Goal: Task Accomplishment & Management: Complete application form

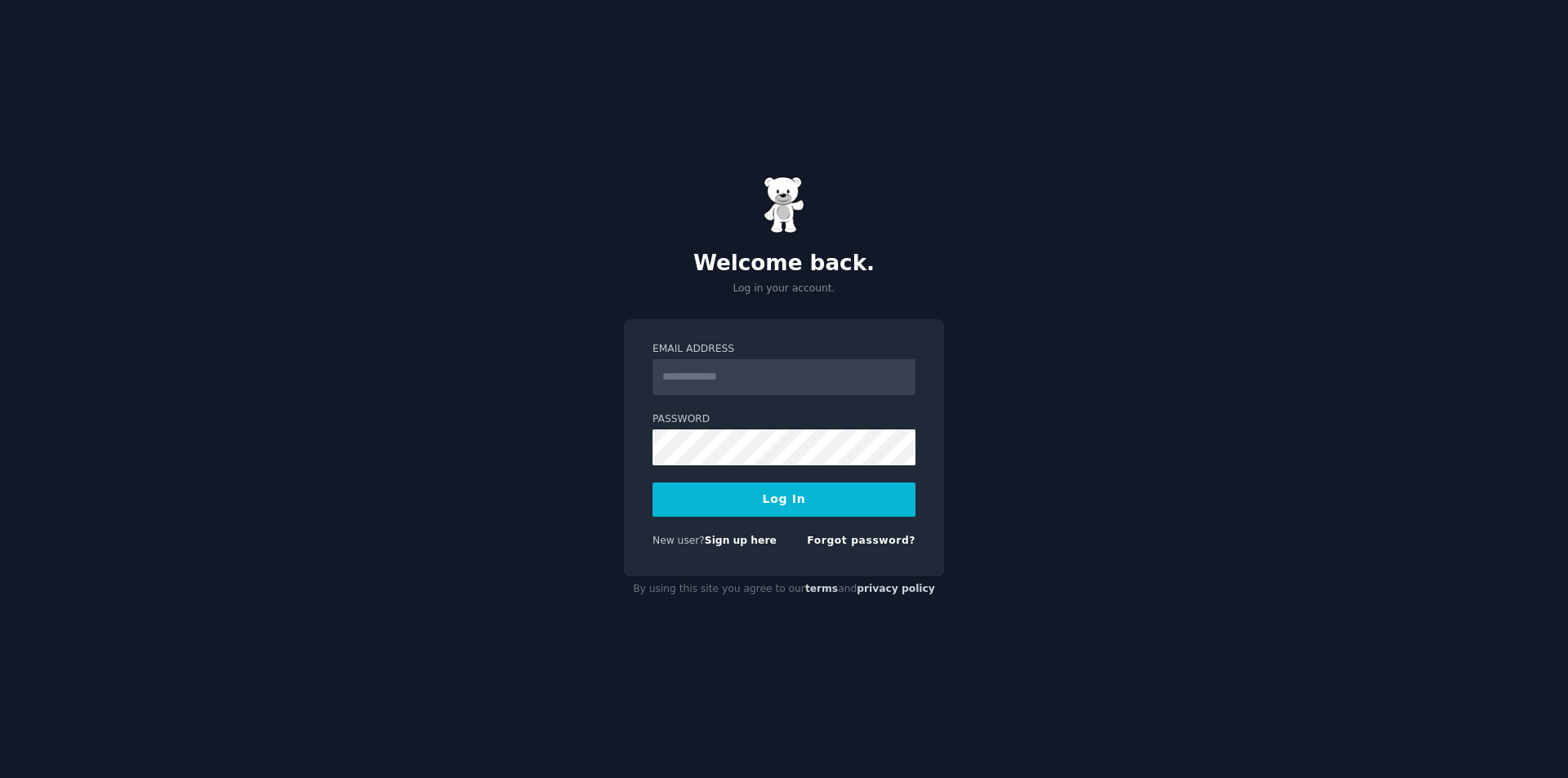
click at [694, 384] on input "Email Address" at bounding box center [784, 377] width 263 height 36
type input "**********"
click at [799, 492] on button "Log In" at bounding box center [784, 499] width 263 height 35
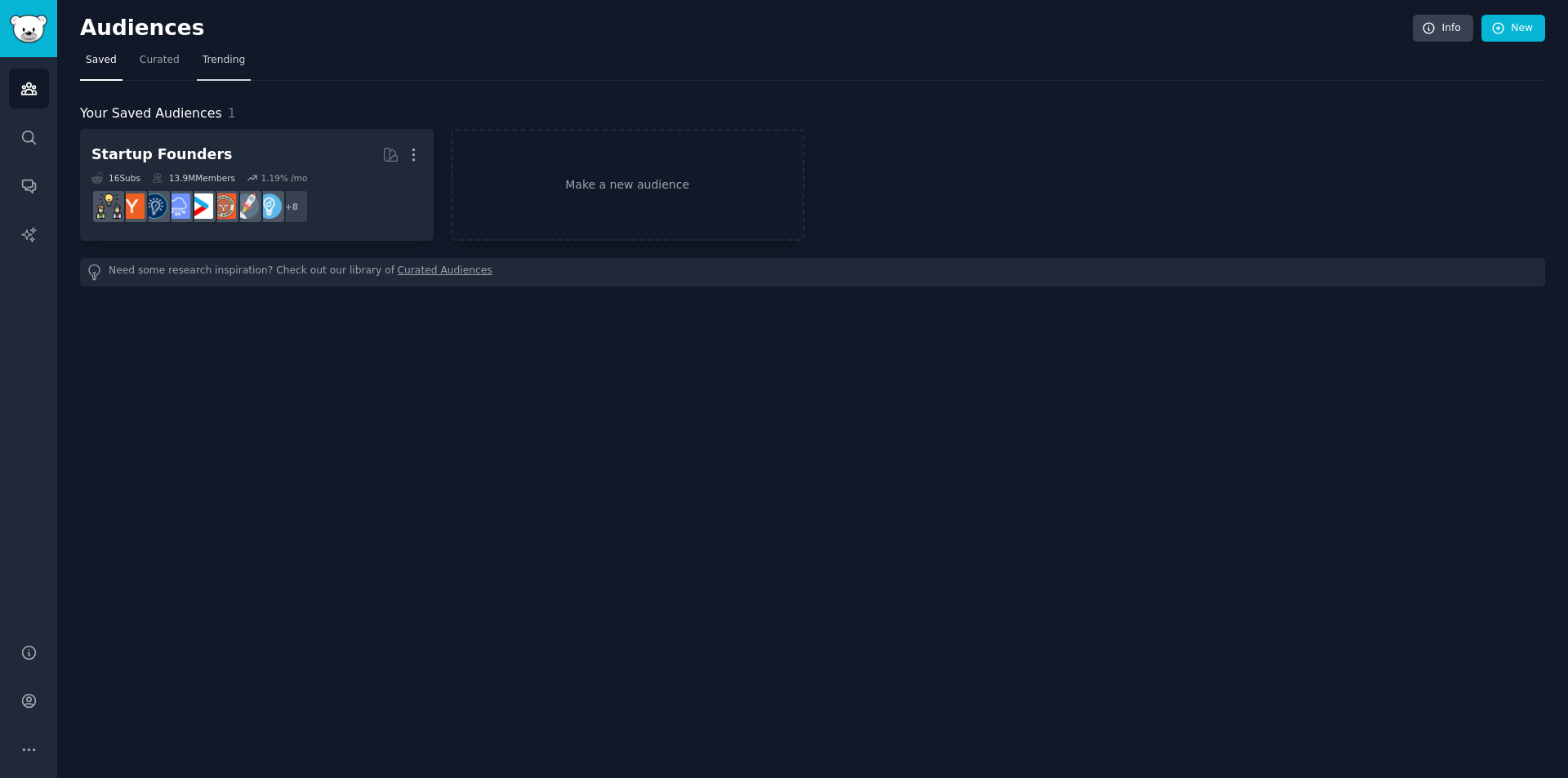
click at [232, 72] on link "Trending" at bounding box center [223, 65] width 54 height 34
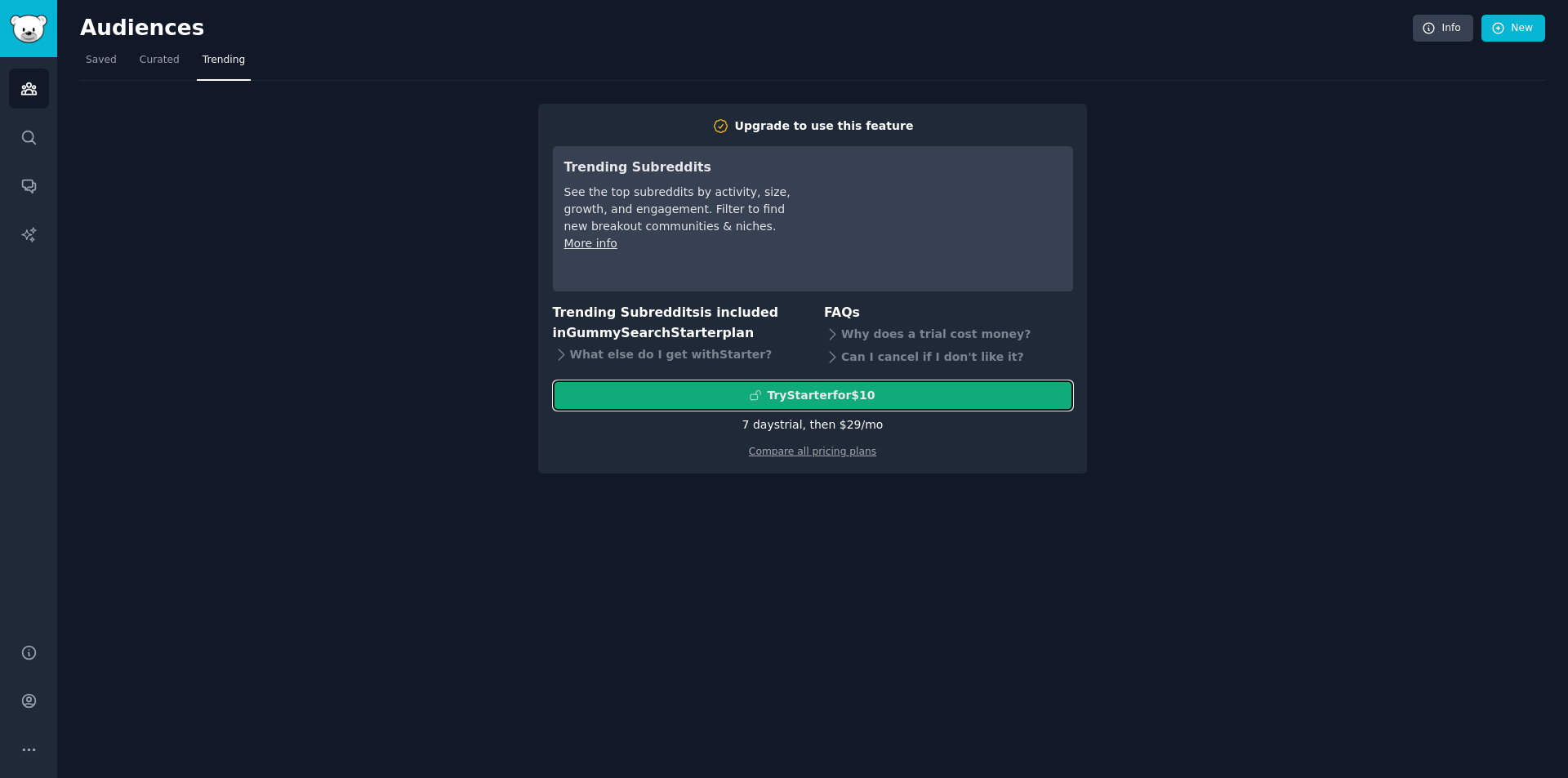
click at [858, 392] on div "Try Starter for $10" at bounding box center [821, 395] width 108 height 17
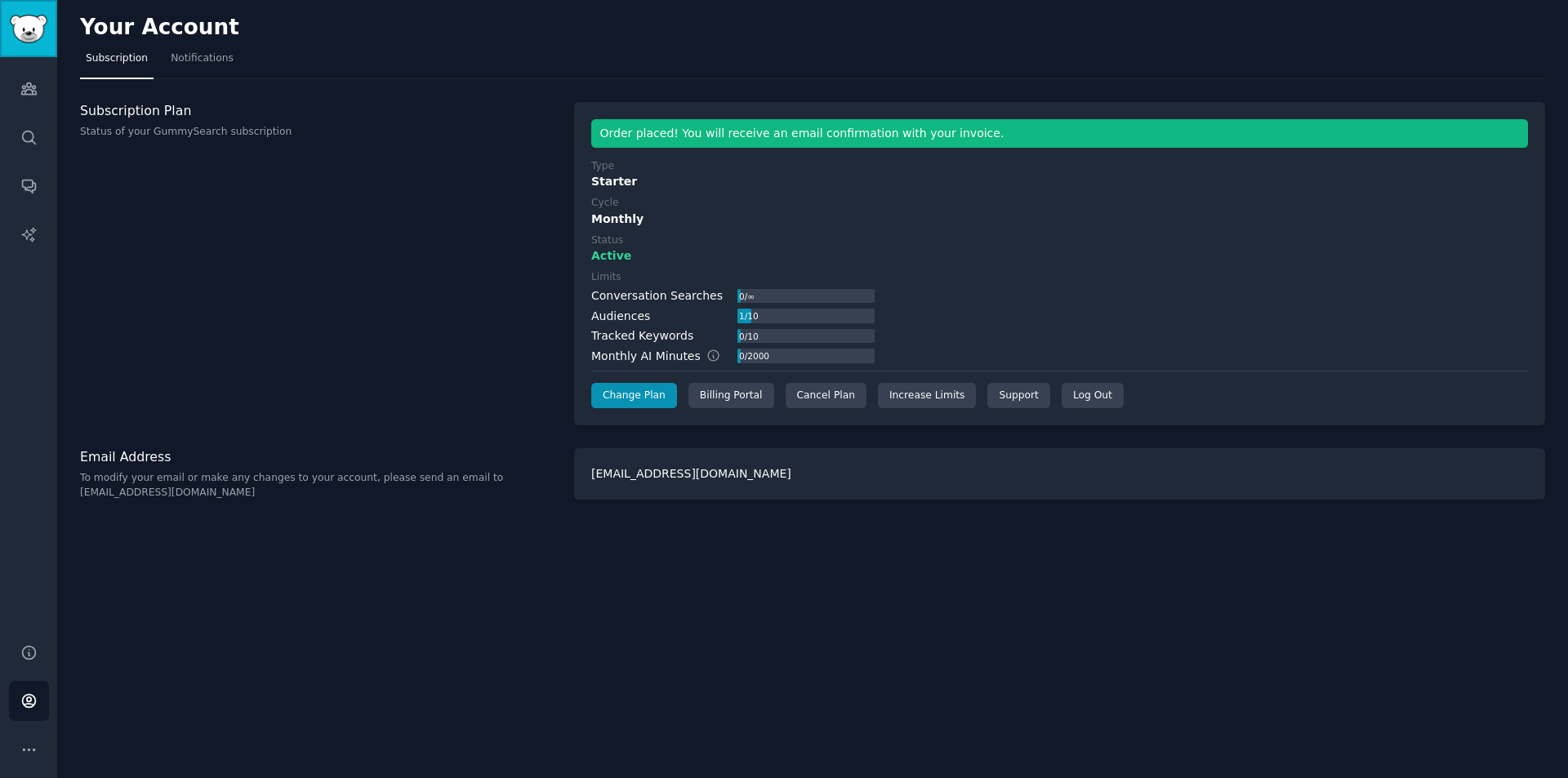
click at [35, 27] on img "Sidebar" at bounding box center [28, 29] width 37 height 28
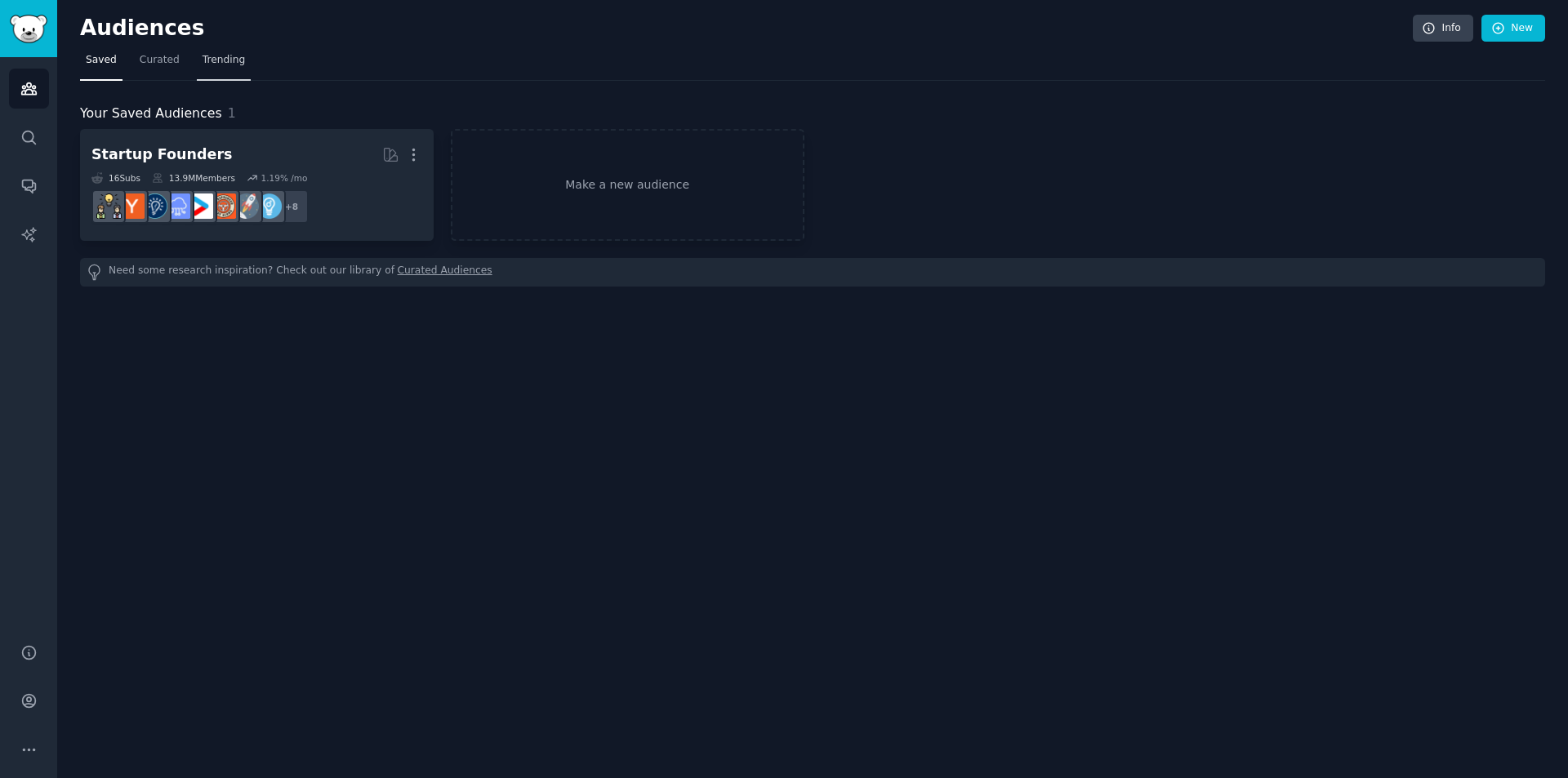
click at [212, 60] on span "Trending" at bounding box center [224, 60] width 42 height 15
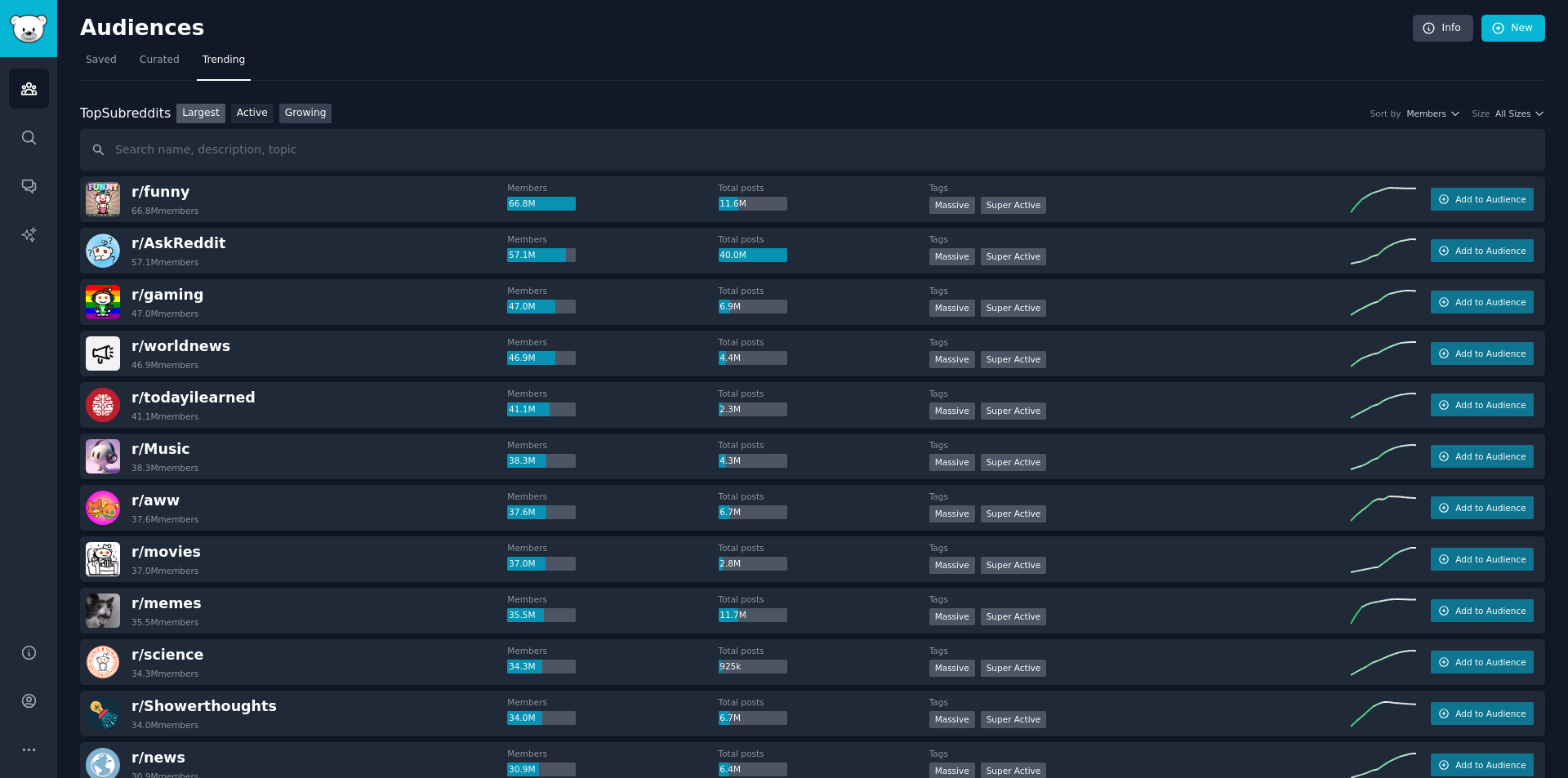
click at [280, 116] on link "Growing" at bounding box center [306, 113] width 53 height 20
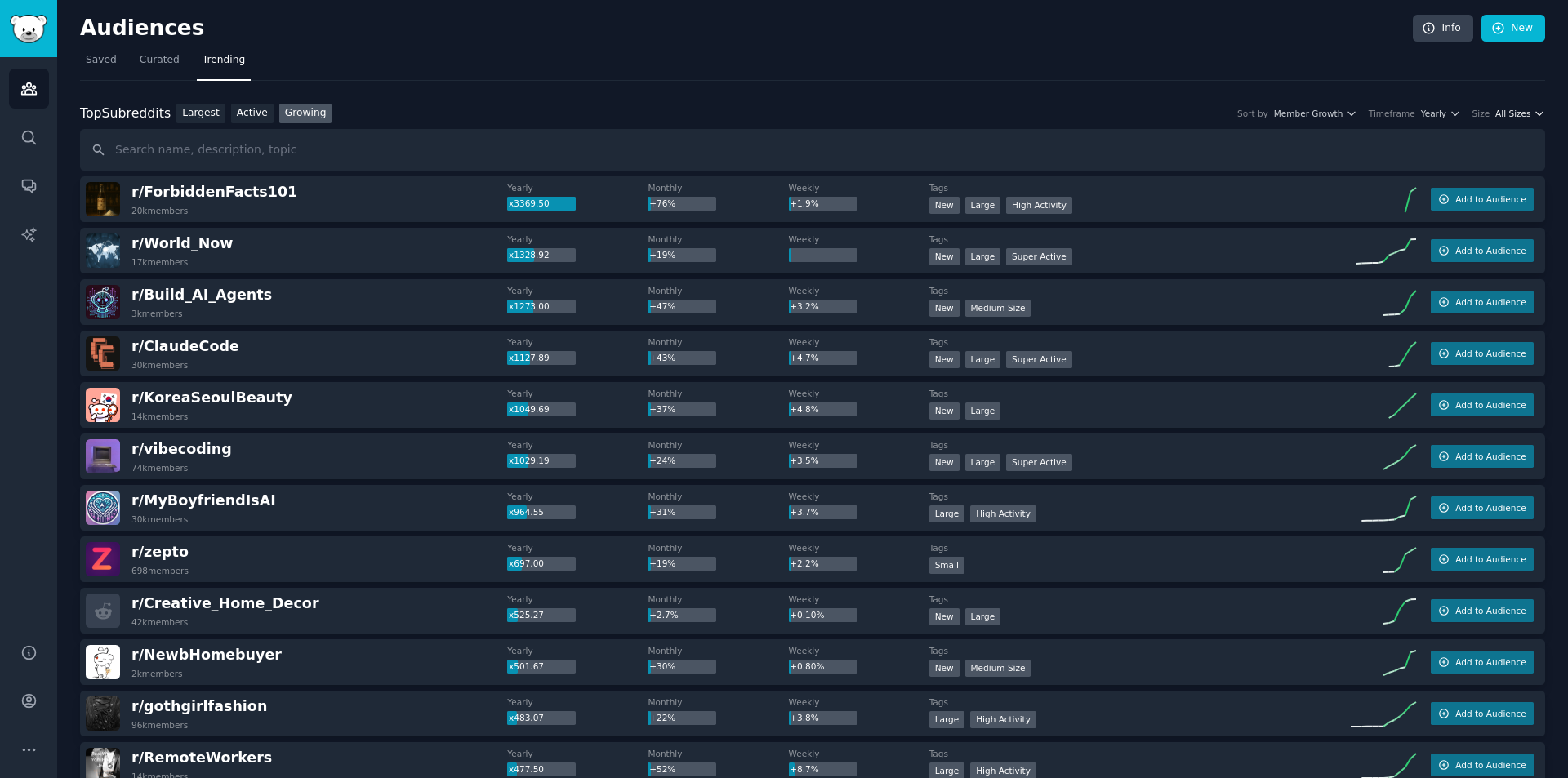
click at [1520, 113] on span "All Sizes" at bounding box center [1513, 113] width 35 height 12
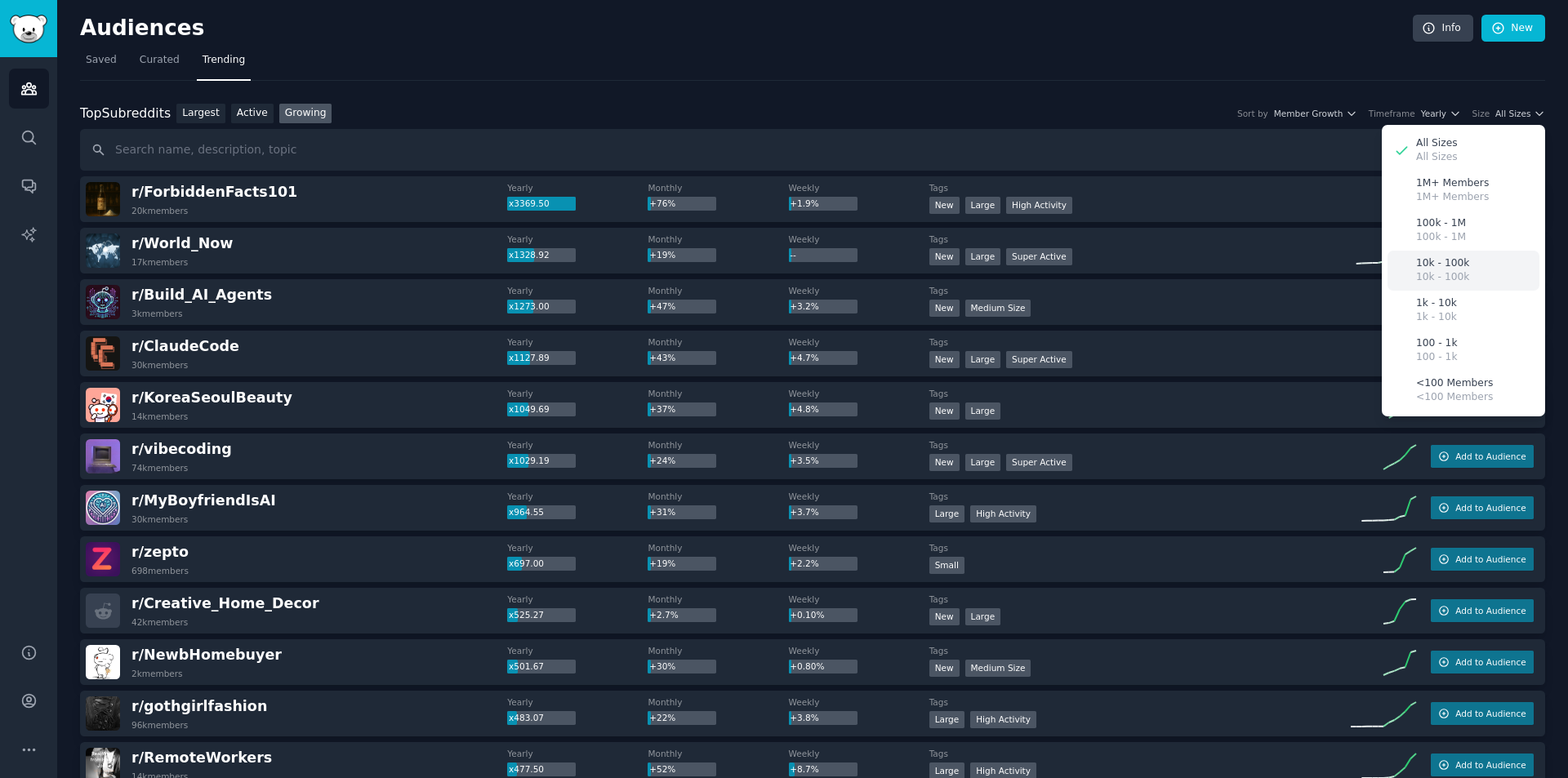
click at [1460, 259] on div "10k - 100k 10k - 100k" at bounding box center [1464, 270] width 152 height 40
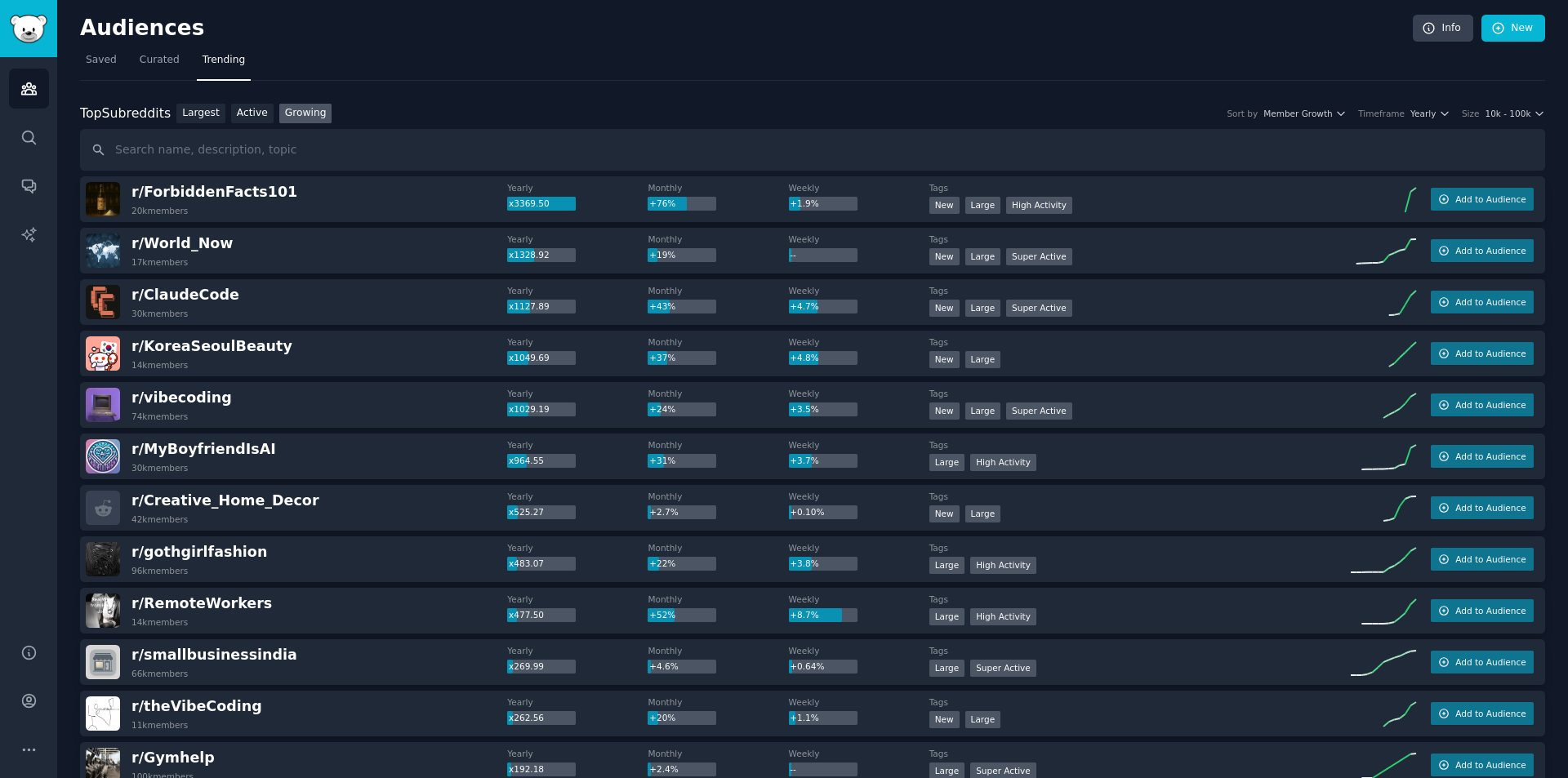
click at [1414, 121] on div "Top Subreddits Top Subreddits Largest Active Growing Sort by Member Growth Time…" at bounding box center [812, 113] width 1465 height 20
click at [1422, 114] on span "Yearly" at bounding box center [1423, 113] width 26 height 12
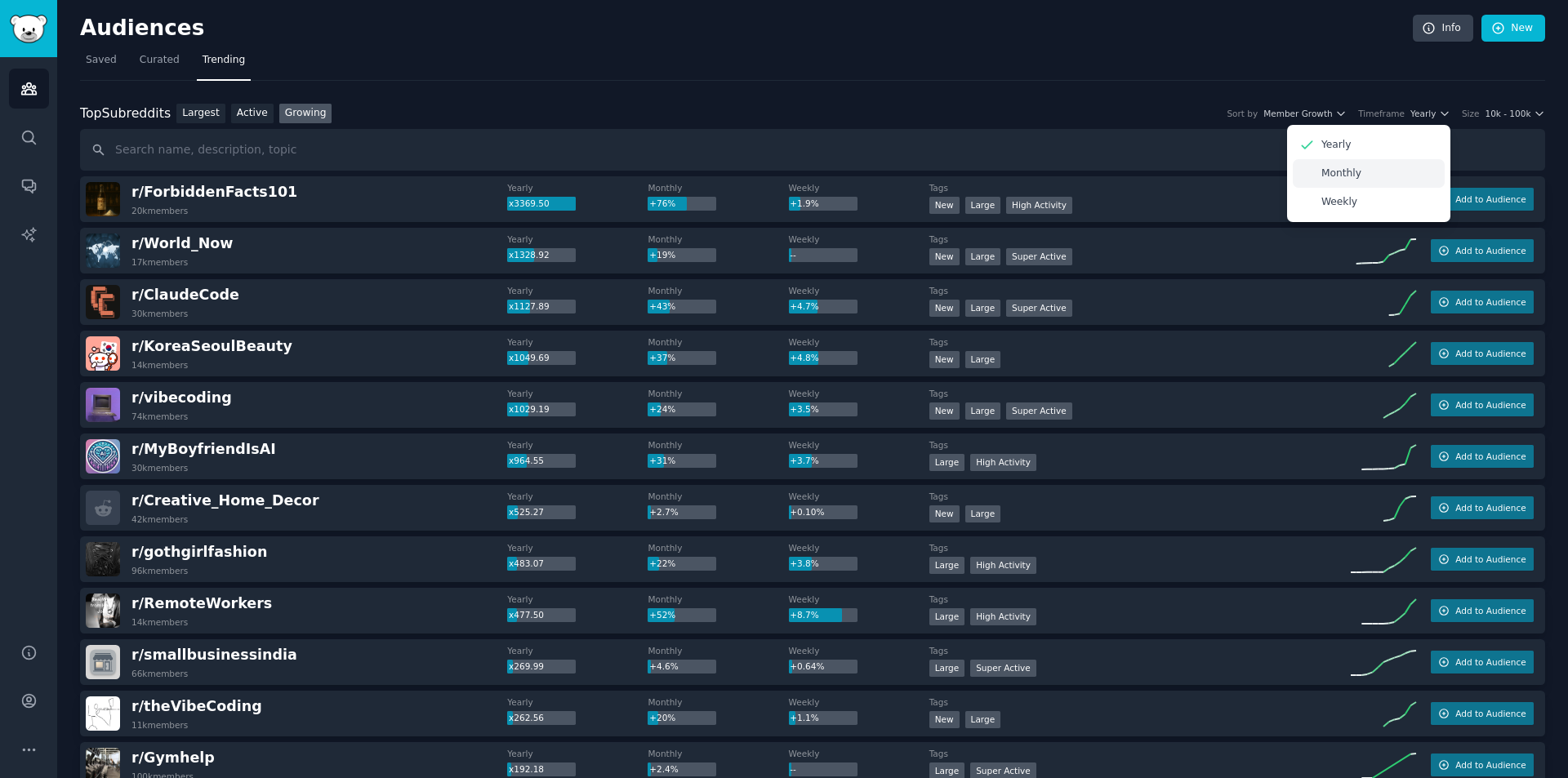
click at [1335, 181] on div "Monthly" at bounding box center [1369, 173] width 152 height 28
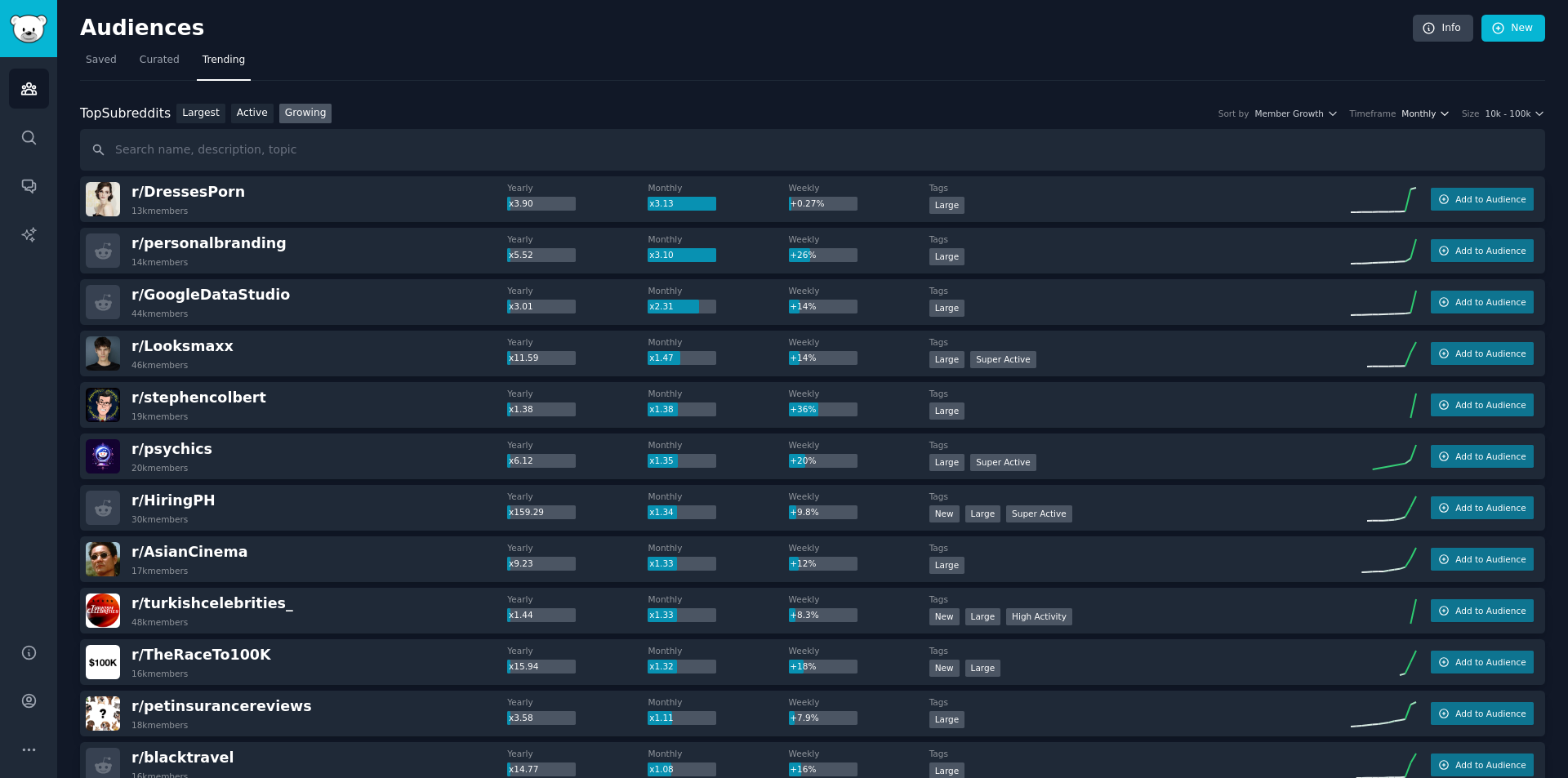
click at [1428, 118] on span "Monthly" at bounding box center [1418, 113] width 35 height 12
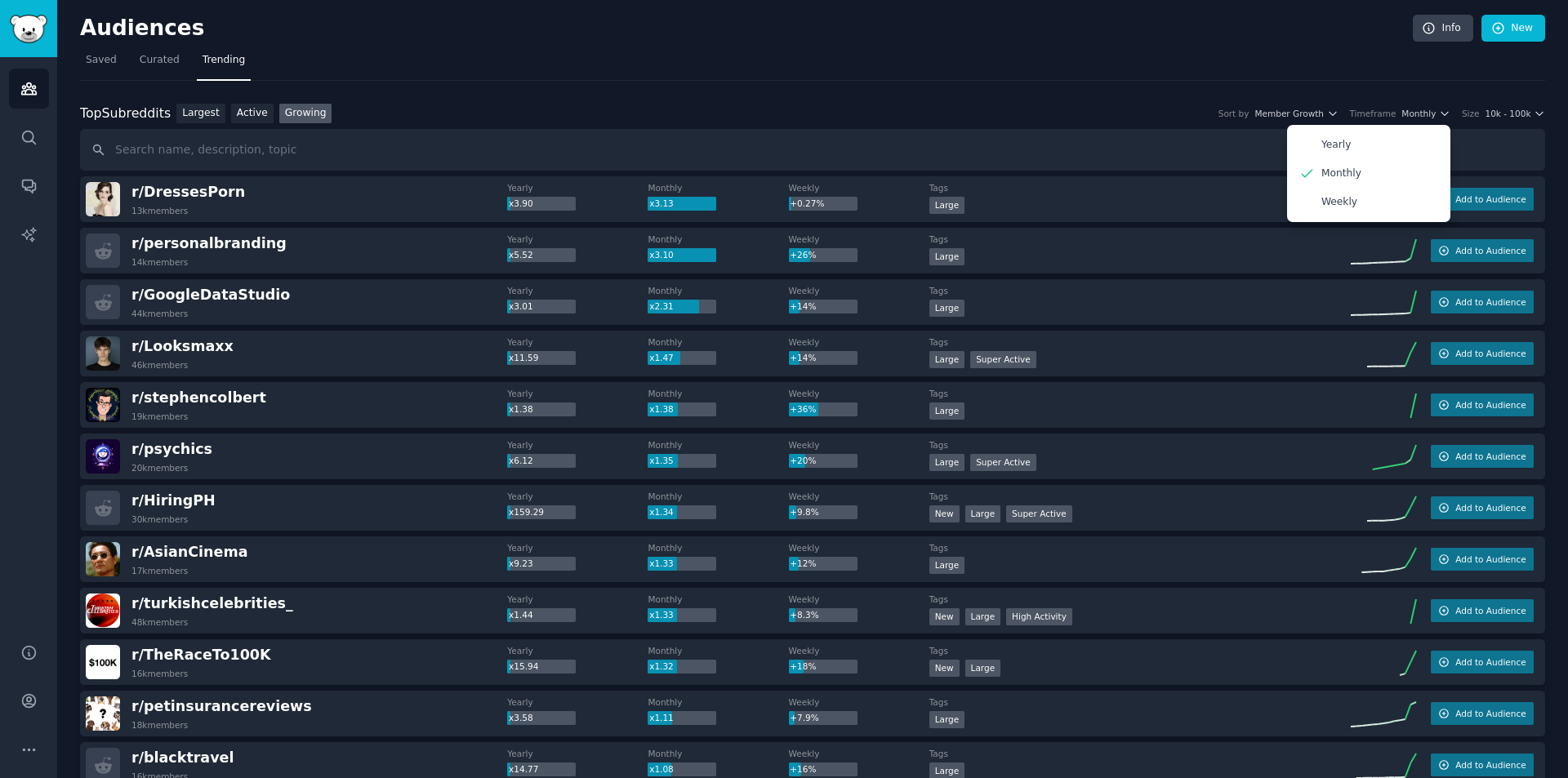
click at [1023, 79] on nav "Saved Curated Trending" at bounding box center [812, 65] width 1465 height 34
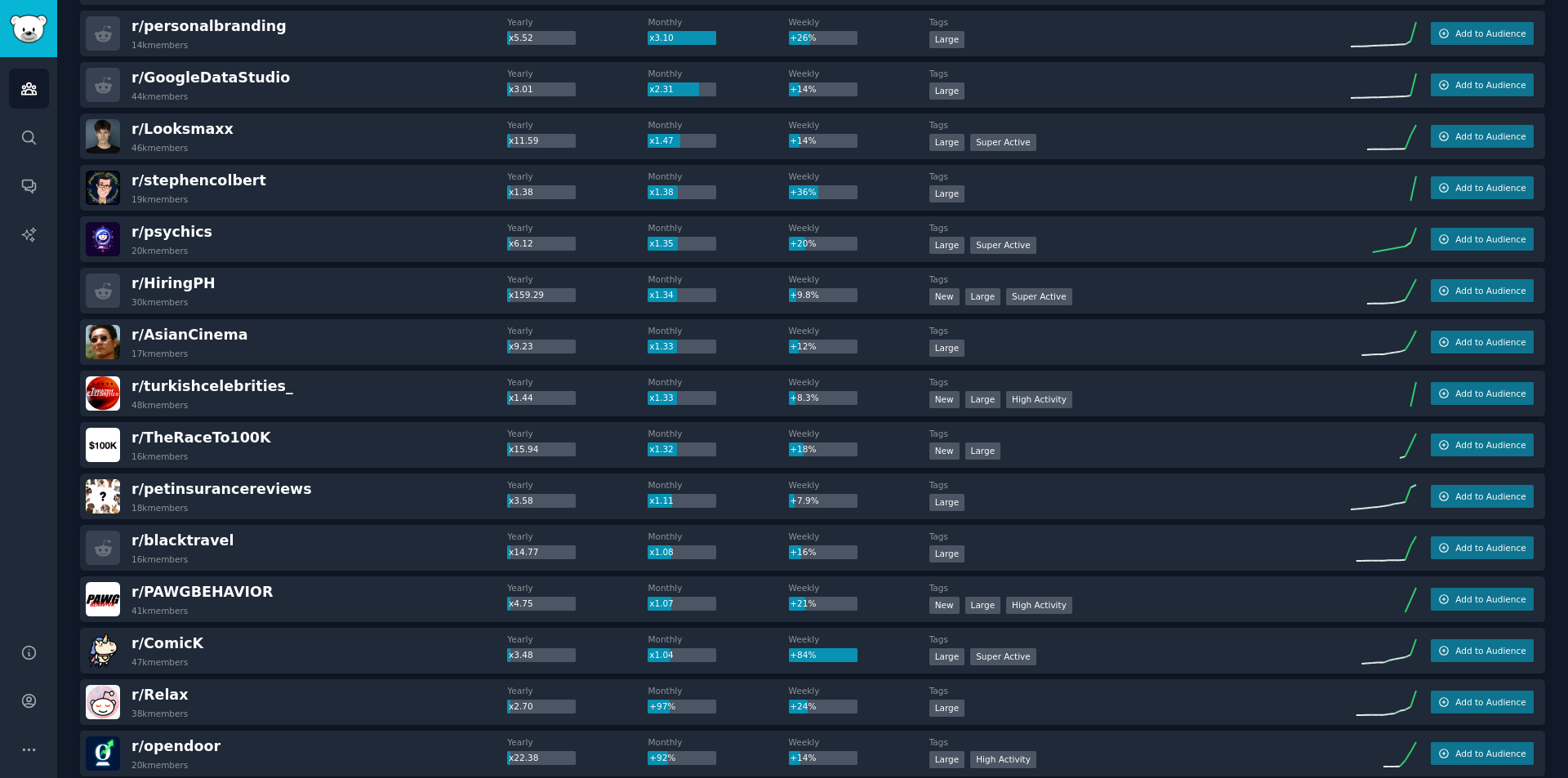
scroll to position [245, 0]
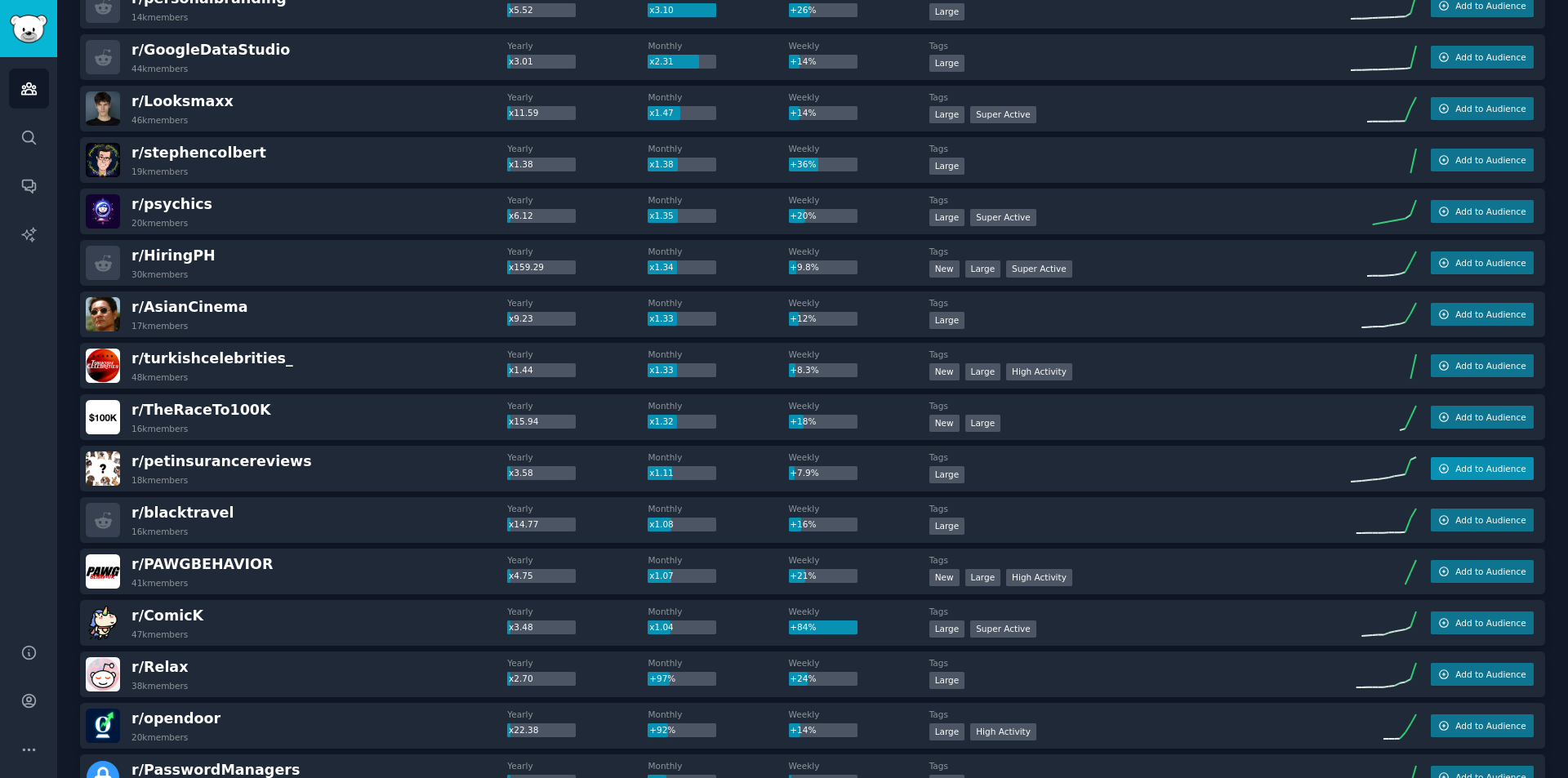
click at [1498, 464] on span "Add to Audience" at bounding box center [1490, 468] width 70 height 12
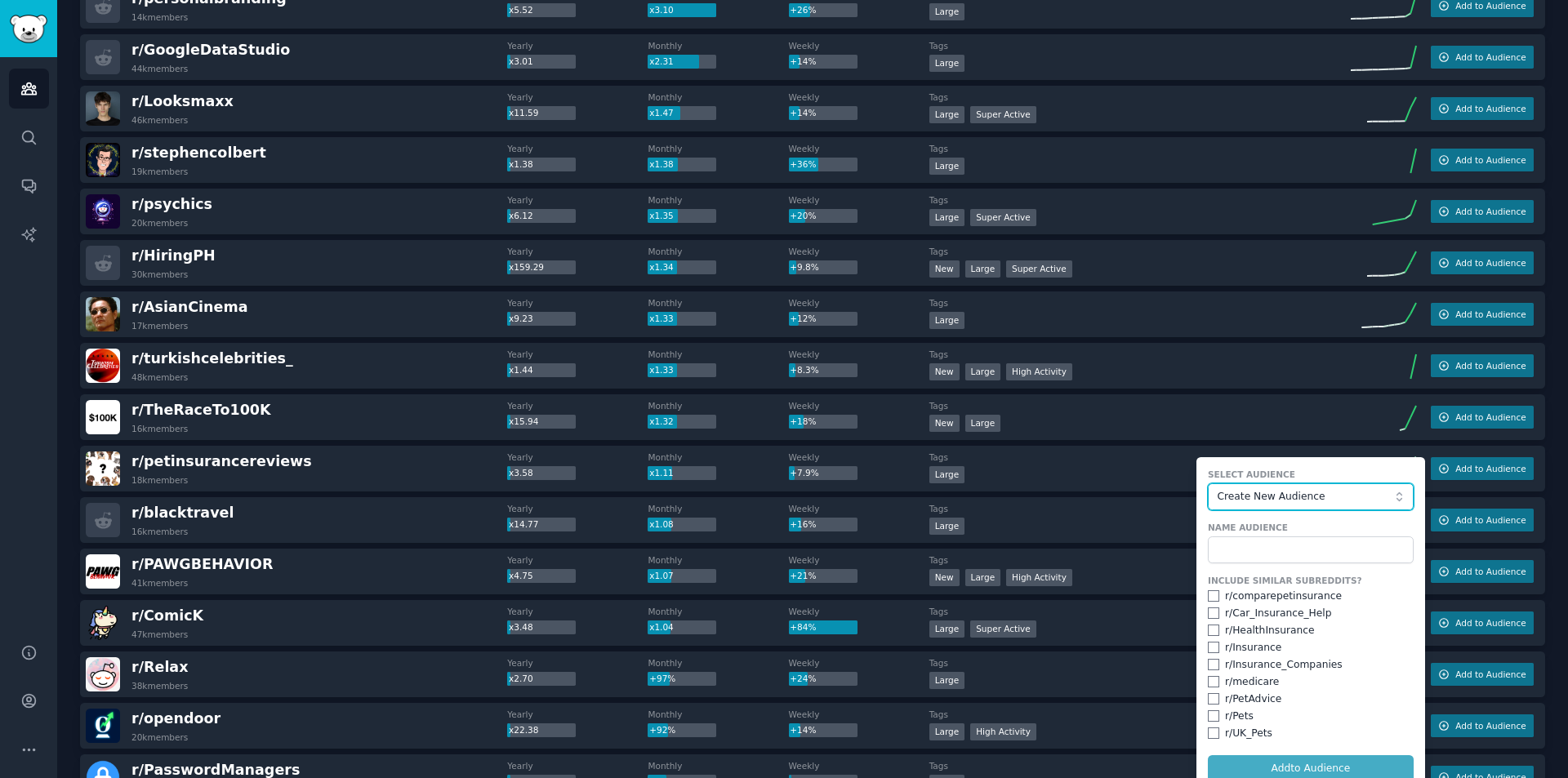
click at [1325, 493] on span "Create New Audience" at bounding box center [1307, 497] width 179 height 15
click at [1302, 497] on span "Create New Audience" at bounding box center [1307, 497] width 179 height 15
click at [1280, 543] on input "text" at bounding box center [1310, 550] width 205 height 27
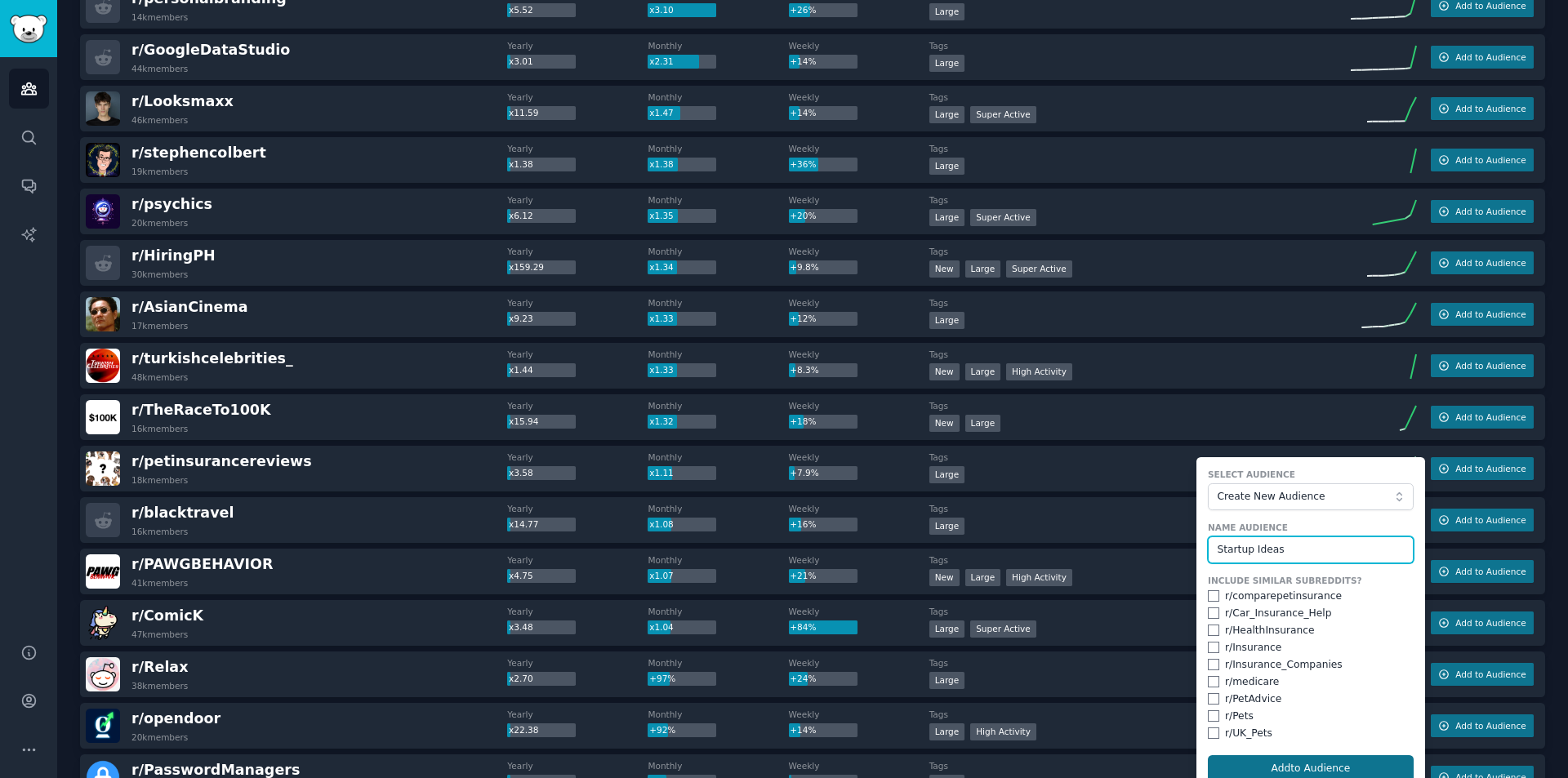
type input "Startup Ideas"
click at [1310, 764] on button "Add to Audience" at bounding box center [1310, 768] width 205 height 27
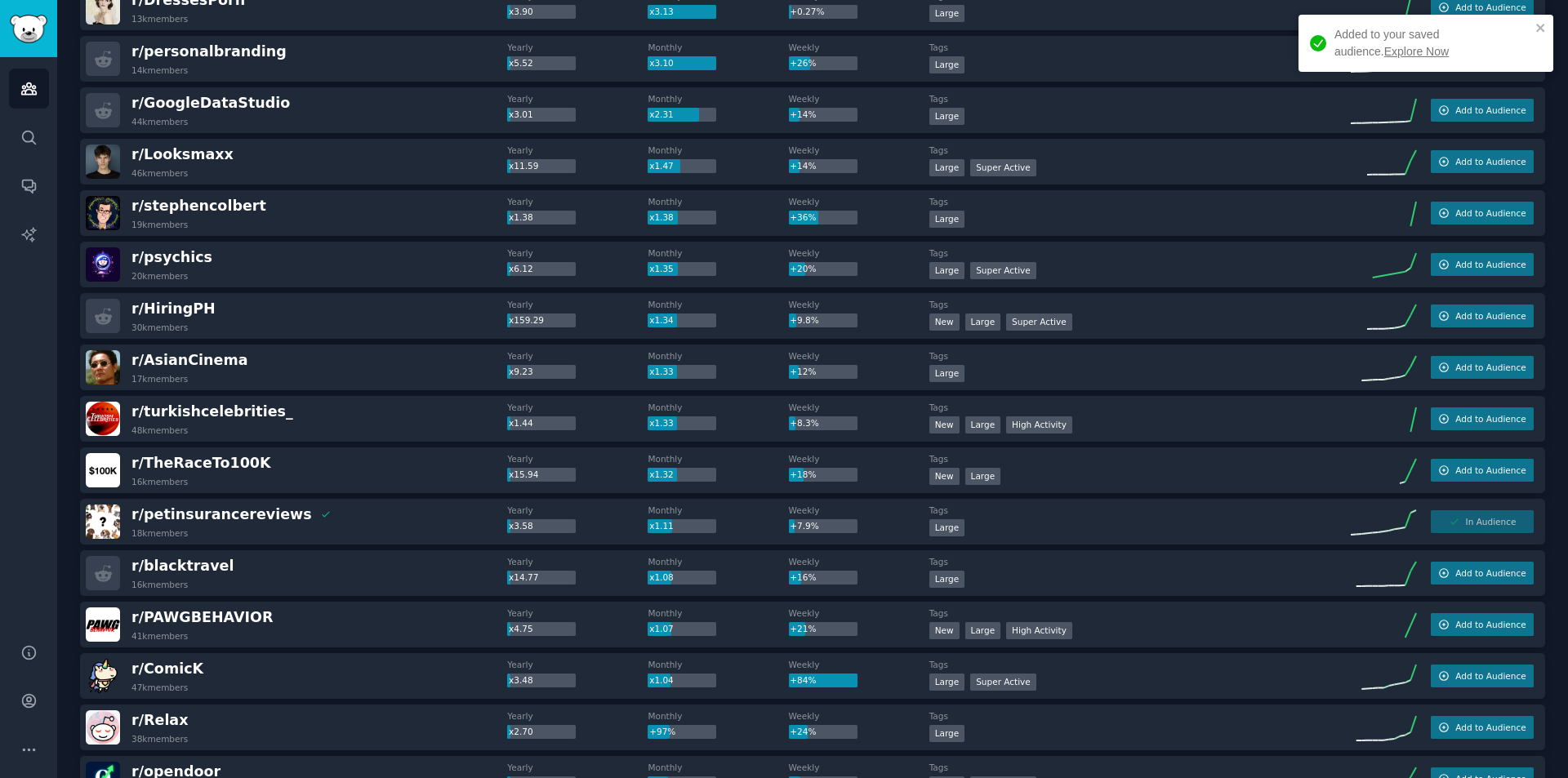
scroll to position [164, 0]
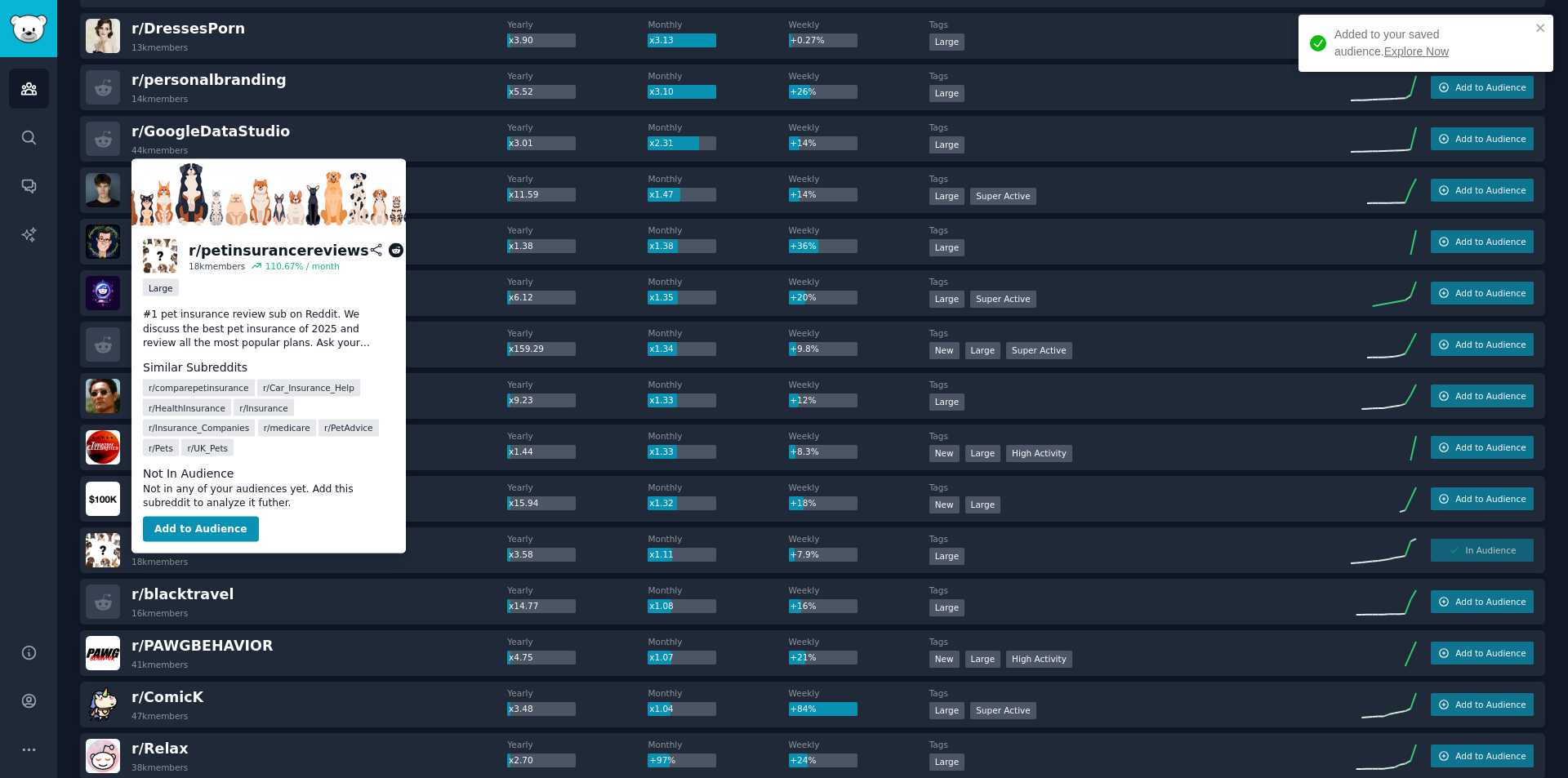
click at [197, 542] on span "r/ petinsurancereviews" at bounding box center [222, 543] width 181 height 16
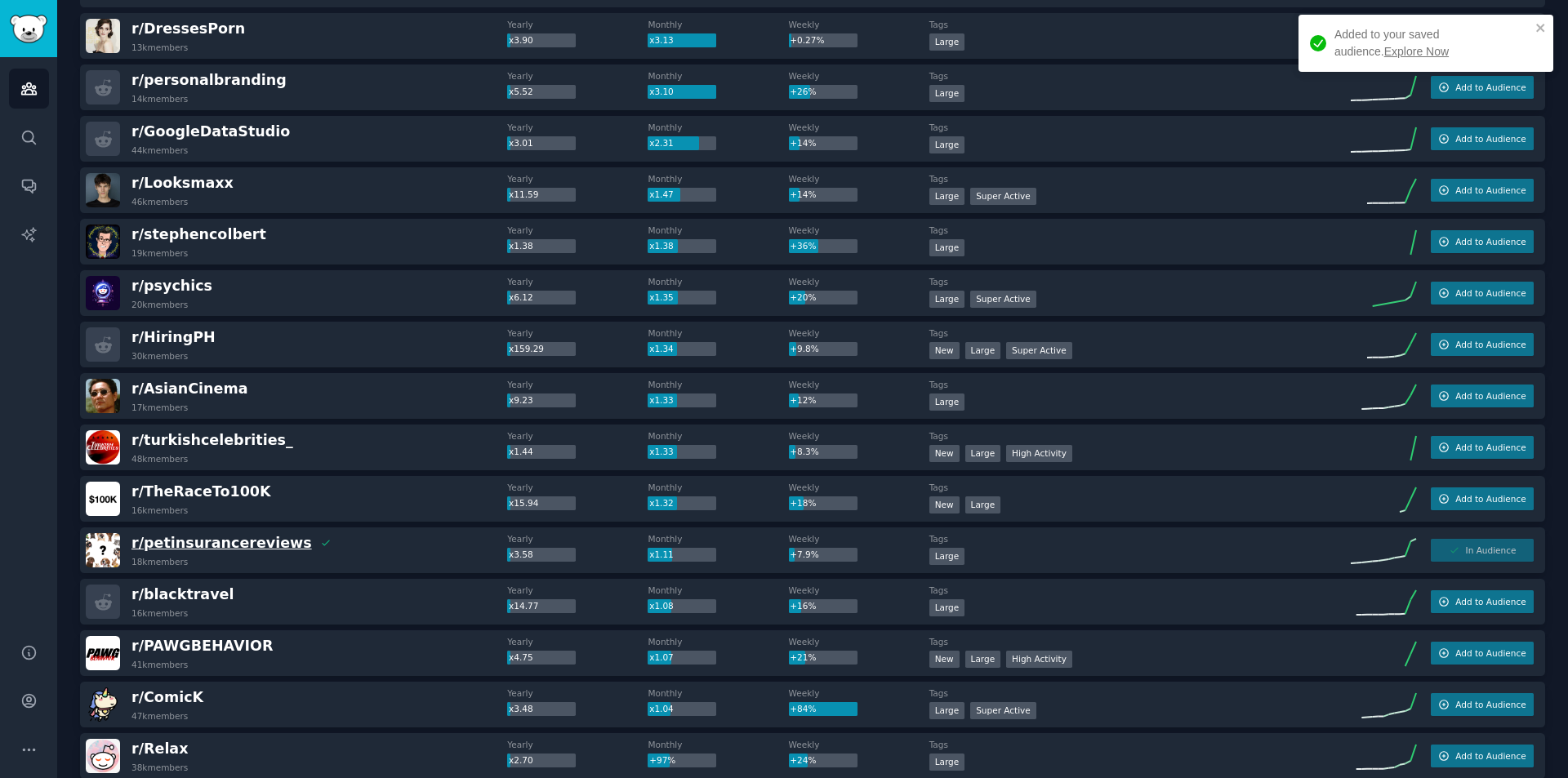
click at [233, 546] on span "r/ petinsurancereviews" at bounding box center [222, 543] width 181 height 16
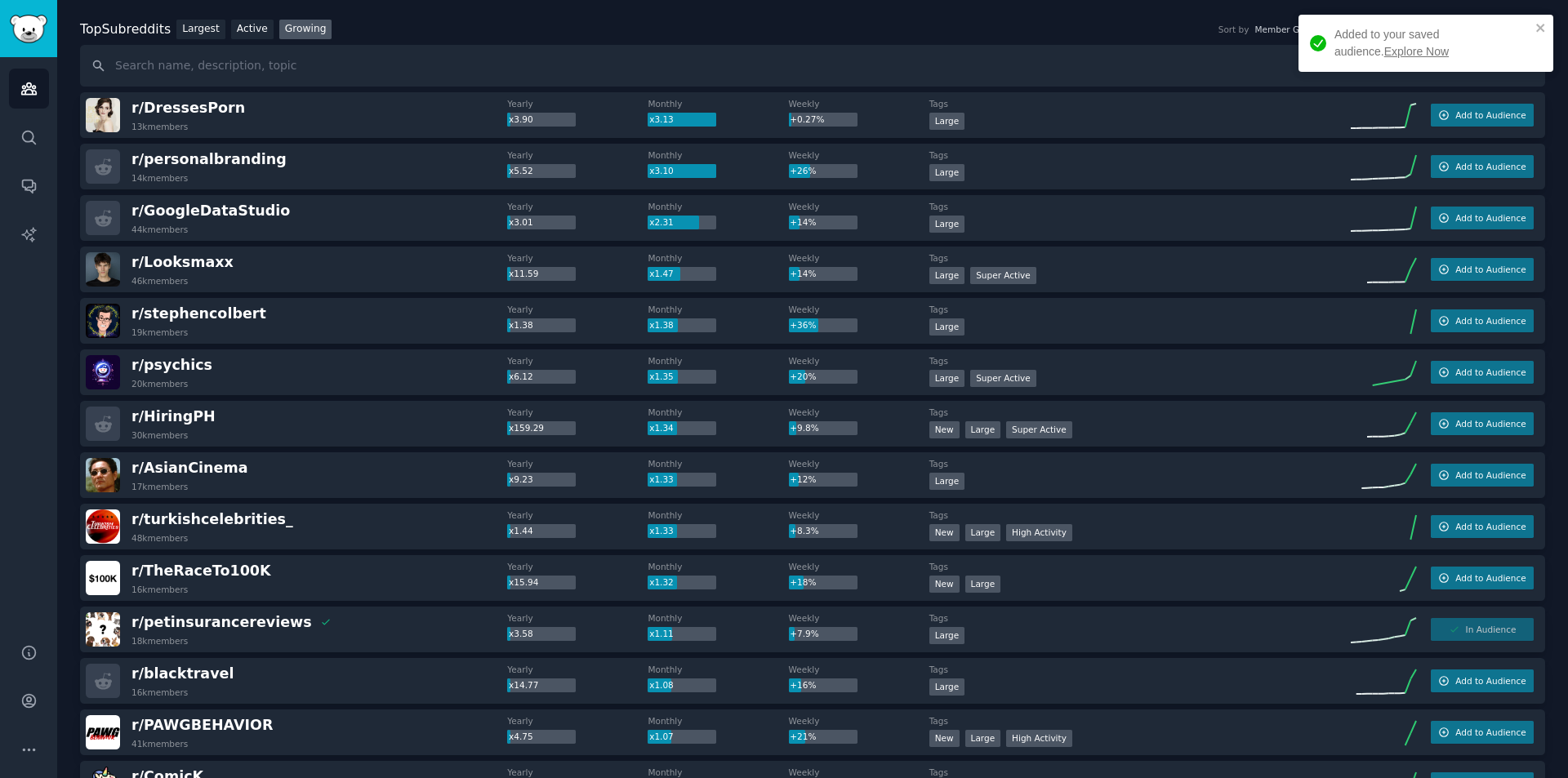
scroll to position [0, 0]
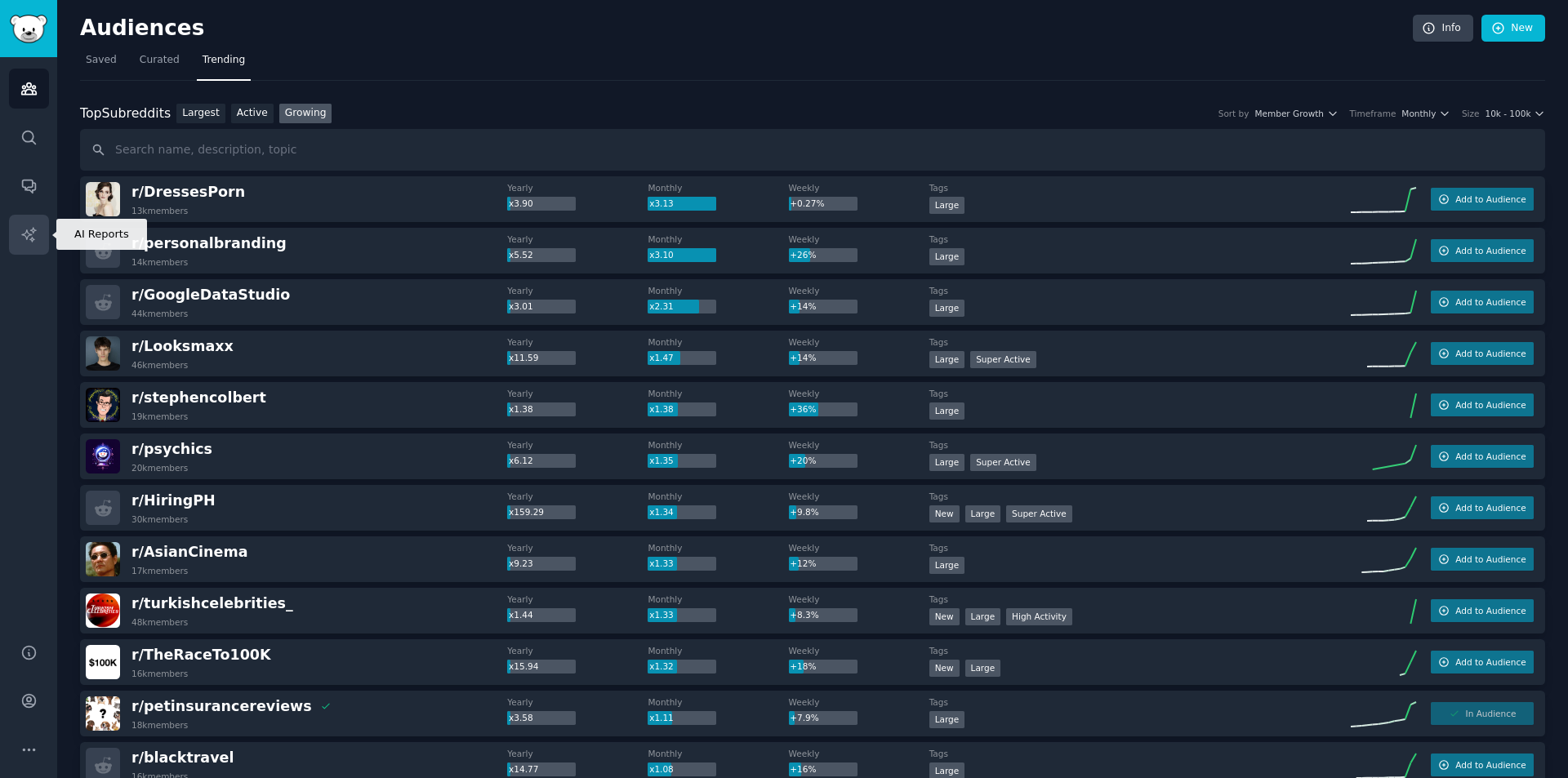
click at [23, 241] on icon "Sidebar" at bounding box center [28, 235] width 17 height 17
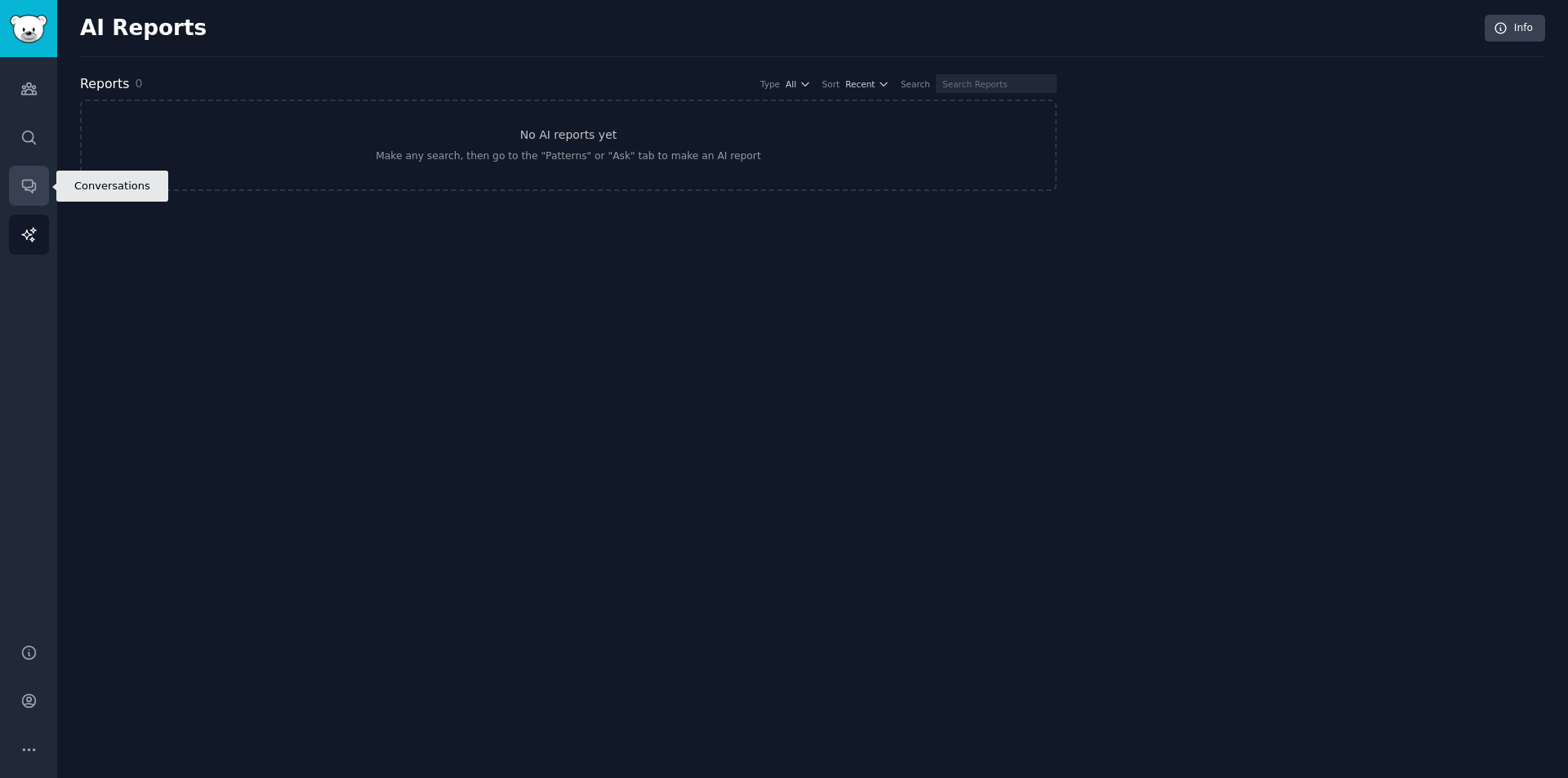
click at [16, 189] on link "Conversations" at bounding box center [28, 185] width 40 height 40
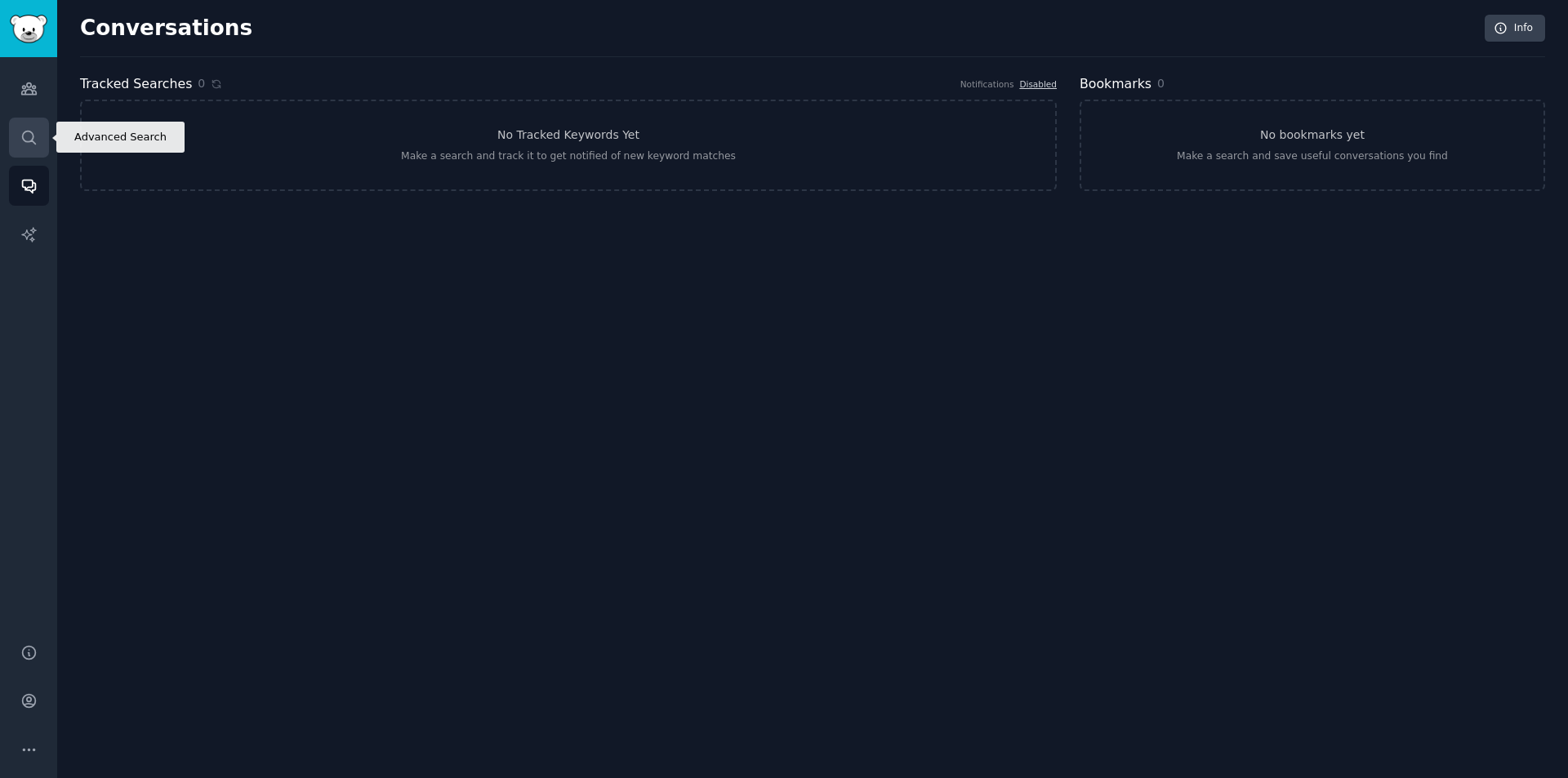
click at [25, 134] on icon "Sidebar" at bounding box center [28, 137] width 17 height 17
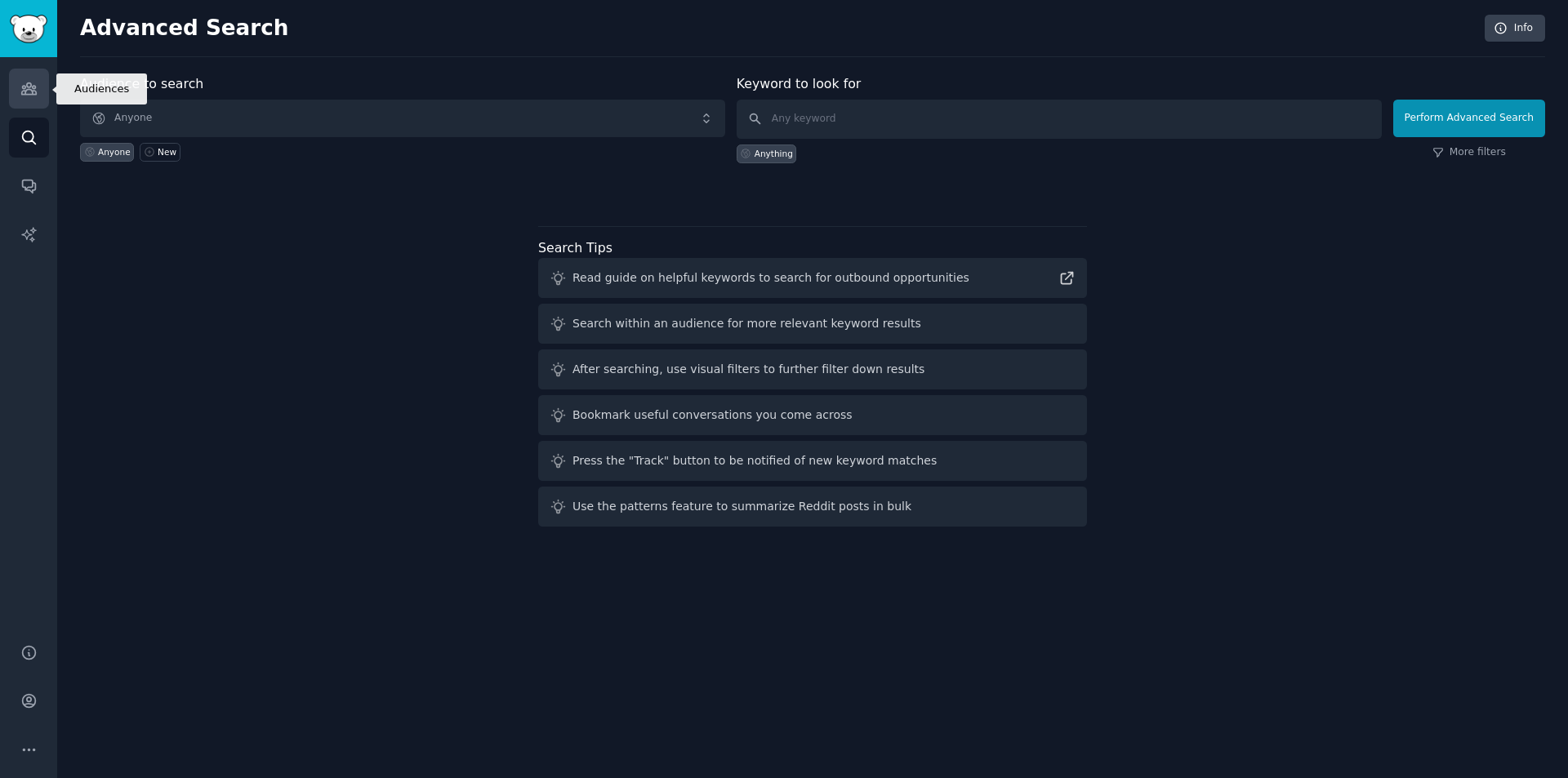
click at [29, 88] on icon "Sidebar" at bounding box center [28, 89] width 15 height 12
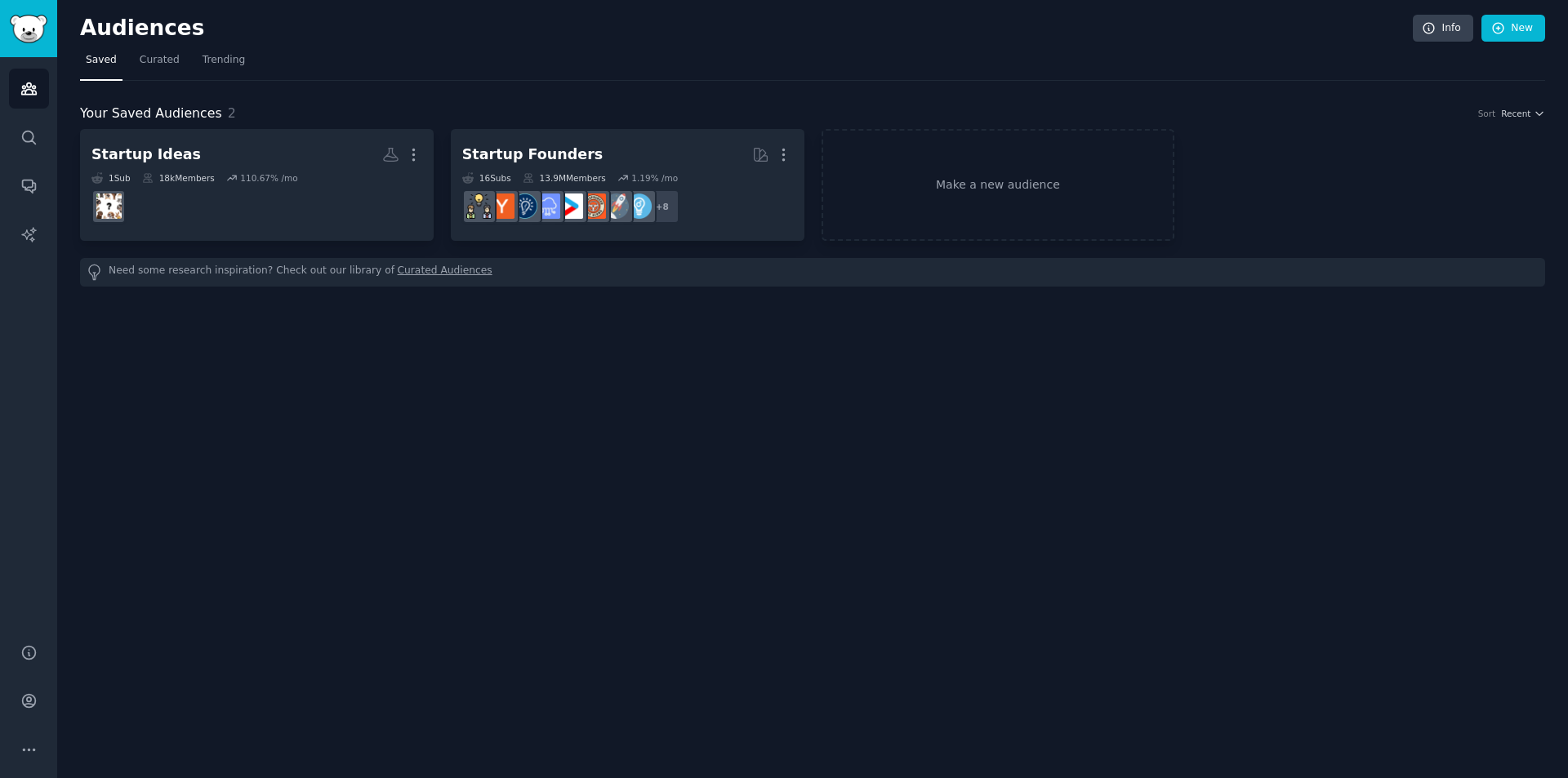
click at [398, 267] on link "Curated Audiences" at bounding box center [444, 272] width 95 height 17
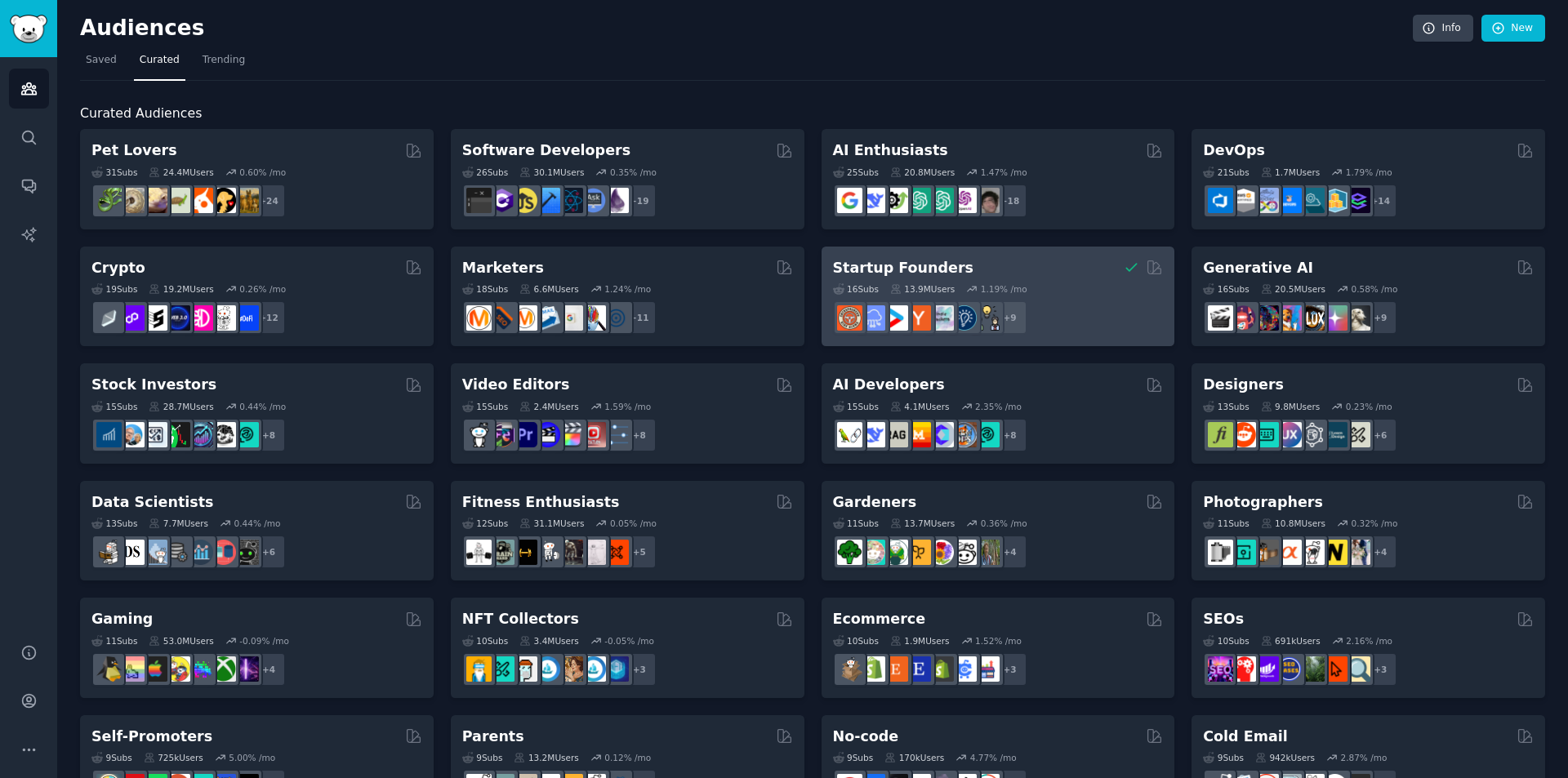
click at [1006, 262] on div "Startup Founders" at bounding box center [999, 268] width 331 height 20
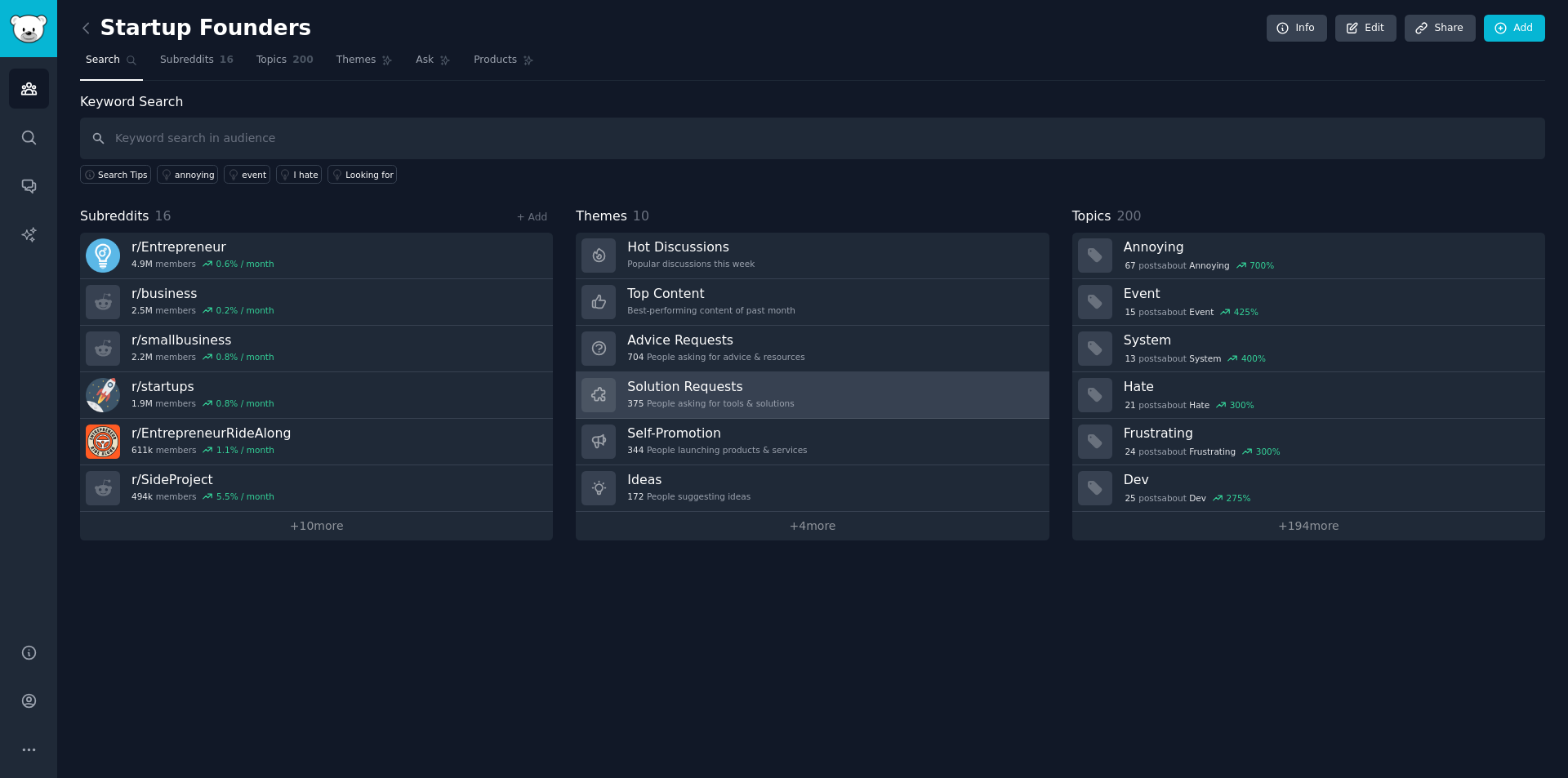
click at [713, 385] on h3 "Solution Requests" at bounding box center [710, 386] width 166 height 17
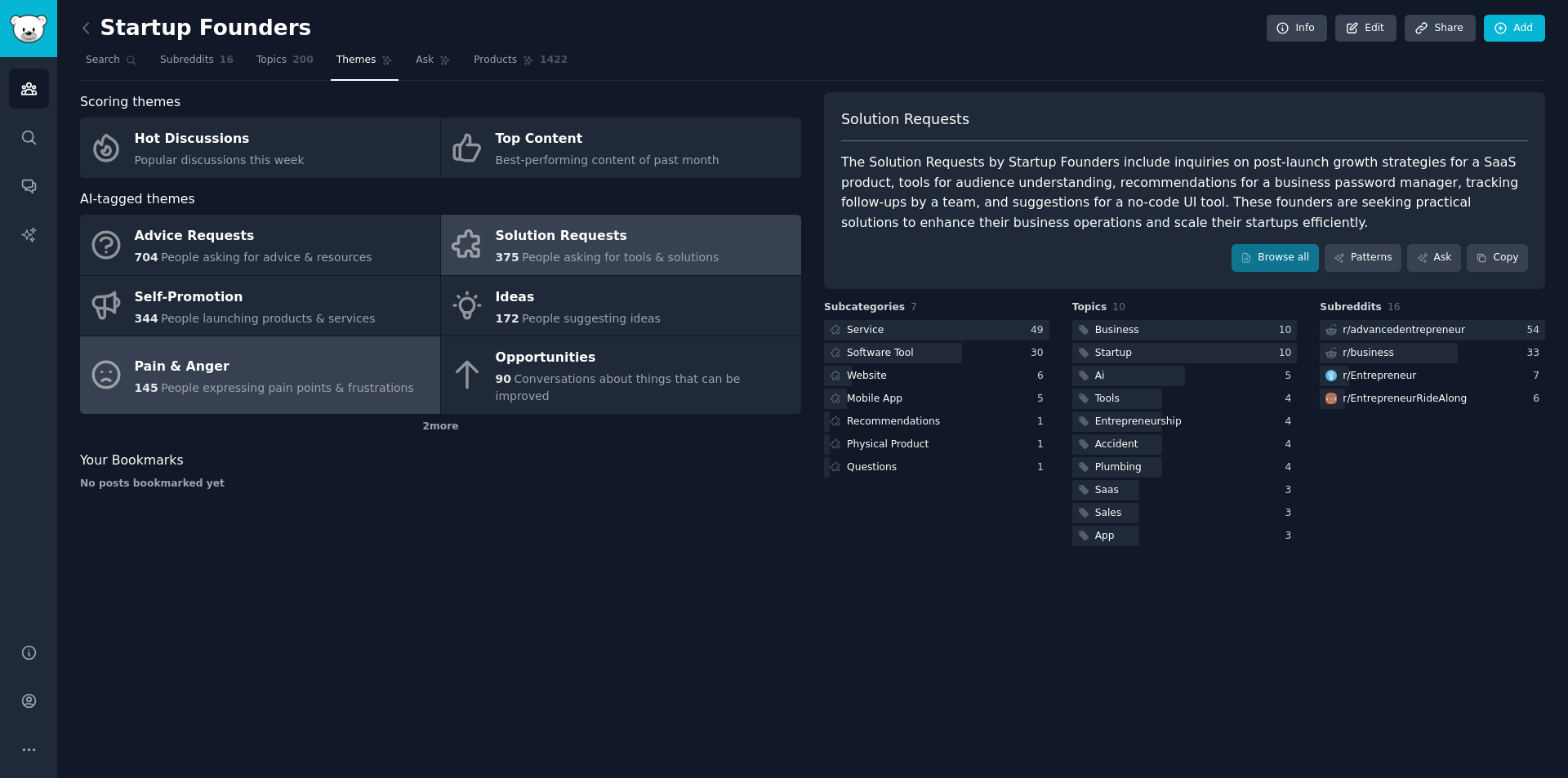
click at [267, 370] on div "Pain & Anger" at bounding box center [274, 366] width 280 height 27
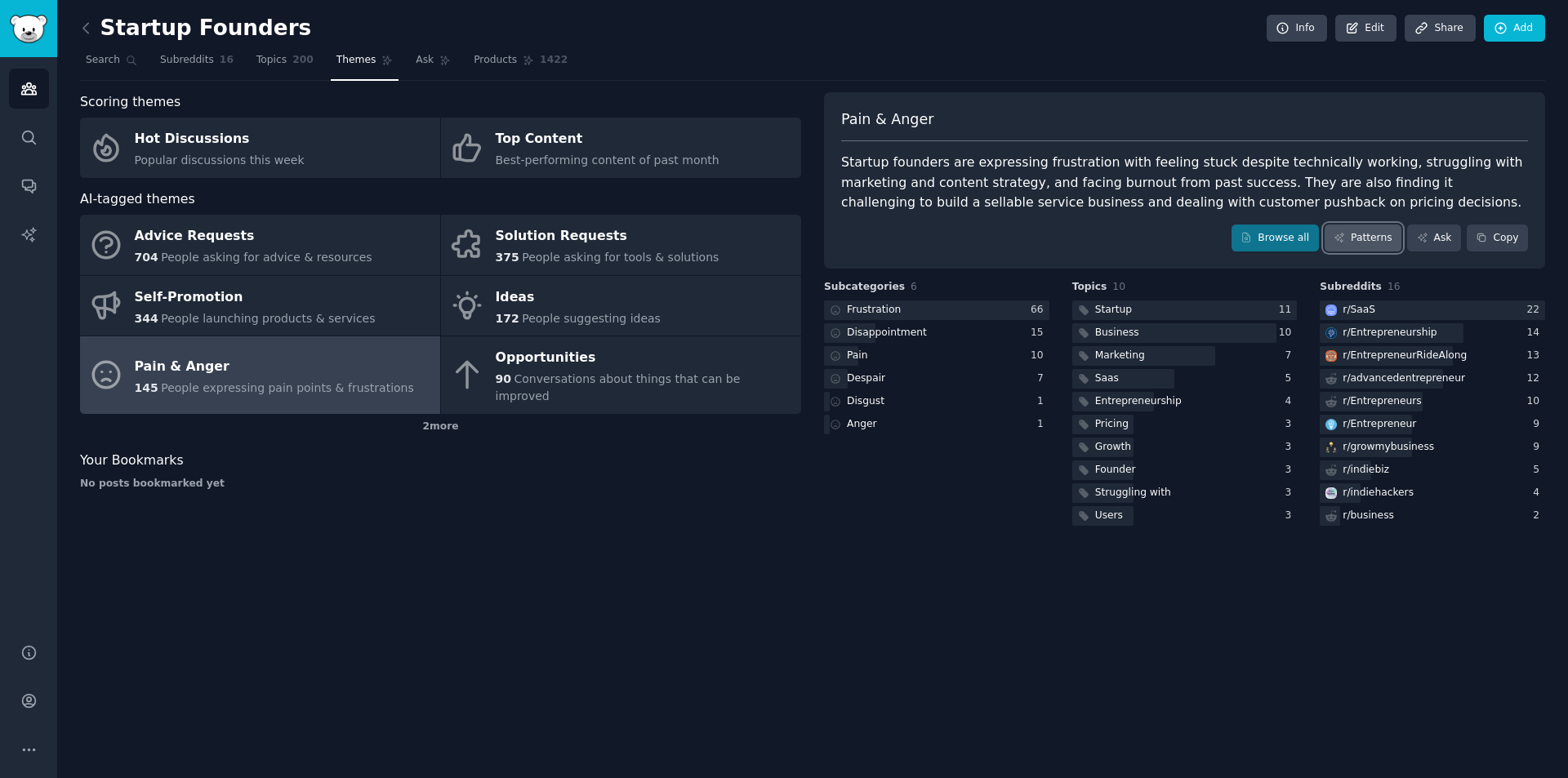
click at [1369, 235] on link "Patterns" at bounding box center [1363, 238] width 77 height 27
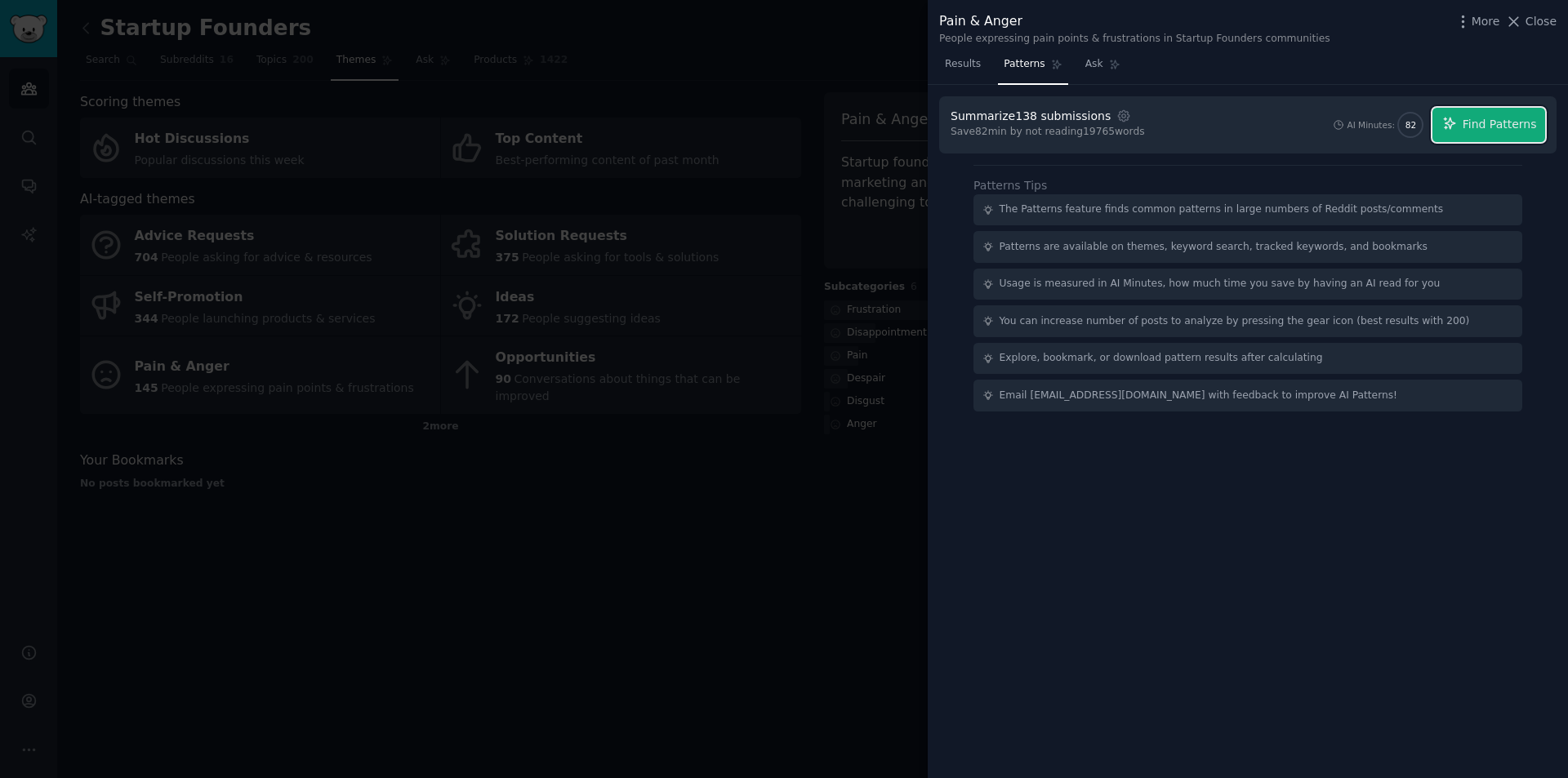
click at [1506, 121] on span "Find Patterns" at bounding box center [1500, 124] width 74 height 17
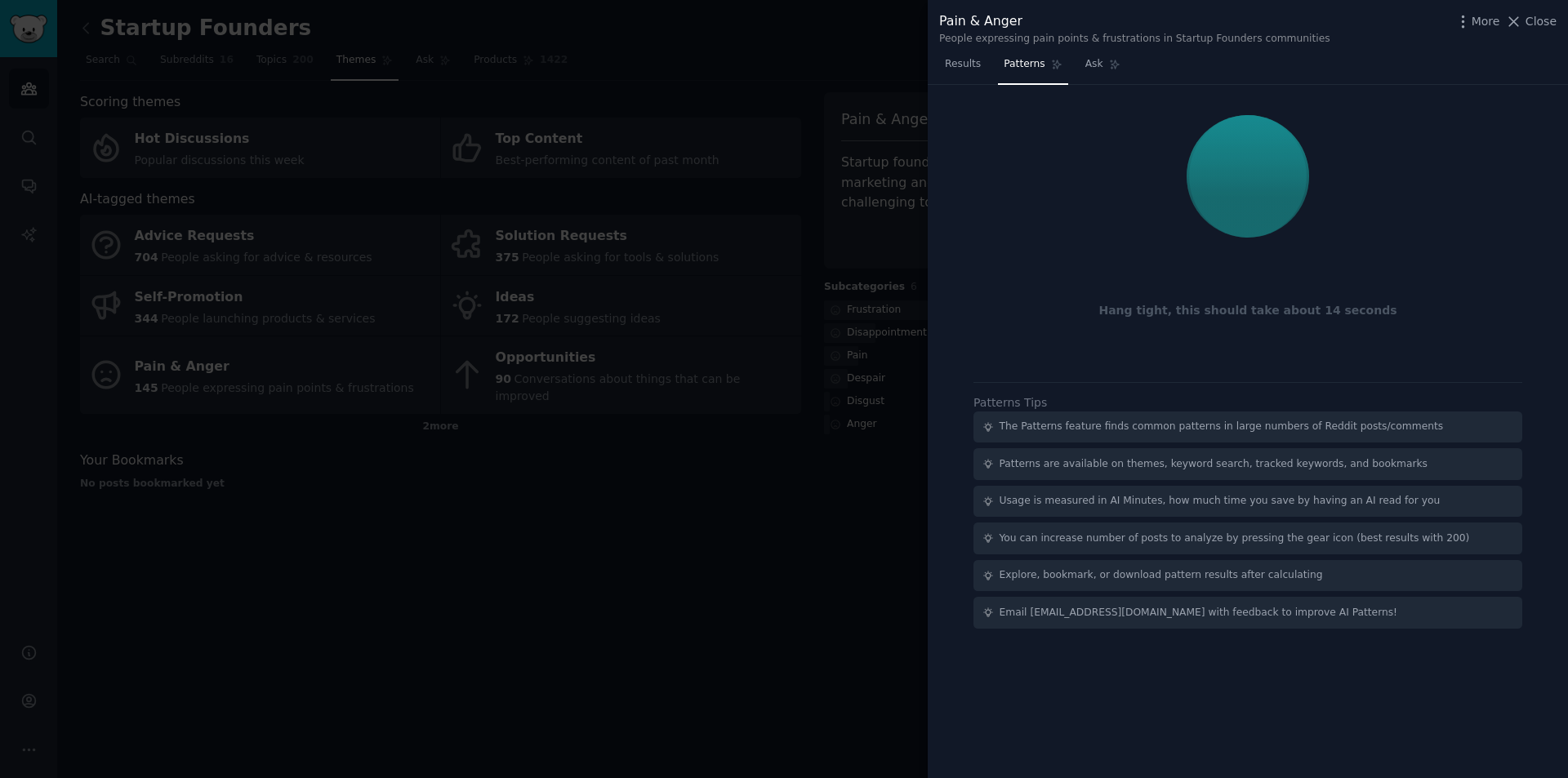
click at [676, 58] on div at bounding box center [784, 389] width 1568 height 778
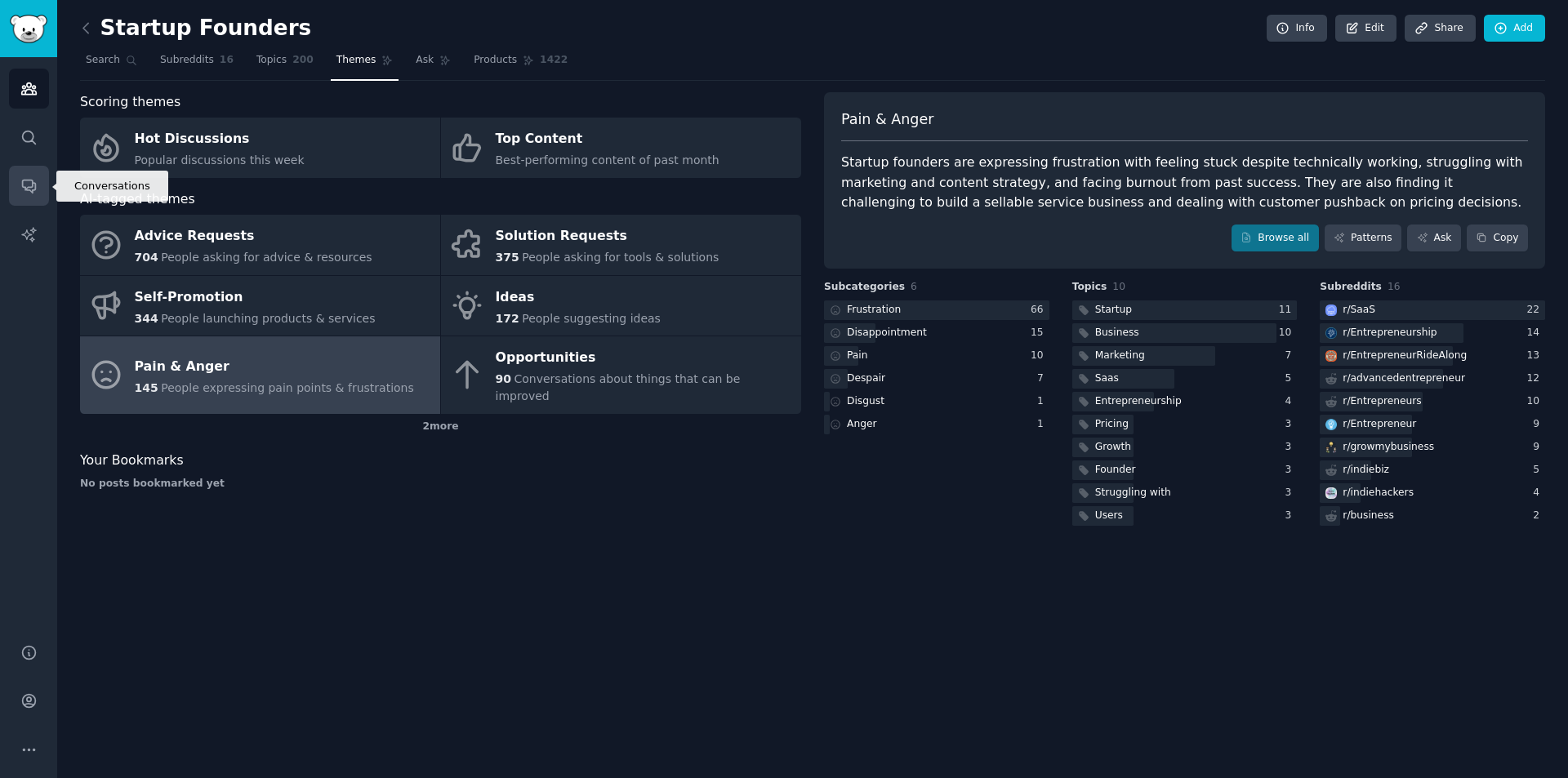
click at [28, 185] on icon "Sidebar" at bounding box center [28, 185] width 17 height 17
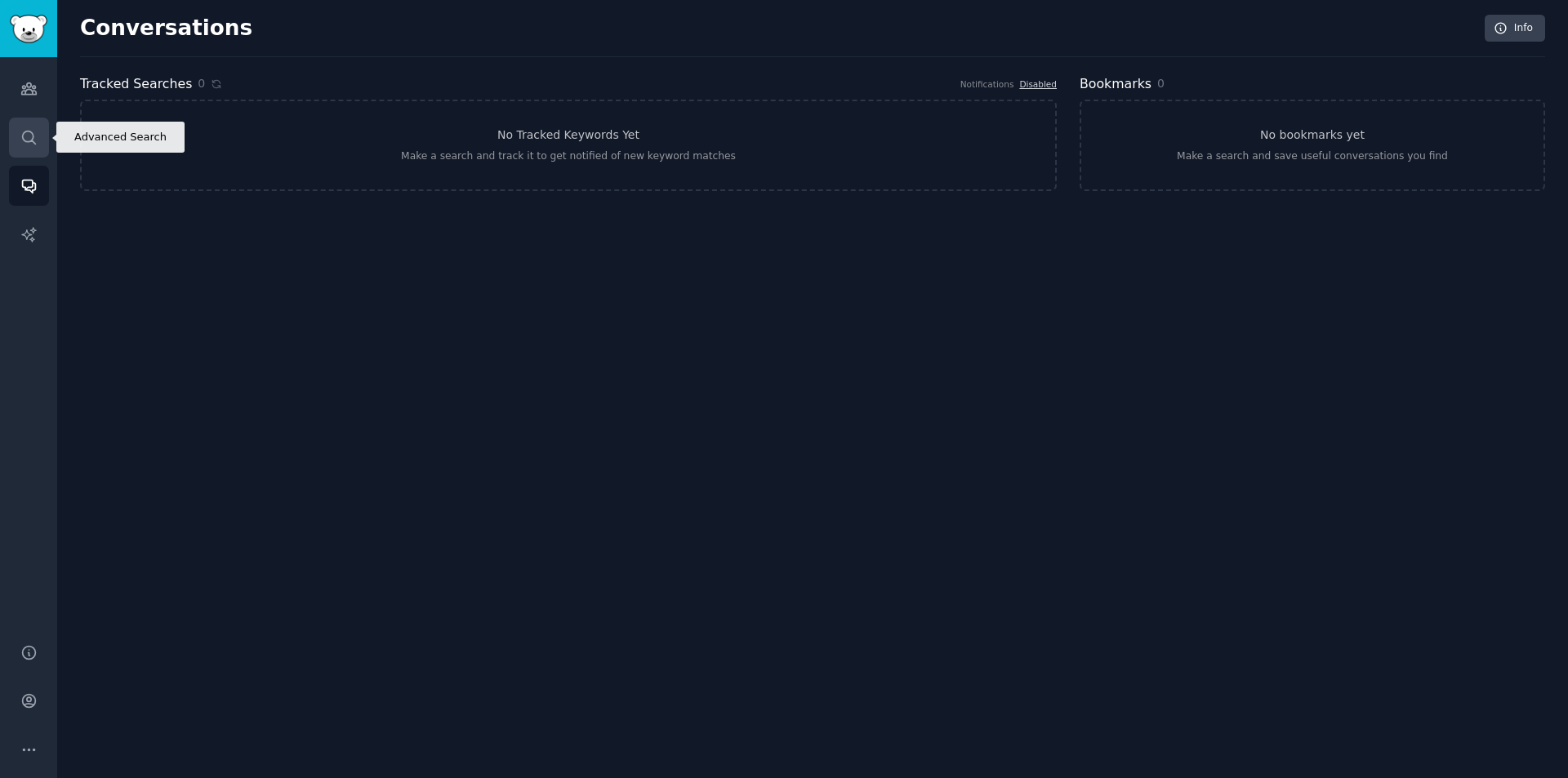
click at [37, 141] on link "Search" at bounding box center [28, 137] width 40 height 40
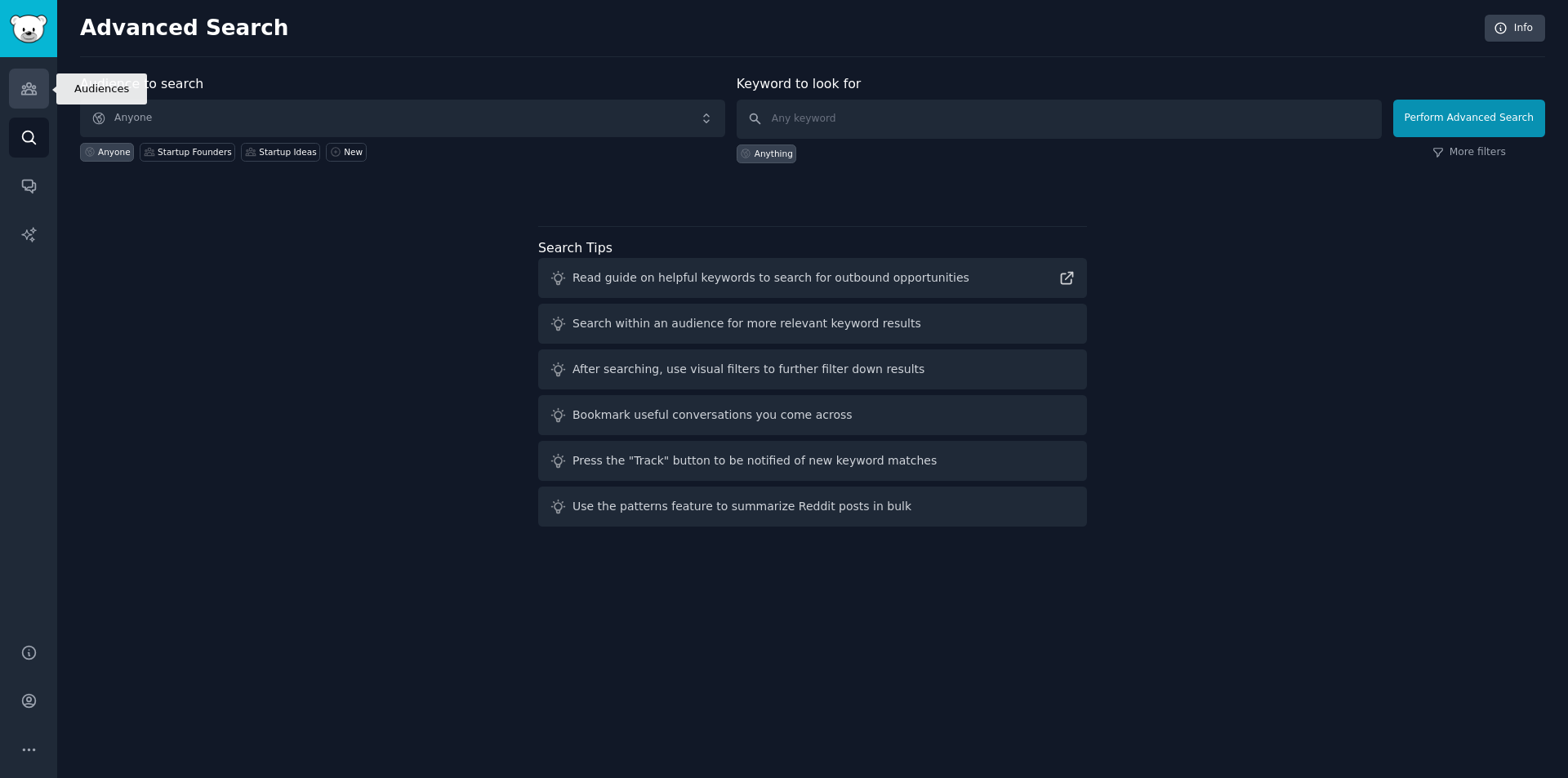
click at [30, 86] on icon "Sidebar" at bounding box center [28, 89] width 15 height 12
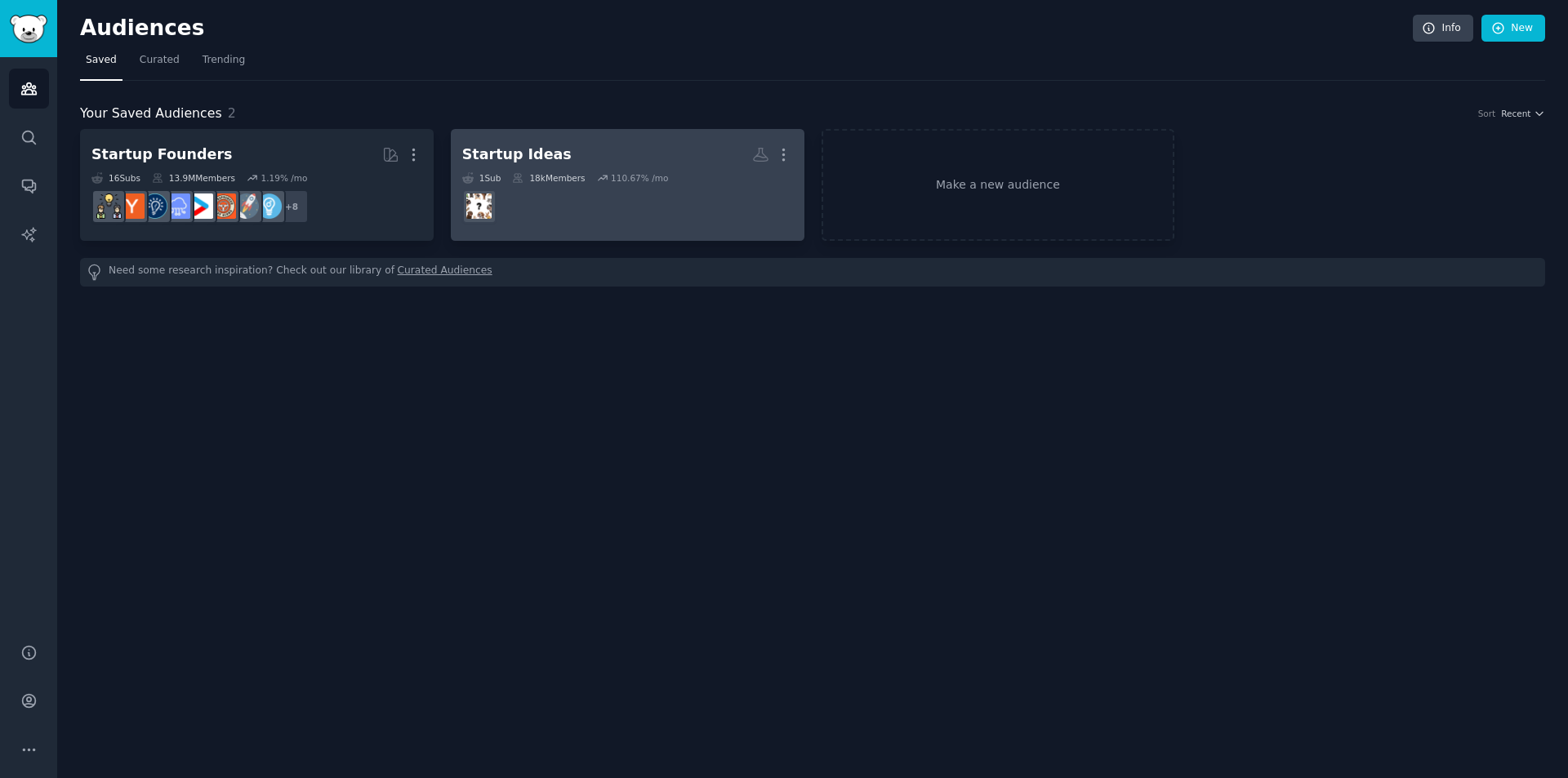
click at [585, 152] on h2 "Startup Ideas More" at bounding box center [628, 155] width 331 height 28
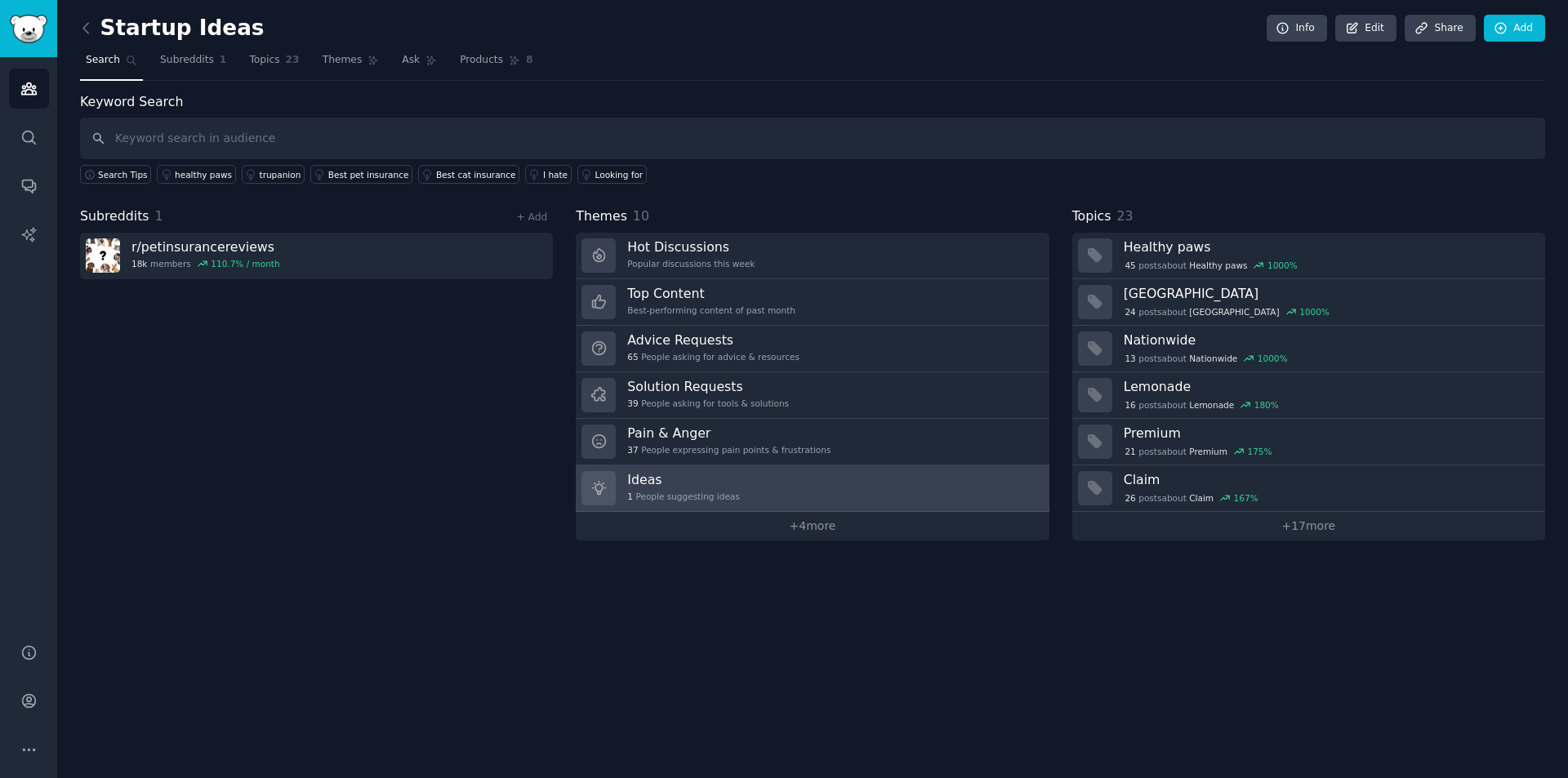
click at [756, 489] on link "Ideas 1 People suggesting ideas" at bounding box center [812, 489] width 473 height 47
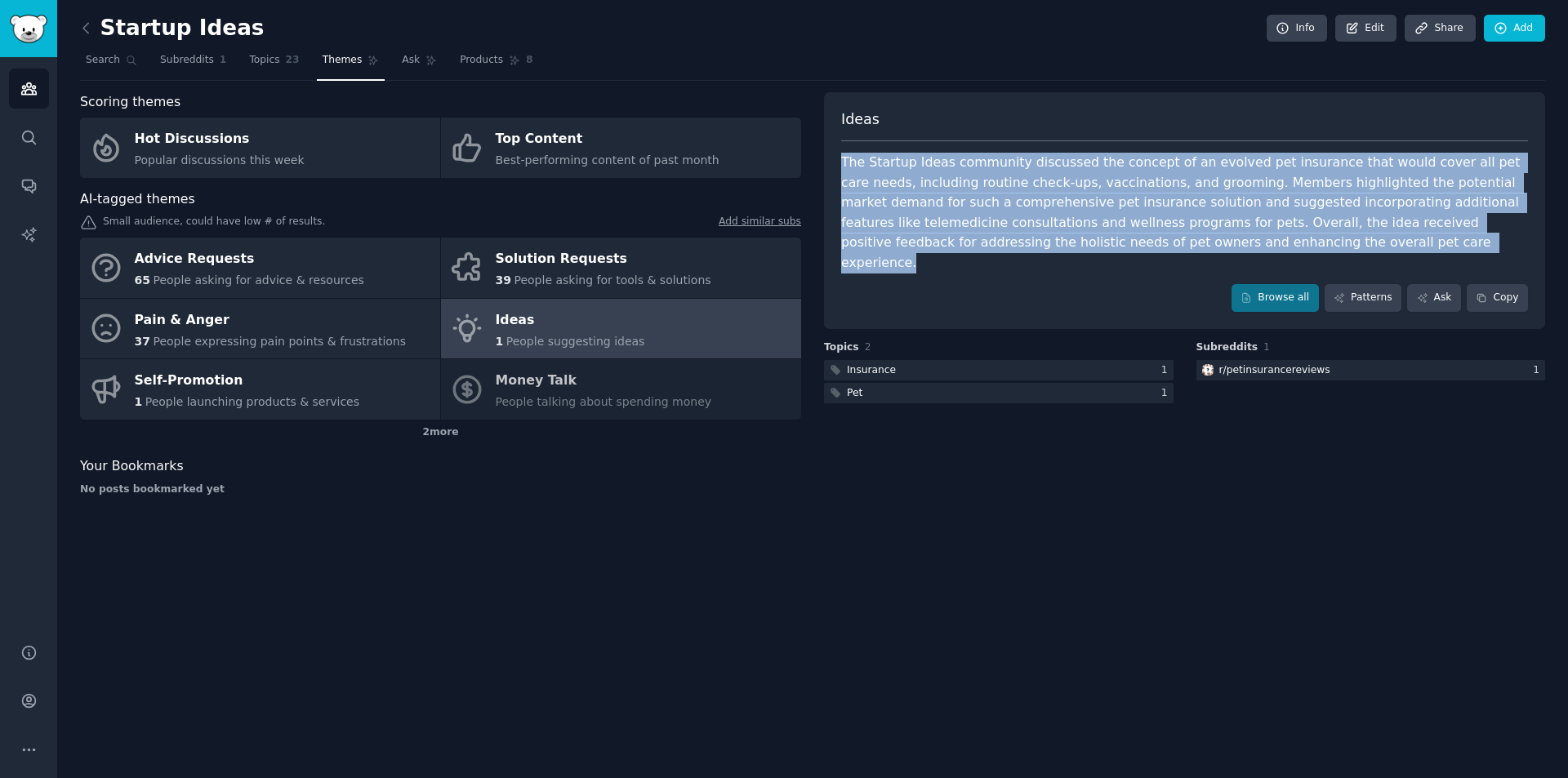
drag, startPoint x: 1186, startPoint y: 248, endPoint x: 838, endPoint y: 158, distance: 359.4
click at [838, 158] on div "Ideas The Startup Ideas community discussed the concept of an evolved pet insur…" at bounding box center [1185, 211] width 722 height 237
copy div "The Startup Ideas community discussed the concept of an evolved pet insurance t…"
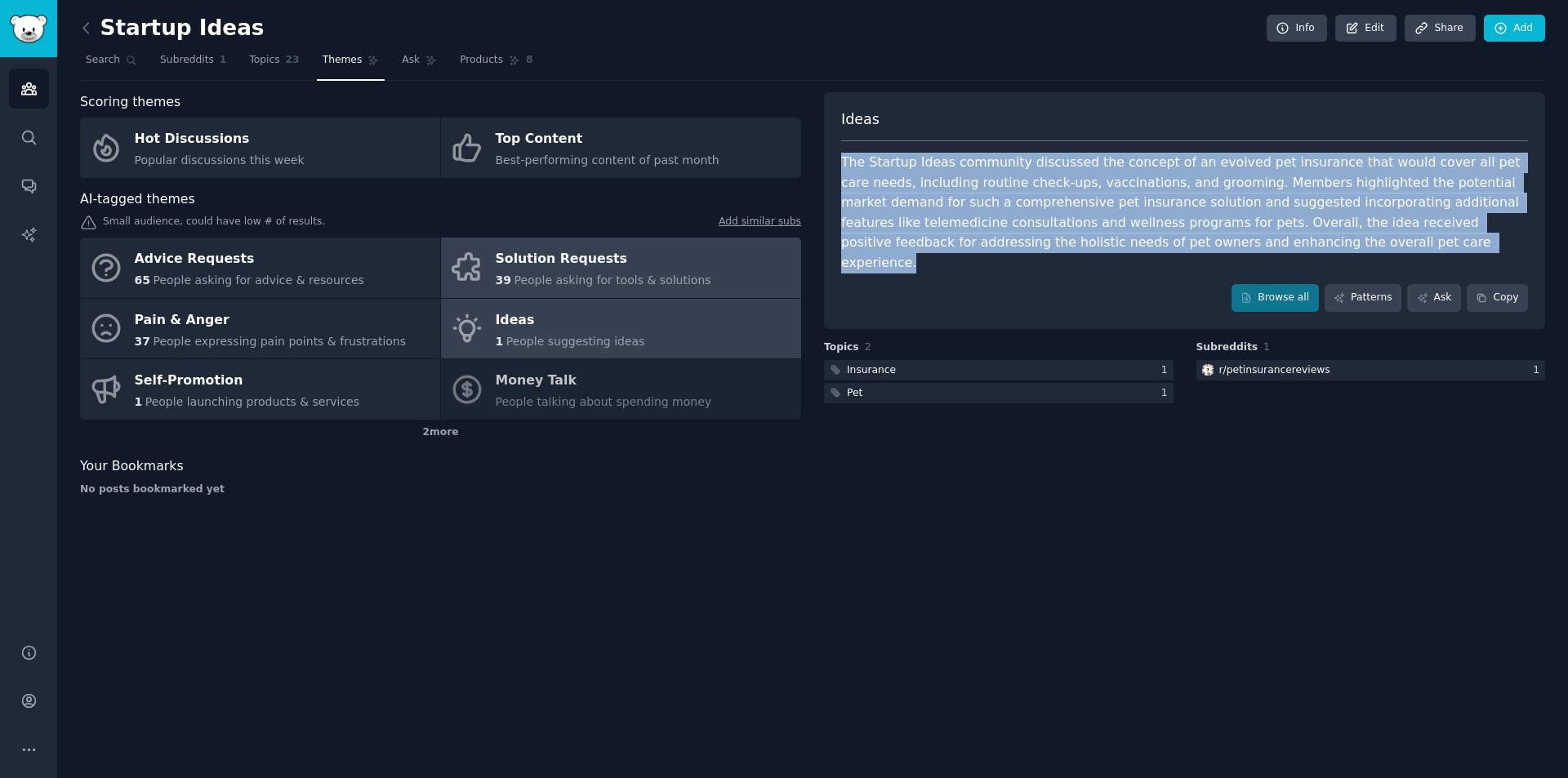
click at [575, 269] on div "Solution Requests" at bounding box center [604, 260] width 216 height 27
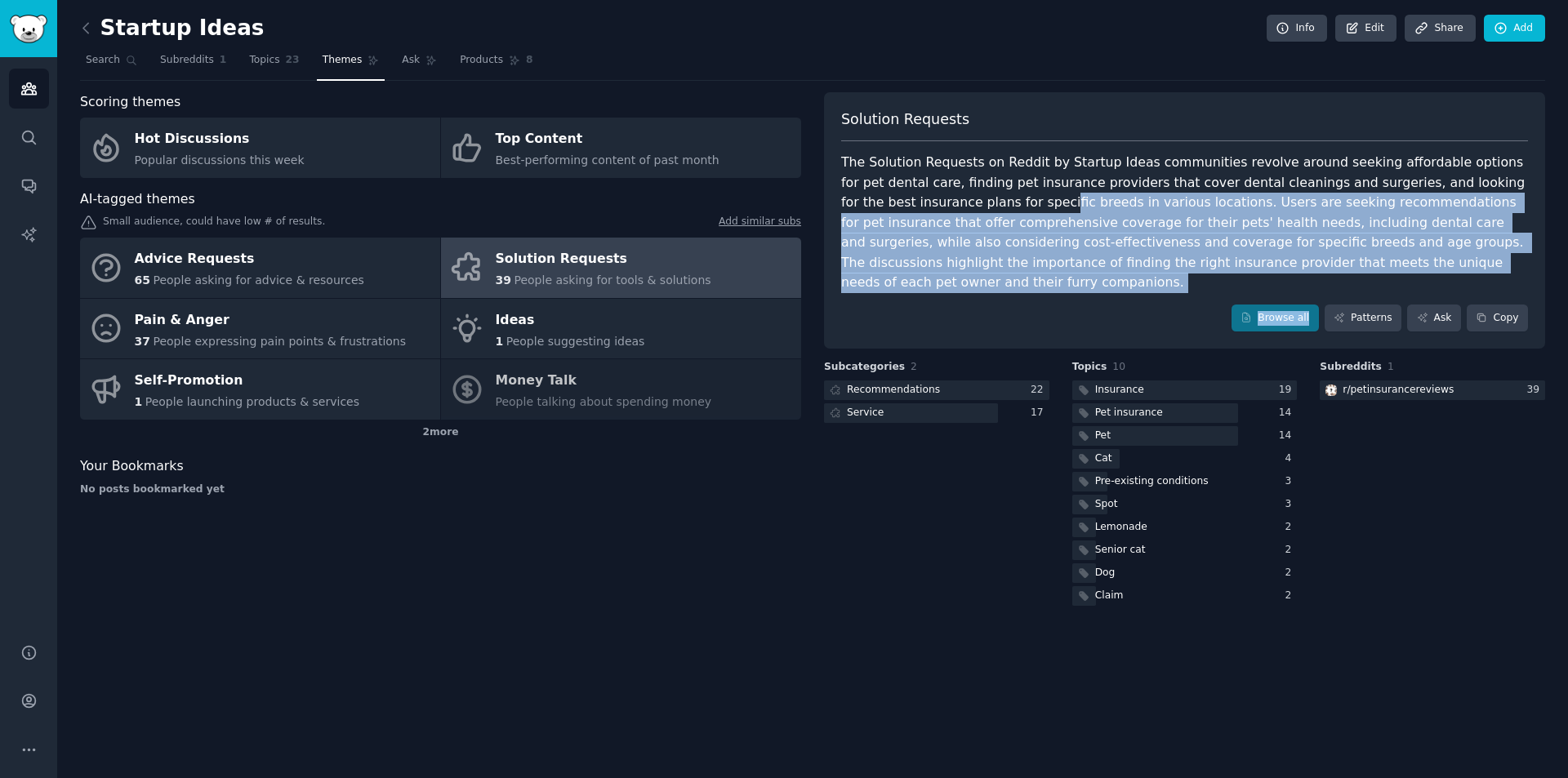
drag, startPoint x: 1365, startPoint y: 273, endPoint x: 888, endPoint y: 206, distance: 481.7
click at [891, 206] on div "Solution Requests The Solution Requests on Reddit by Startup Ideas communities …" at bounding box center [1185, 220] width 722 height 258
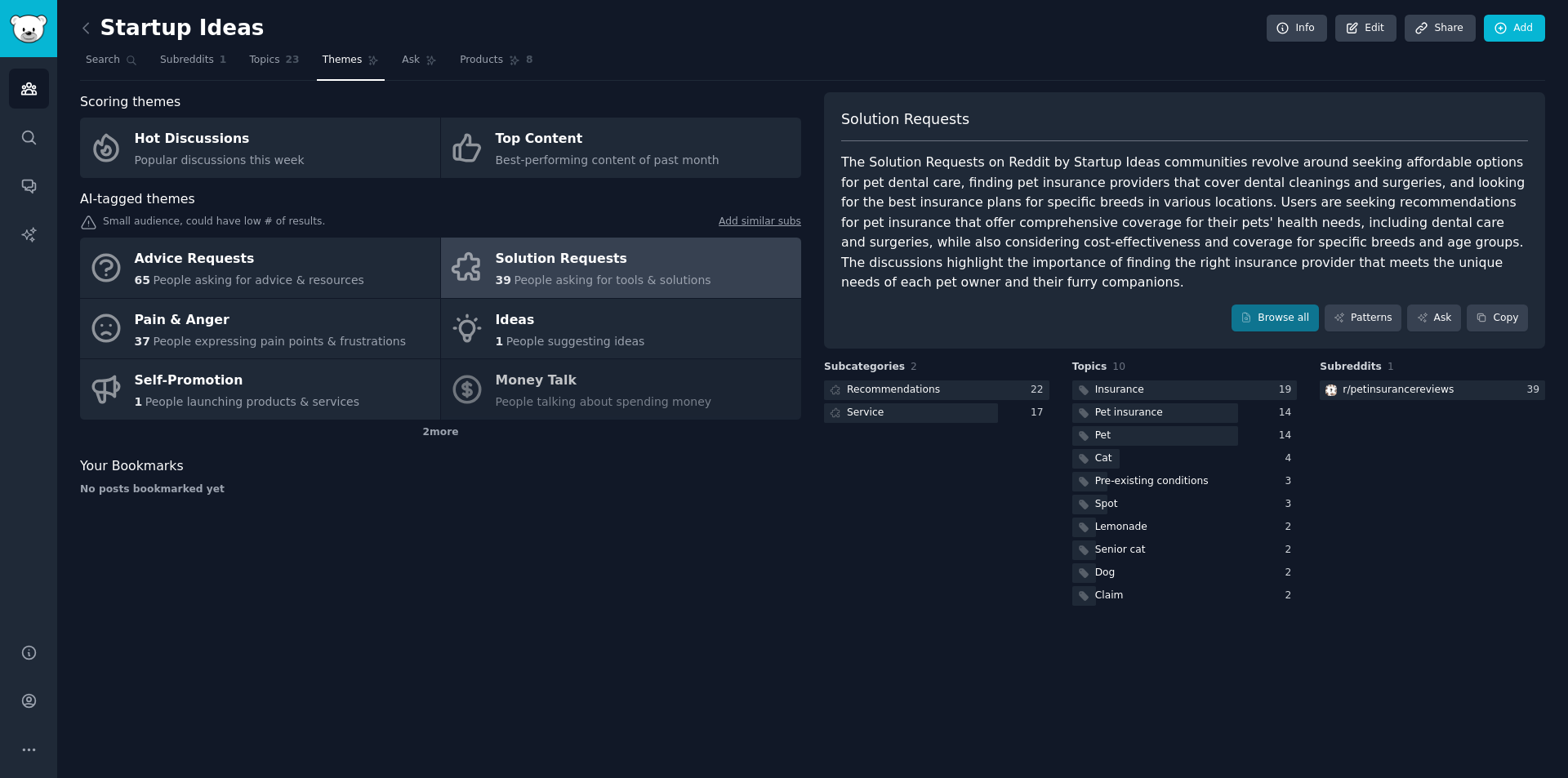
click at [885, 206] on div "The Solution Requests on Reddit by Startup Ideas communities revolve around see…" at bounding box center [1185, 223] width 687 height 141
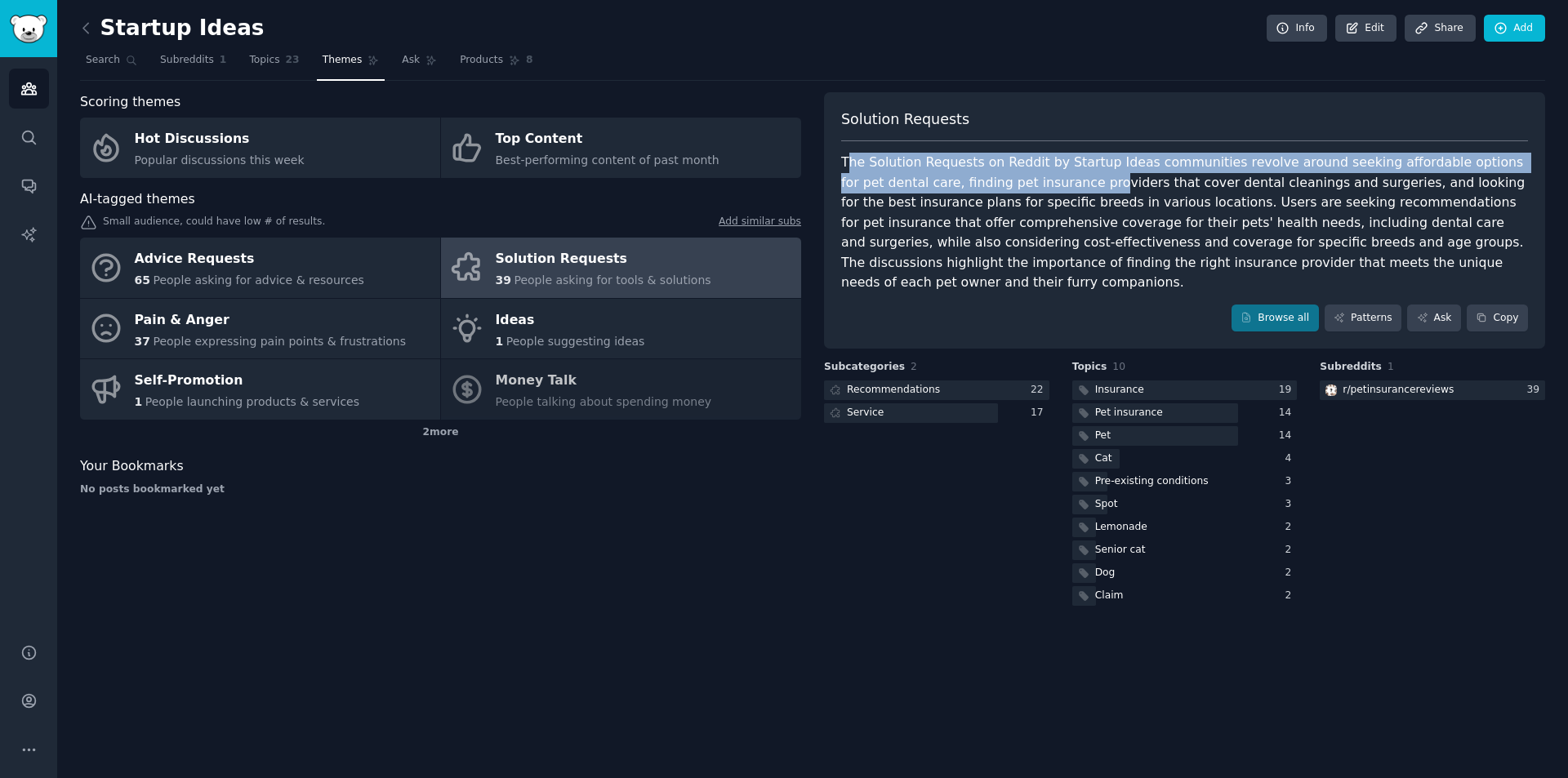
drag, startPoint x: 846, startPoint y: 163, endPoint x: 1016, endPoint y: 186, distance: 171.5
click at [1016, 186] on div "The Solution Requests on Reddit by Startup Ideas communities revolve around see…" at bounding box center [1185, 223] width 687 height 141
drag, startPoint x: 1016, startPoint y: 186, endPoint x: 908, endPoint y: 187, distance: 108.0
click at [1015, 186] on div "The Solution Requests on Reddit by Startup Ideas communities revolve around see…" at bounding box center [1185, 223] width 687 height 141
click at [853, 168] on div "The Solution Requests on Reddit by Startup Ideas communities revolve around see…" at bounding box center [1185, 223] width 687 height 141
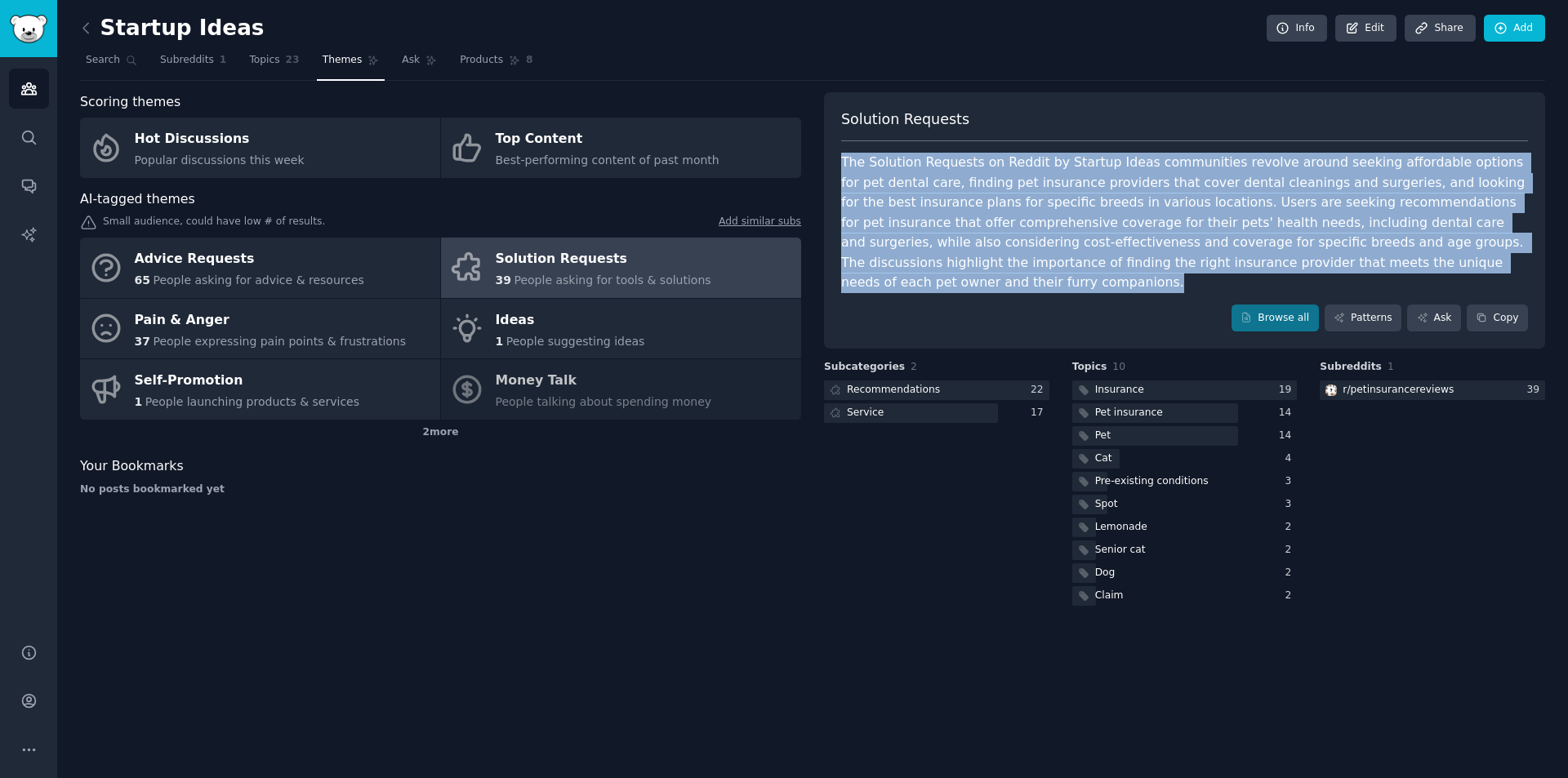
drag, startPoint x: 838, startPoint y: 158, endPoint x: 1324, endPoint y: 260, distance: 496.6
click at [1324, 260] on div "Solution Requests The Solution Requests on Reddit by Startup Ideas communities …" at bounding box center [1185, 220] width 722 height 258
copy div "The Solution Requests on Reddit by Startup Ideas communities revolve around see…"
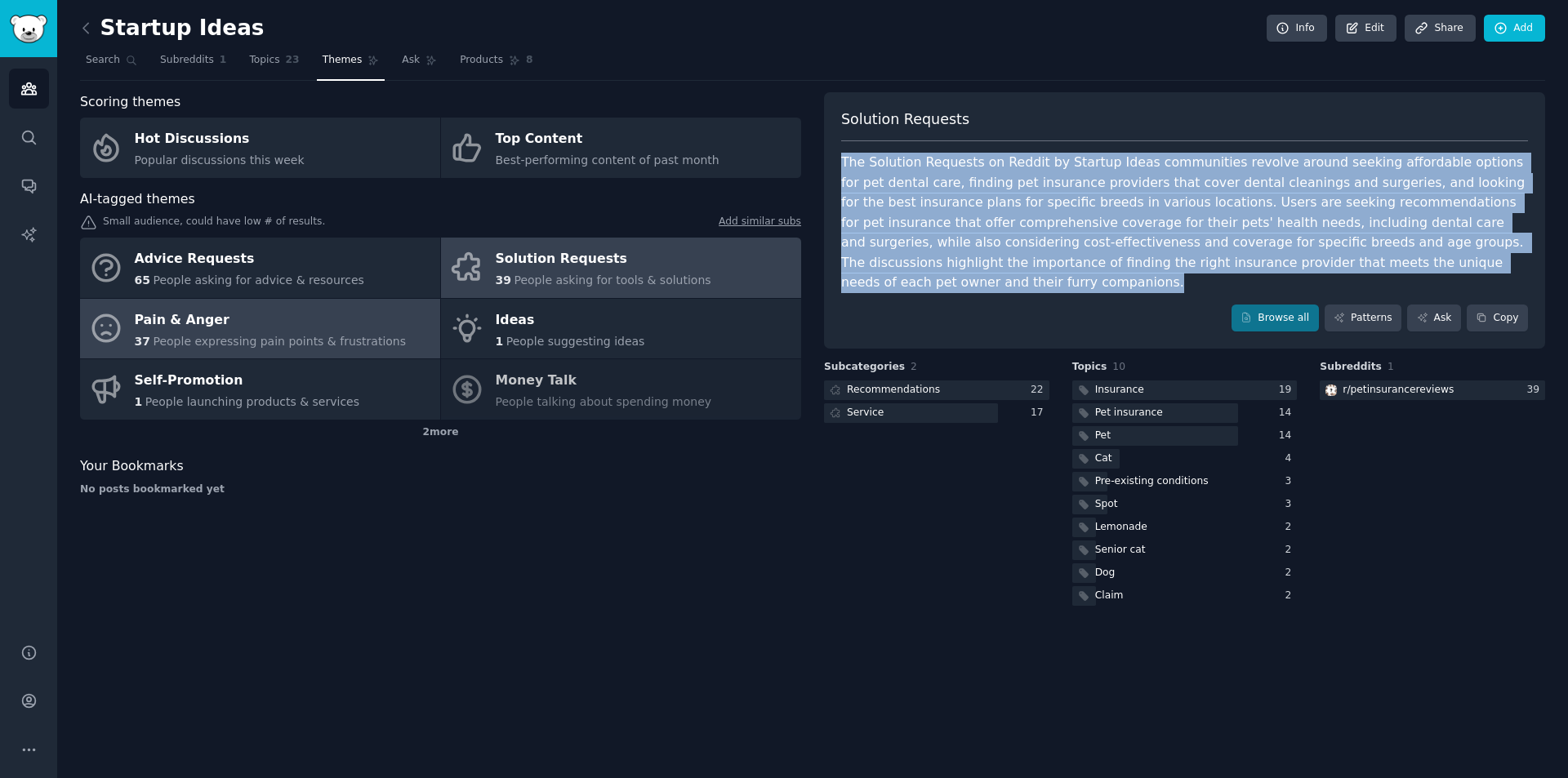
click at [197, 335] on span "People expressing pain points & frustrations" at bounding box center [280, 341] width 253 height 13
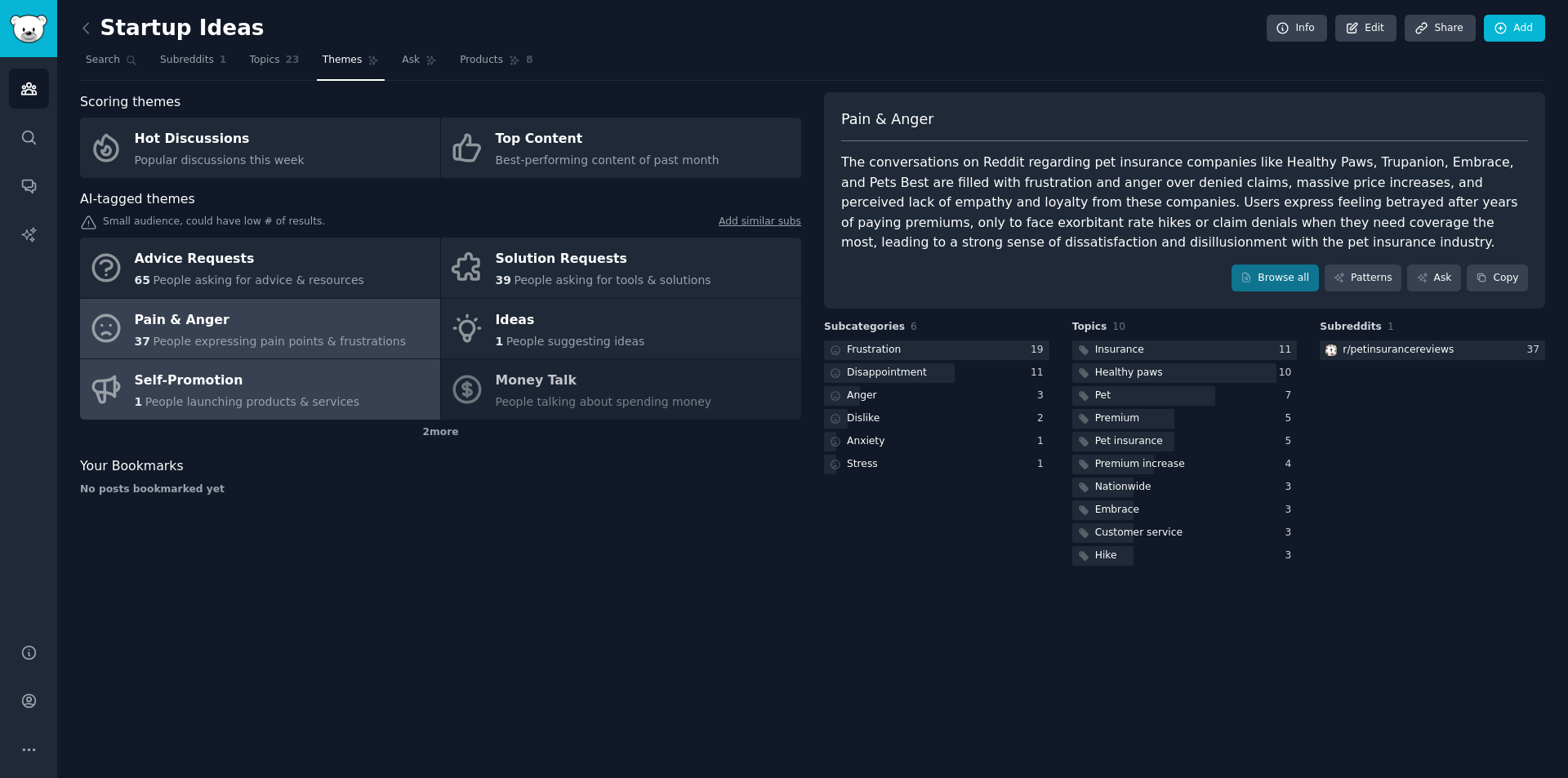
click at [291, 389] on div "Self-Promotion" at bounding box center [247, 381] width 226 height 27
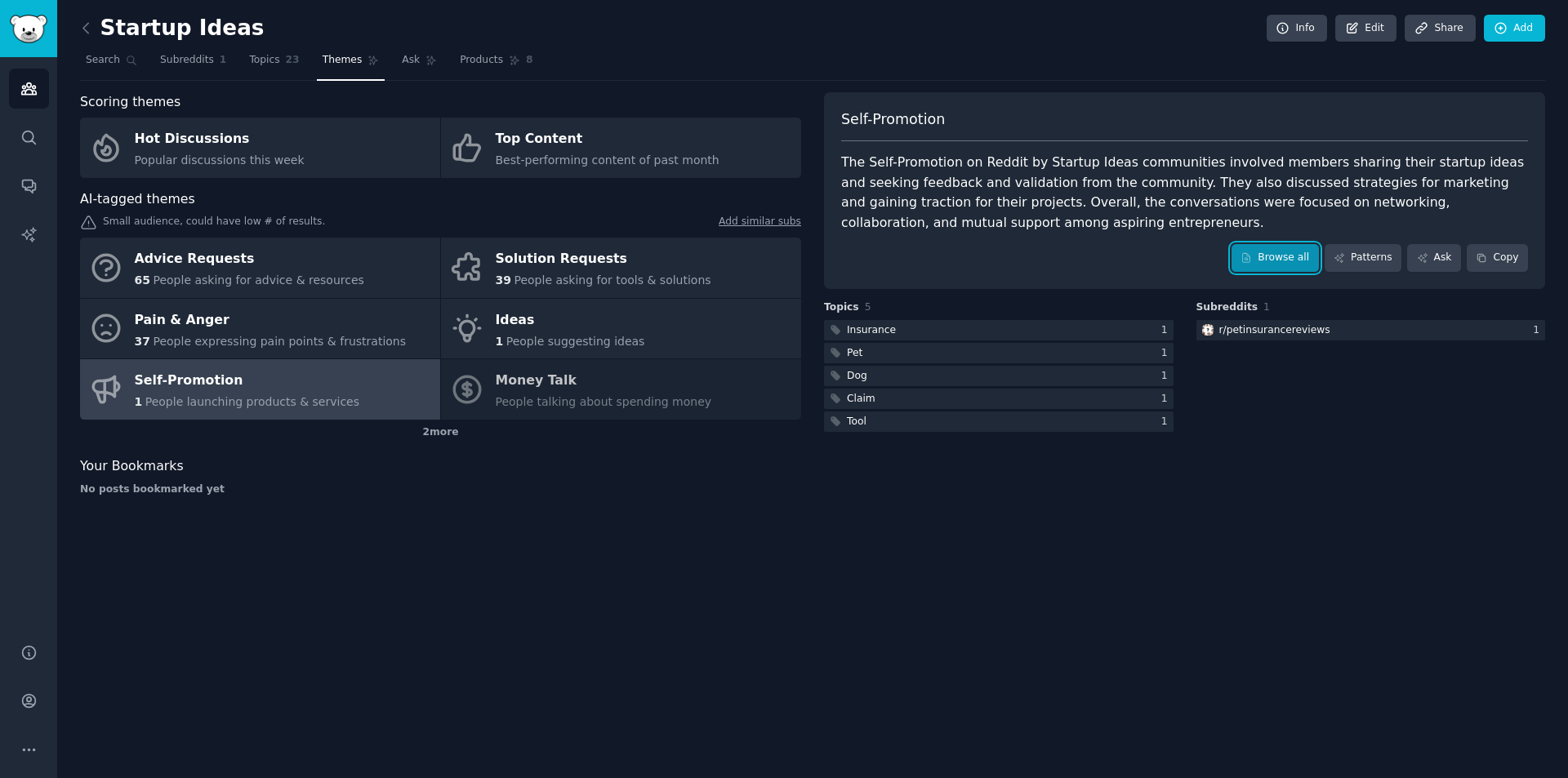
click at [1271, 244] on link "Browse all" at bounding box center [1275, 258] width 88 height 27
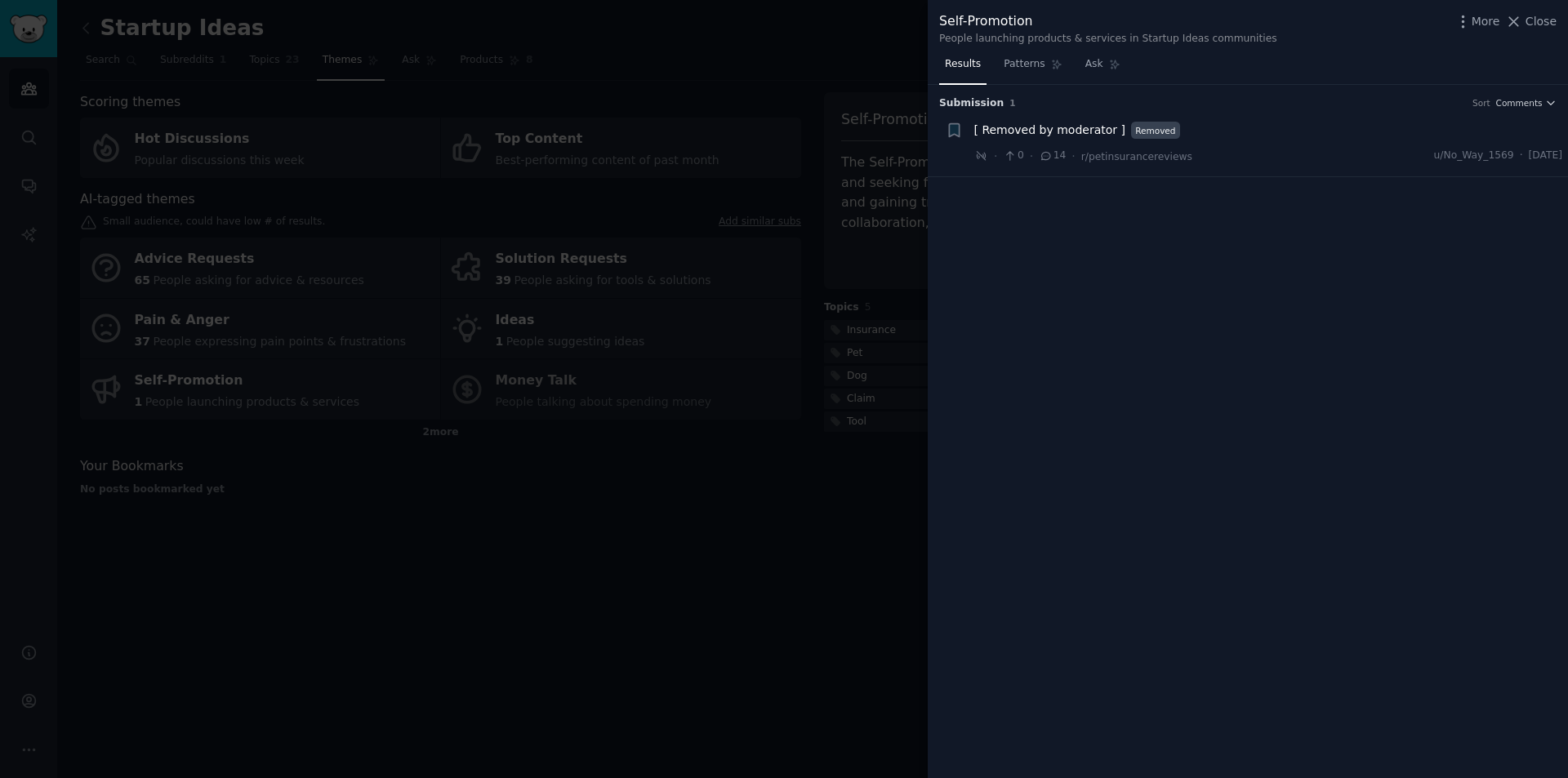
click at [1069, 127] on span "[ Removed by moderator ]" at bounding box center [1050, 129] width 151 height 17
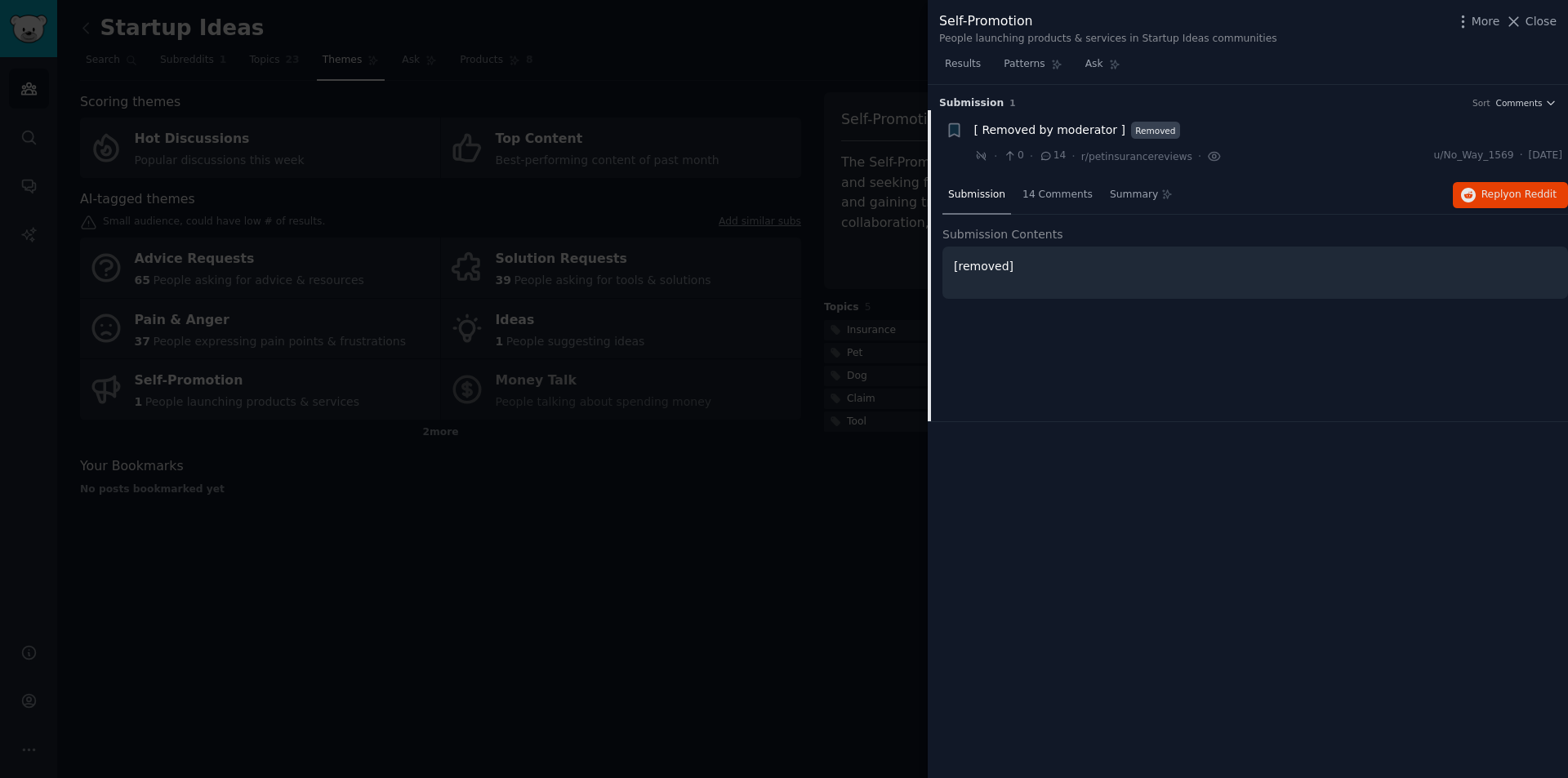
click at [1069, 127] on span "[ Removed by moderator ]" at bounding box center [1050, 129] width 151 height 17
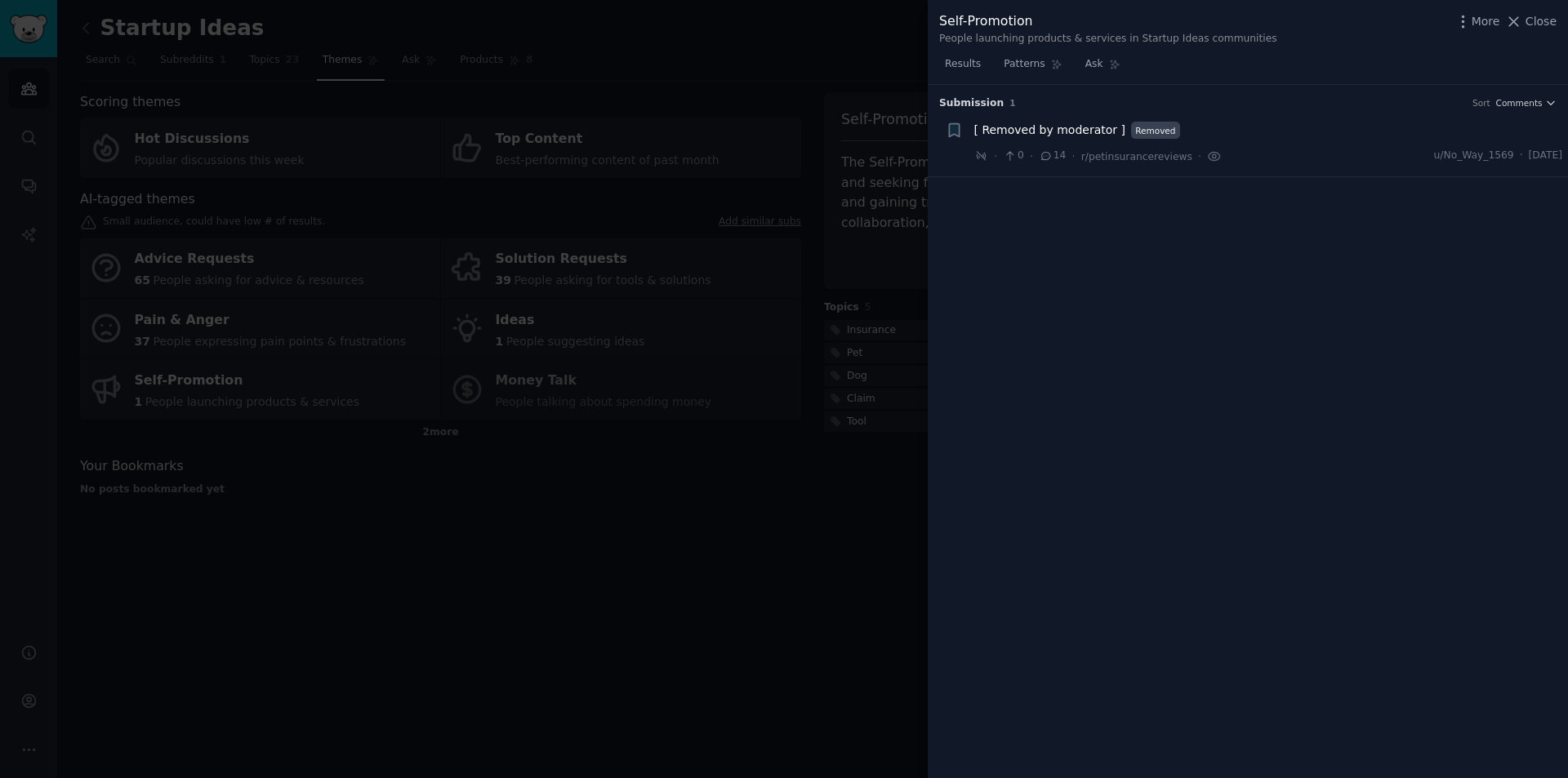
click at [891, 37] on div at bounding box center [784, 389] width 1568 height 778
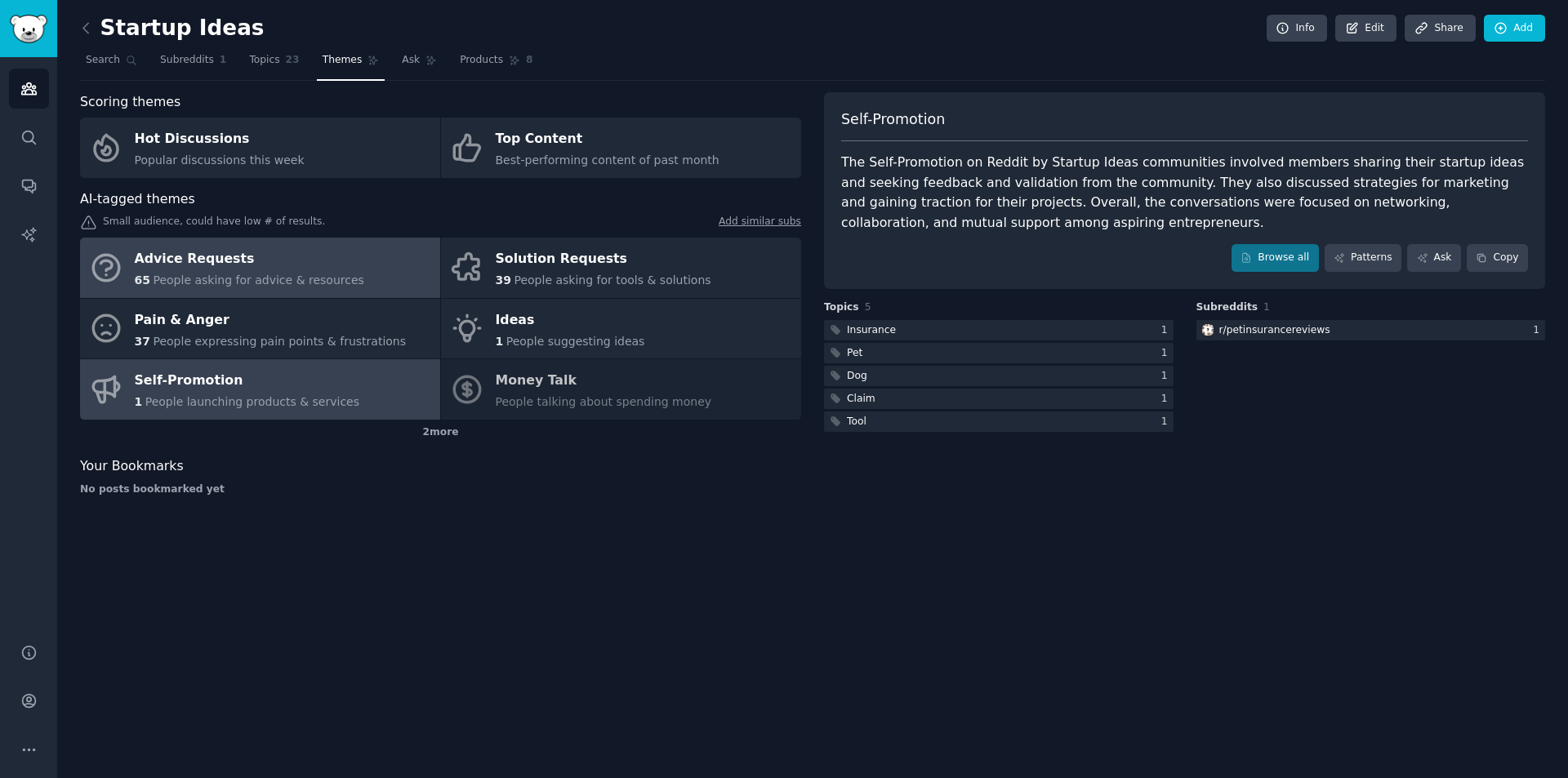
click at [290, 266] on div "Advice Requests" at bounding box center [249, 260] width 229 height 27
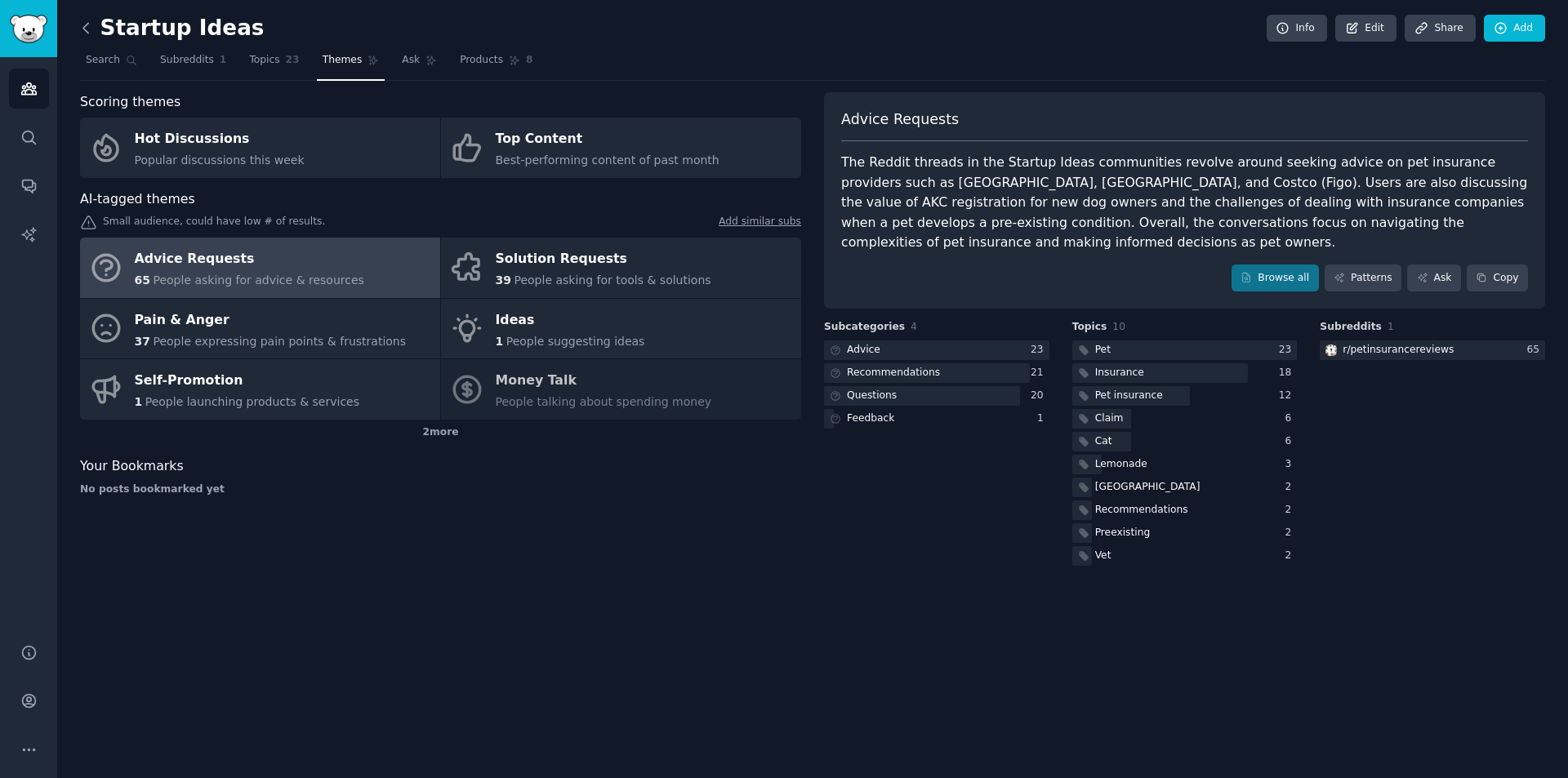
click at [91, 31] on icon at bounding box center [86, 27] width 17 height 17
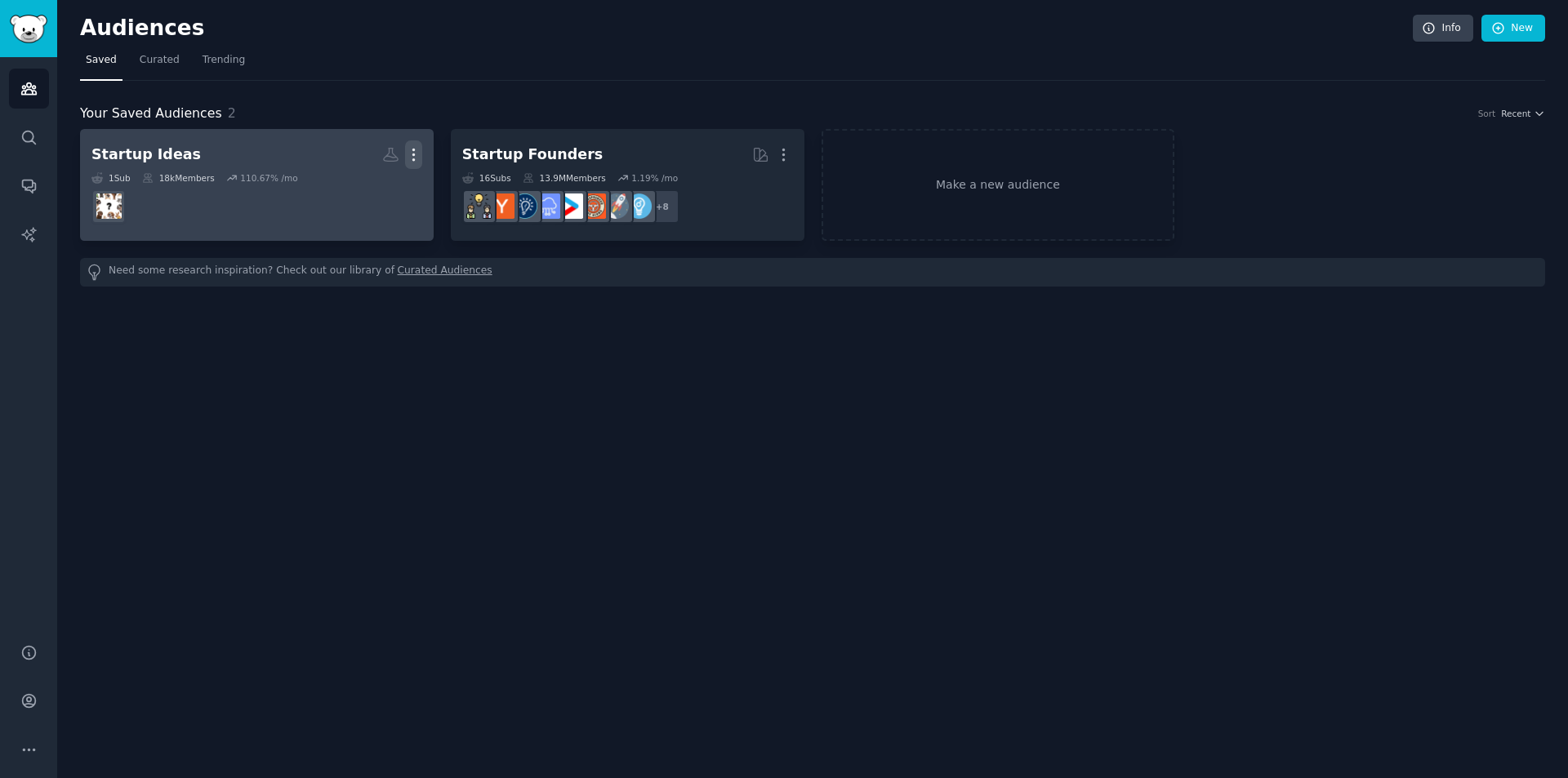
click at [410, 150] on icon "button" at bounding box center [413, 154] width 17 height 17
click at [344, 187] on icon at bounding box center [336, 189] width 17 height 17
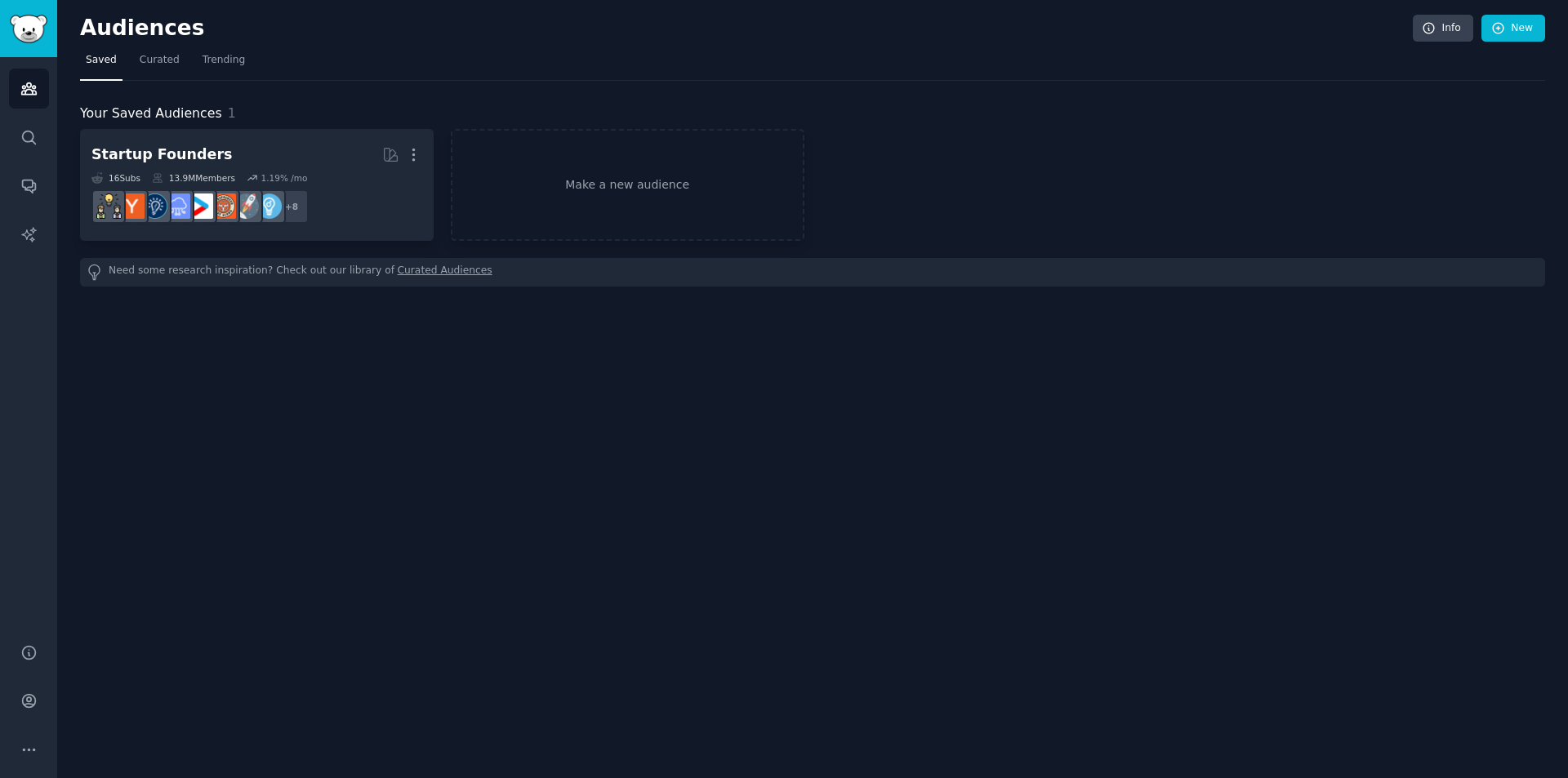
click at [536, 76] on nav "Saved Curated Trending" at bounding box center [812, 65] width 1465 height 34
click at [205, 57] on span "Trending" at bounding box center [224, 60] width 42 height 15
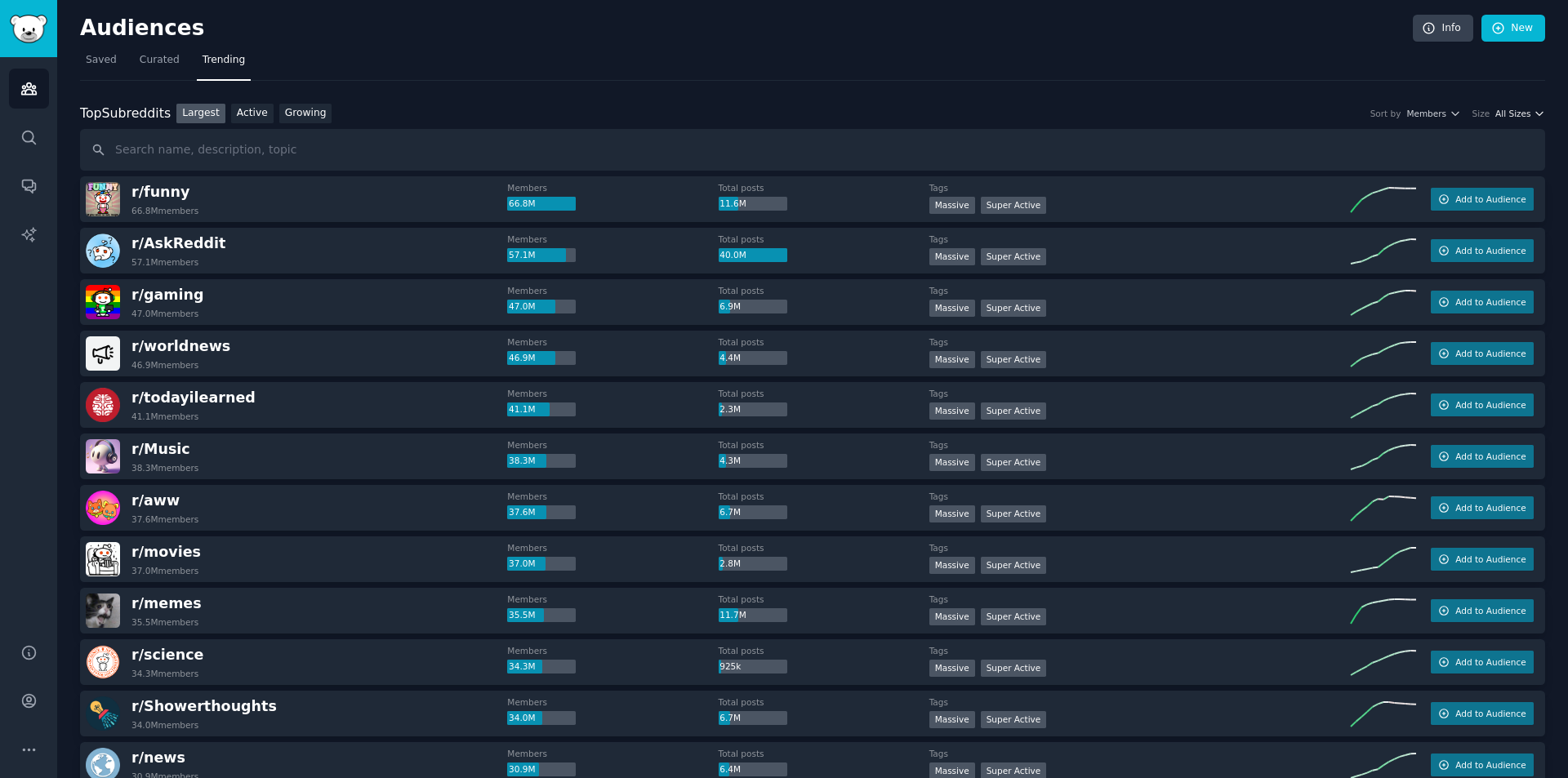
click at [1519, 111] on span "All Sizes" at bounding box center [1513, 113] width 35 height 12
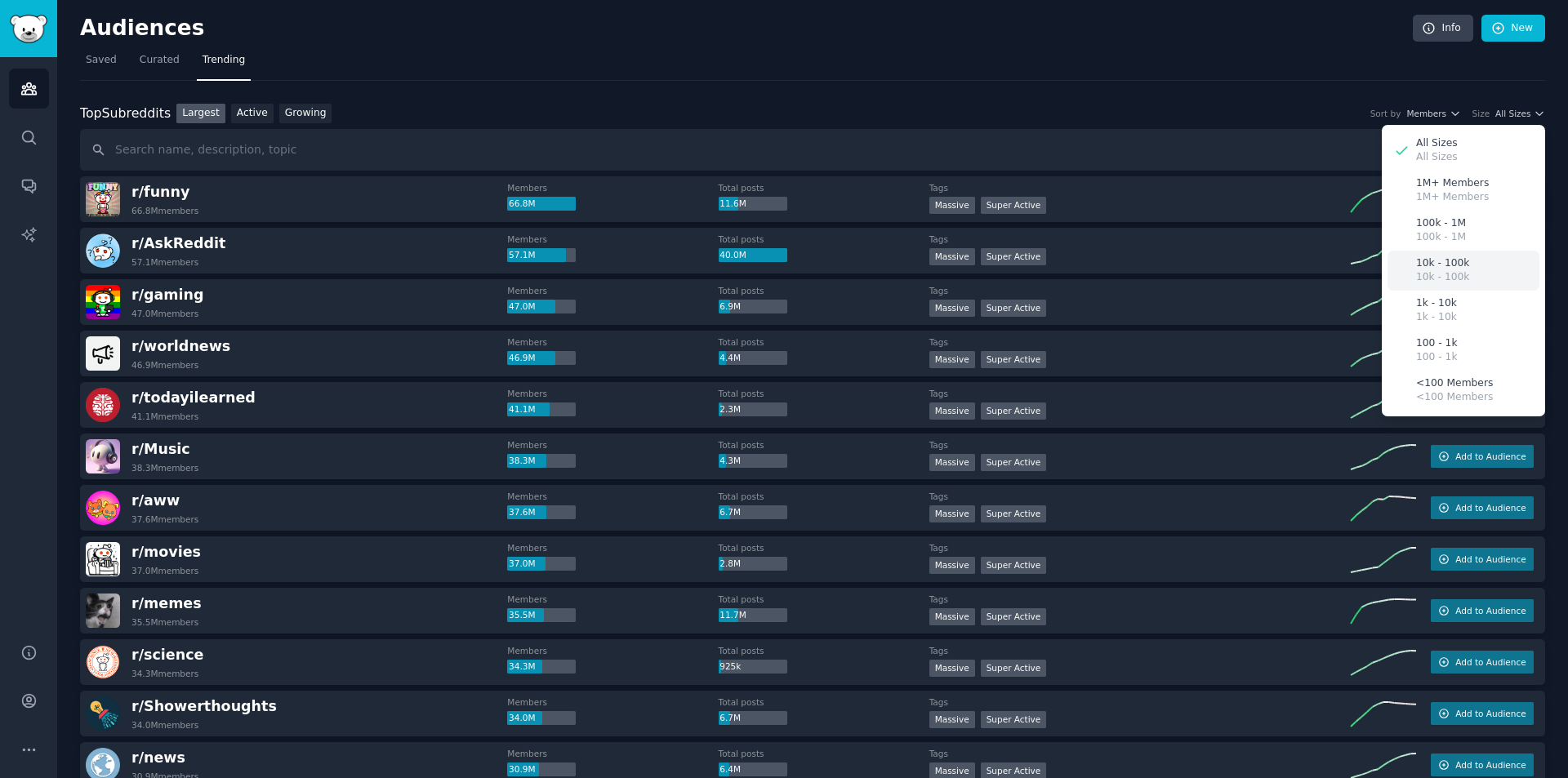
click at [1459, 268] on div "10k - 100k 10k - 100k" at bounding box center [1464, 270] width 152 height 40
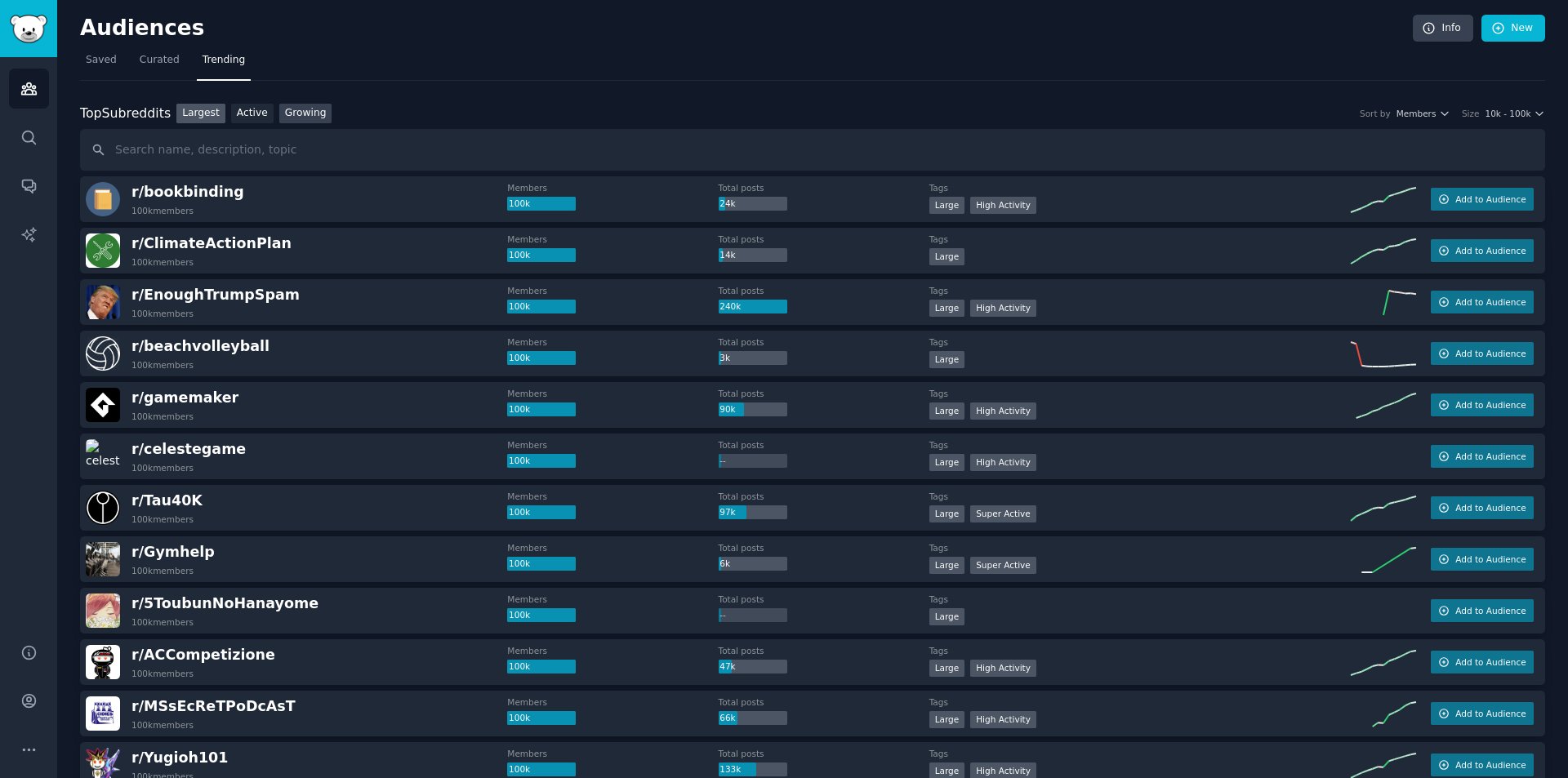
click at [282, 112] on link "Growing" at bounding box center [306, 113] width 53 height 20
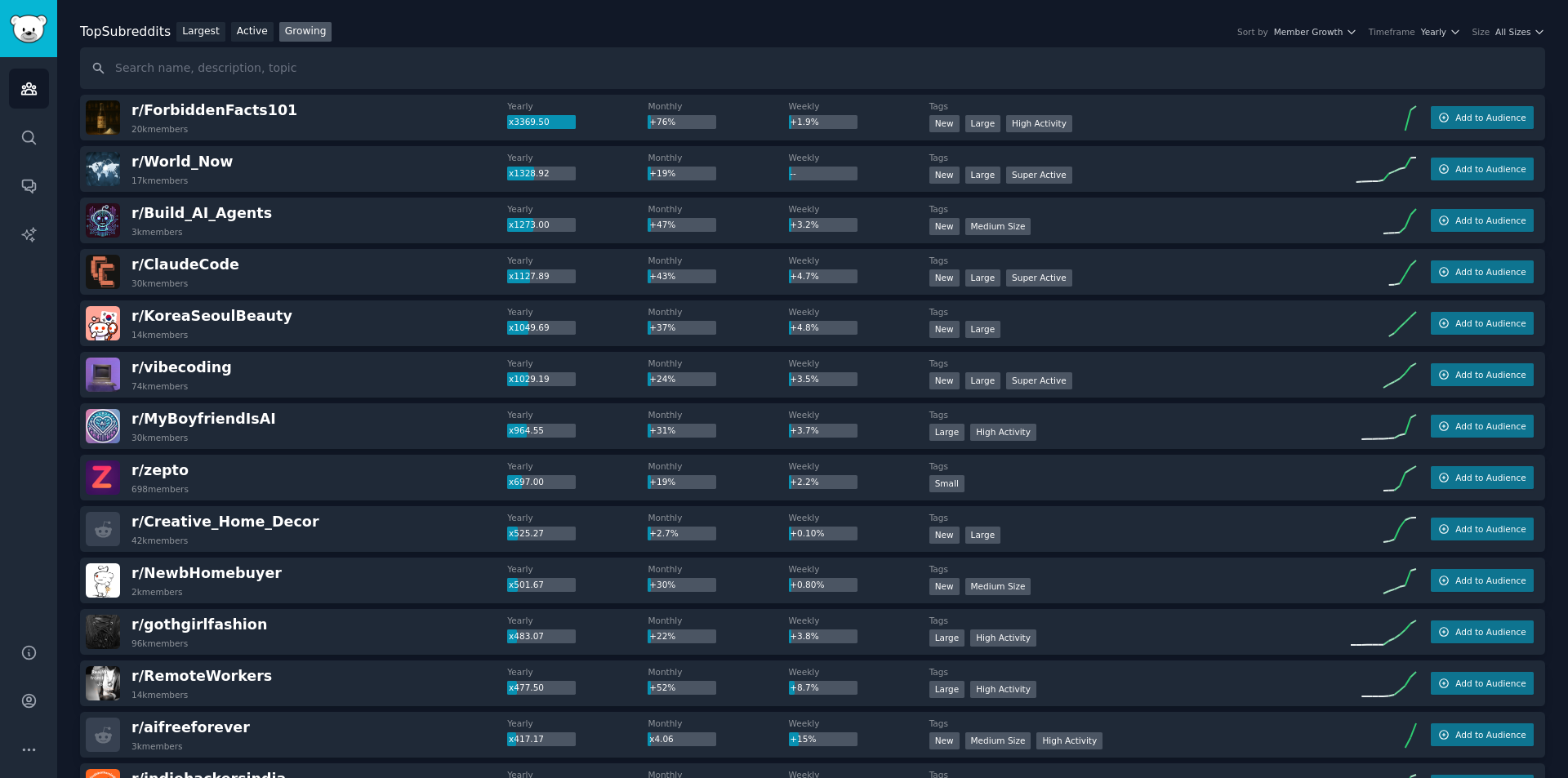
scroll to position [164, 0]
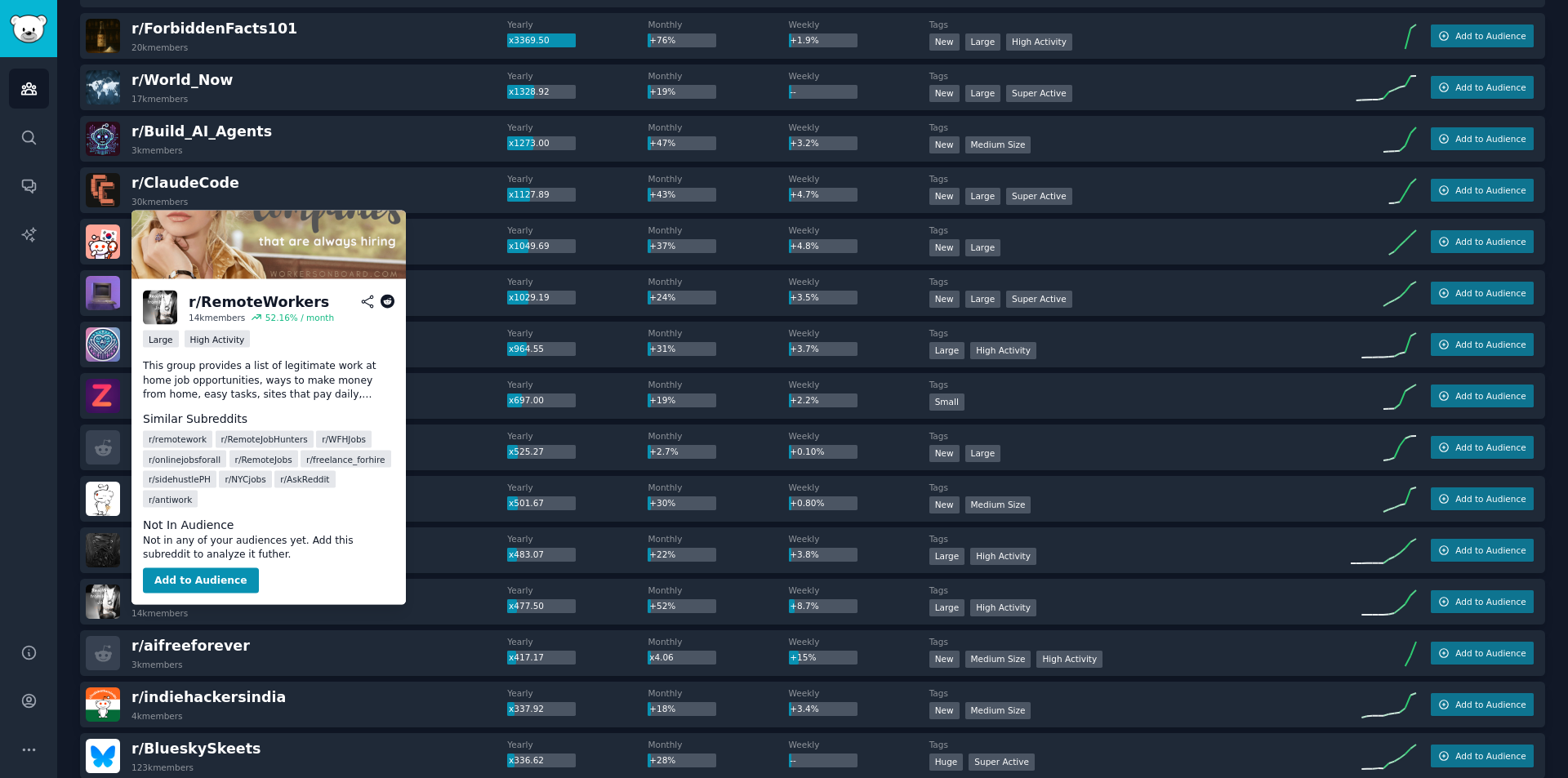
click at [211, 598] on span "r/ RemoteWorkers" at bounding box center [202, 594] width 141 height 16
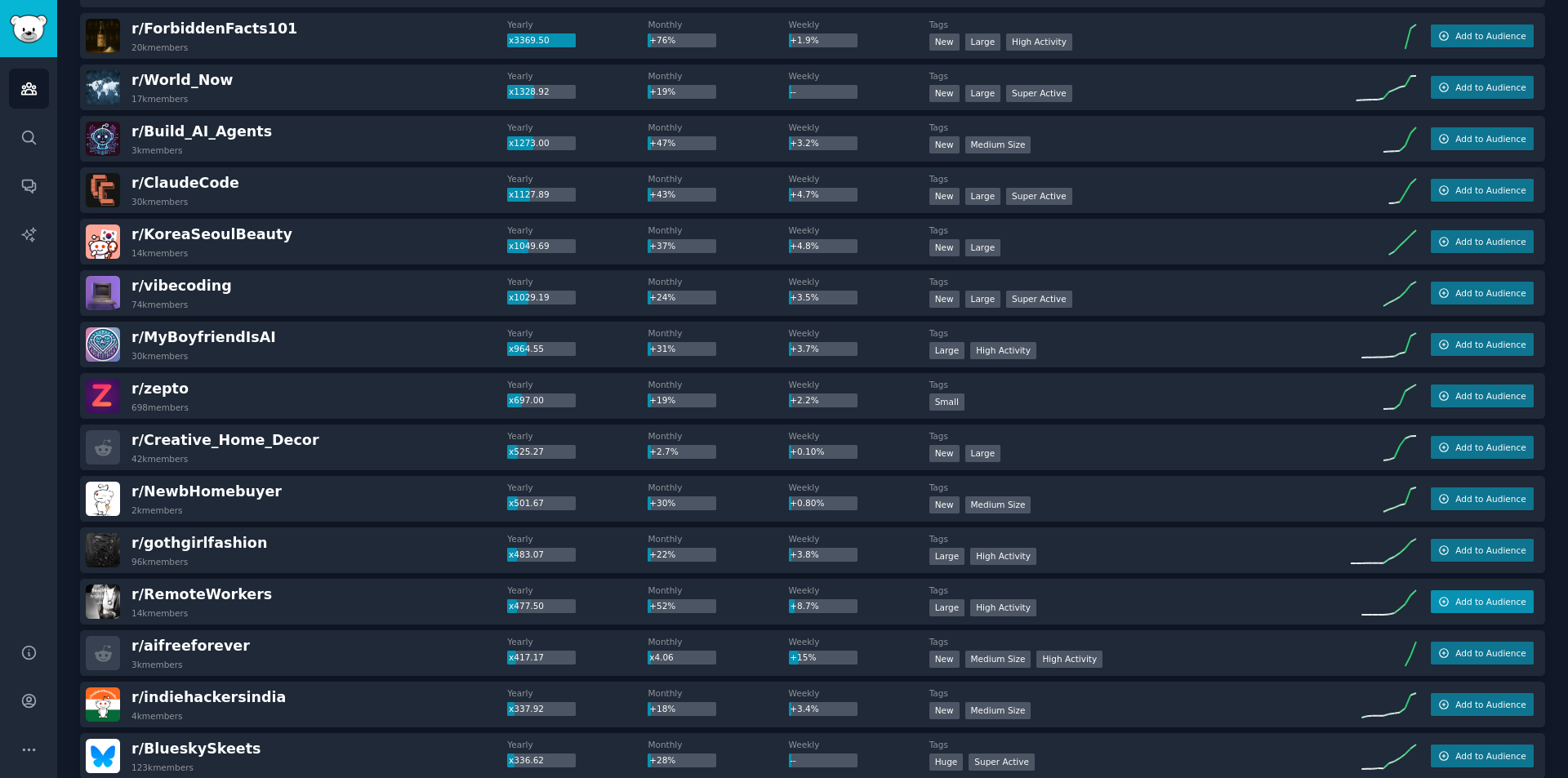
click at [1481, 598] on span "Add to Audience" at bounding box center [1490, 601] width 70 height 12
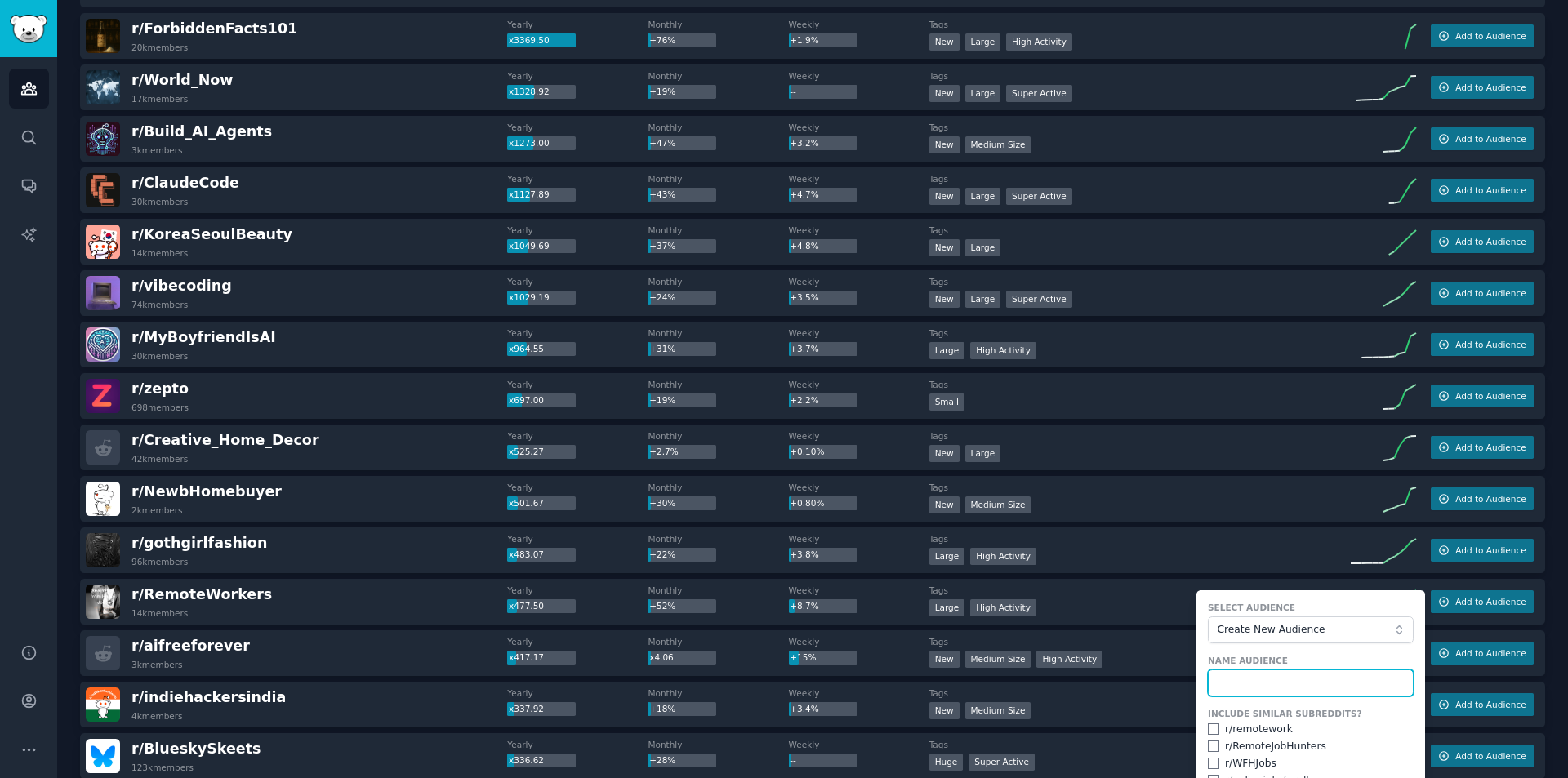
click at [1263, 680] on input "text" at bounding box center [1310, 682] width 205 height 27
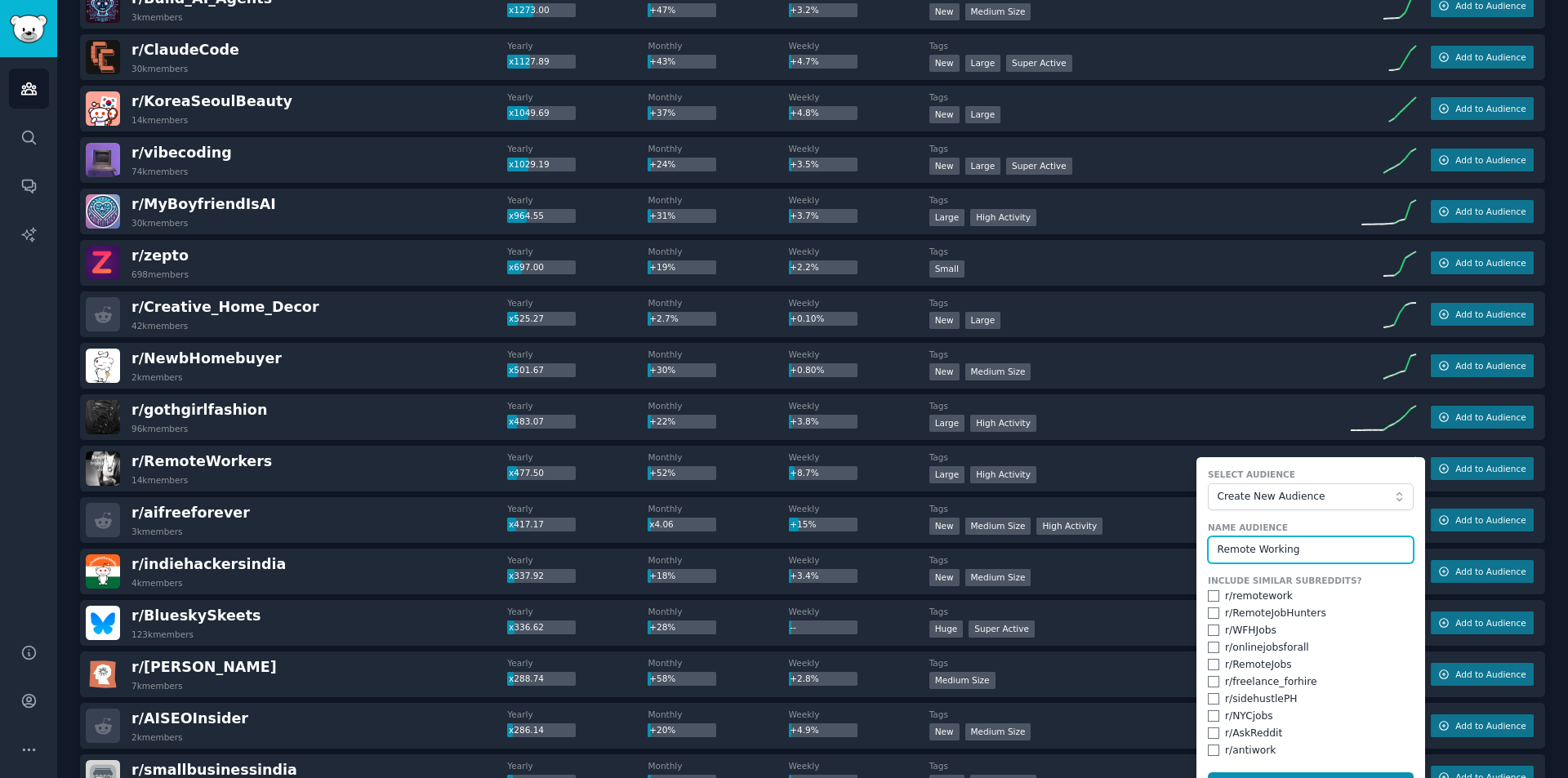
scroll to position [327, 0]
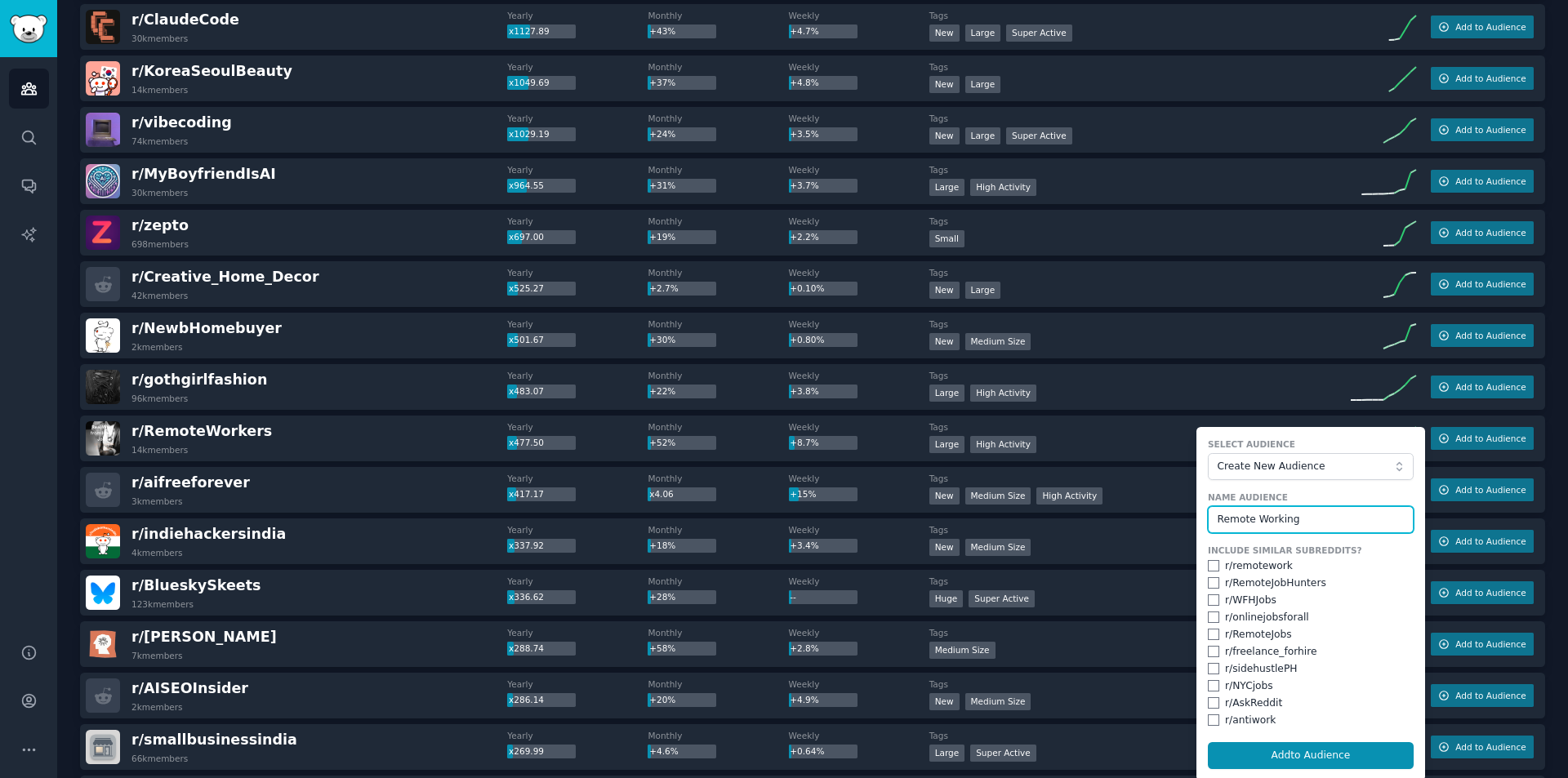
type input "Remote Working"
click at [1208, 566] on input "checkbox" at bounding box center [1213, 566] width 12 height 12
checkbox input "true"
drag, startPoint x: 1211, startPoint y: 582, endPoint x: 1213, endPoint y: 592, distance: 10.2
click at [1212, 586] on input "checkbox" at bounding box center [1213, 582] width 12 height 12
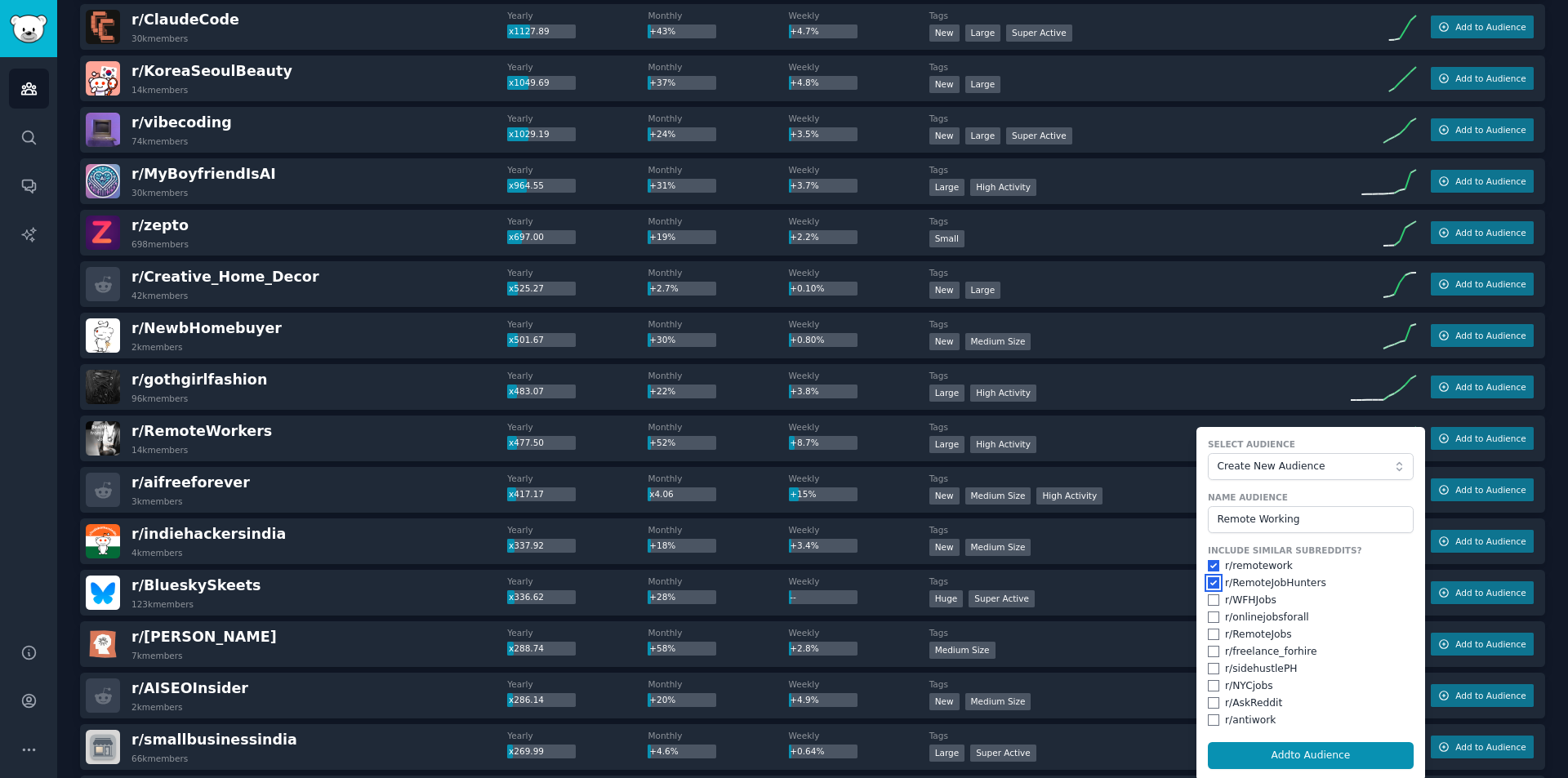
checkbox input "true"
click at [1211, 602] on input "checkbox" at bounding box center [1213, 600] width 12 height 12
checkbox input "true"
drag, startPoint x: 1210, startPoint y: 617, endPoint x: 1213, endPoint y: 627, distance: 10.4
click at [1211, 620] on input "checkbox" at bounding box center [1213, 617] width 12 height 12
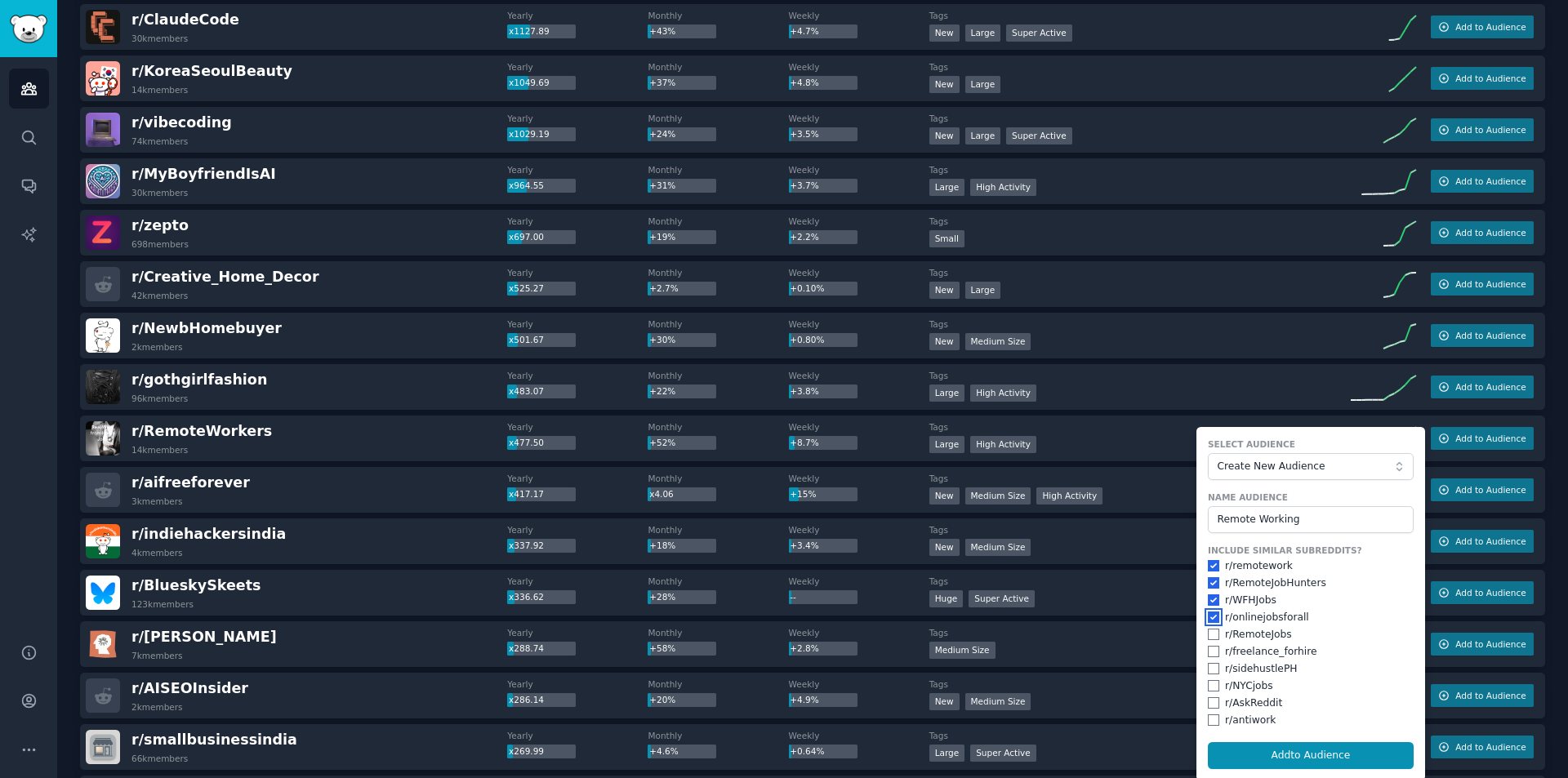
checkbox input "true"
click at [1214, 637] on input "checkbox" at bounding box center [1213, 634] width 12 height 12
checkbox input "true"
click at [1216, 657] on input "checkbox" at bounding box center [1213, 651] width 12 height 12
checkbox input "true"
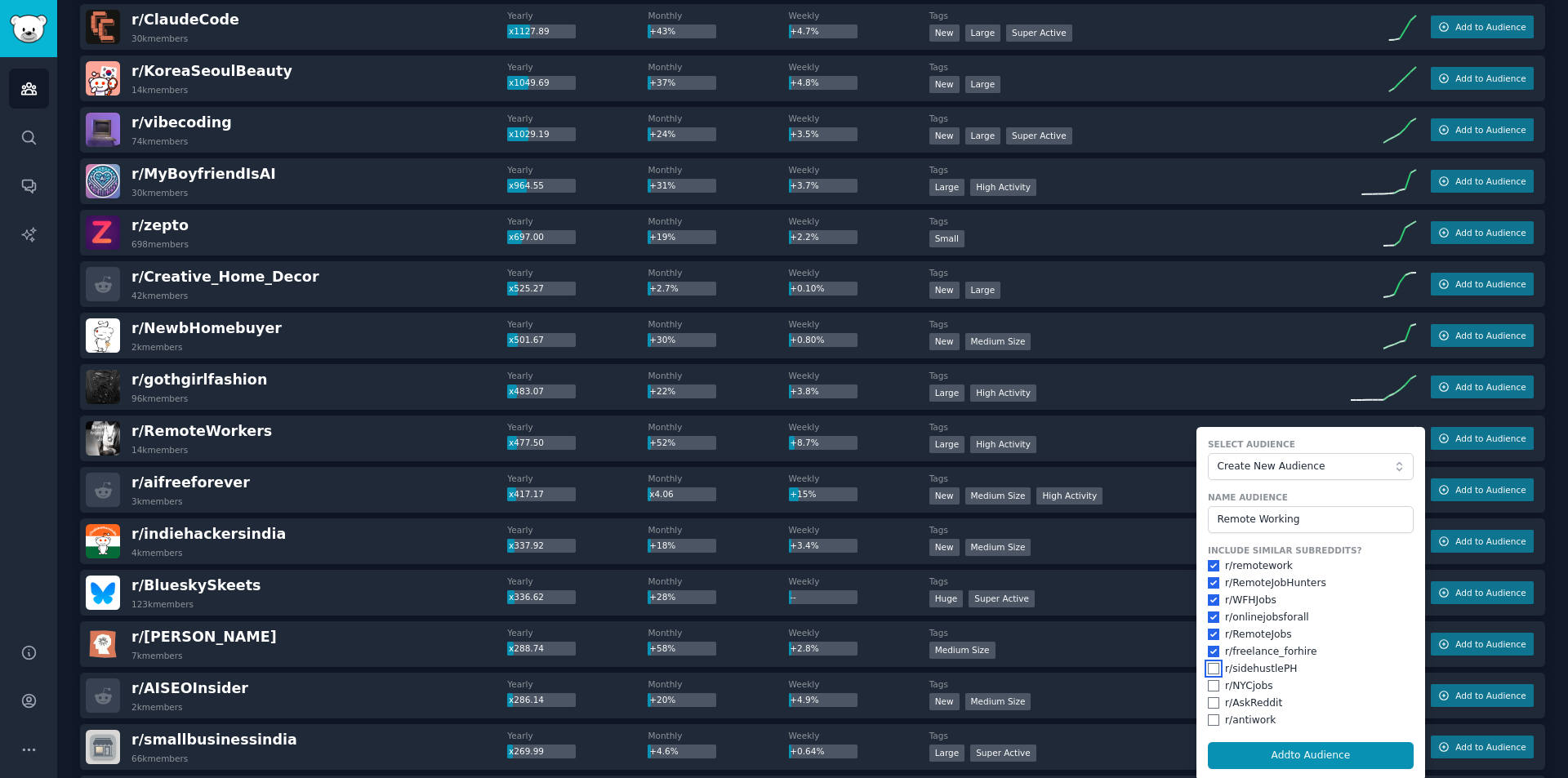
click at [1215, 668] on input "checkbox" at bounding box center [1213, 668] width 12 height 12
click at [1208, 669] on input "checkbox" at bounding box center [1213, 668] width 12 height 12
checkbox input "false"
click at [1334, 758] on button "Add to Audience" at bounding box center [1310, 756] width 205 height 27
checkbox input "false"
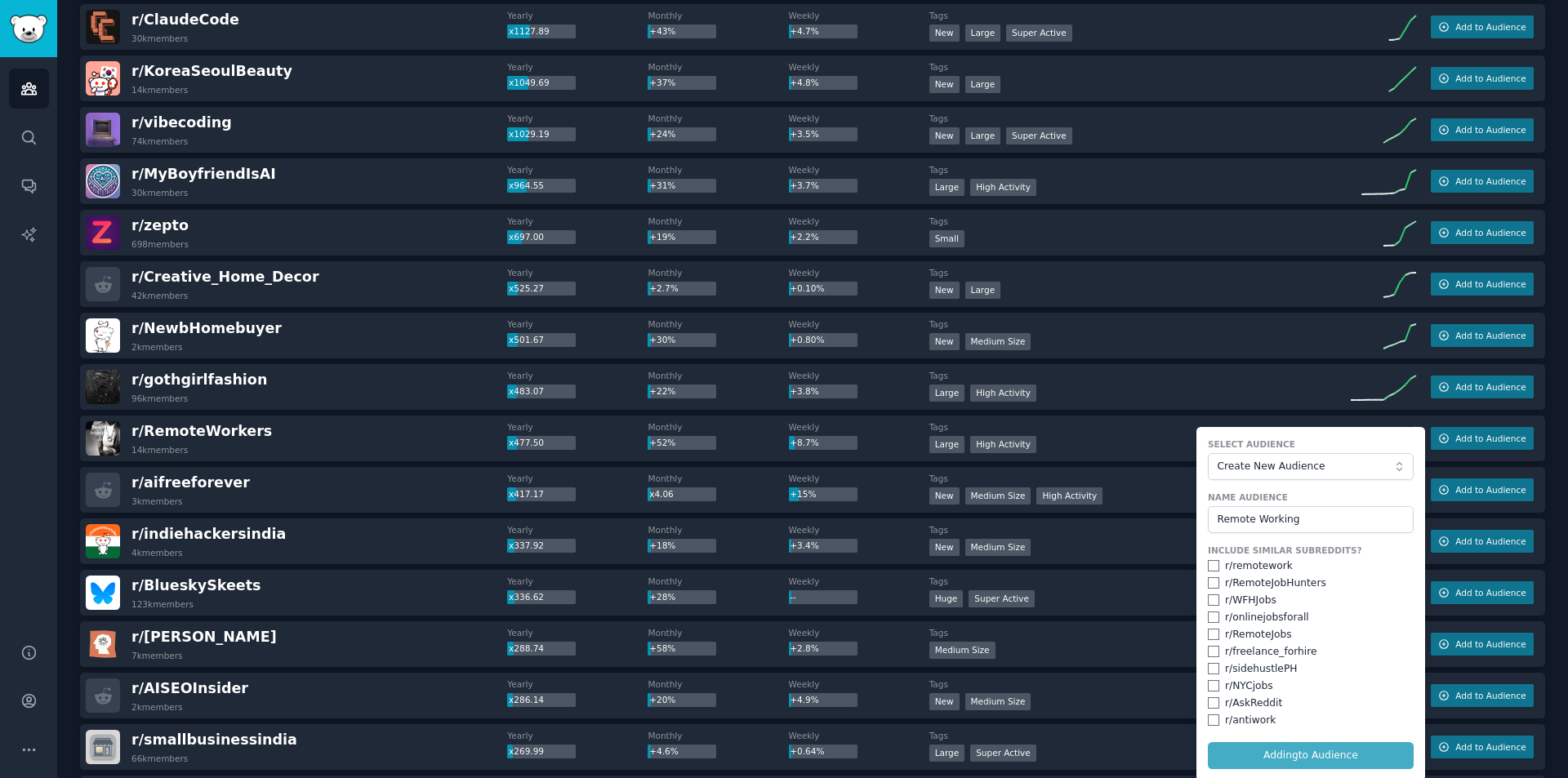
checkbox input "false"
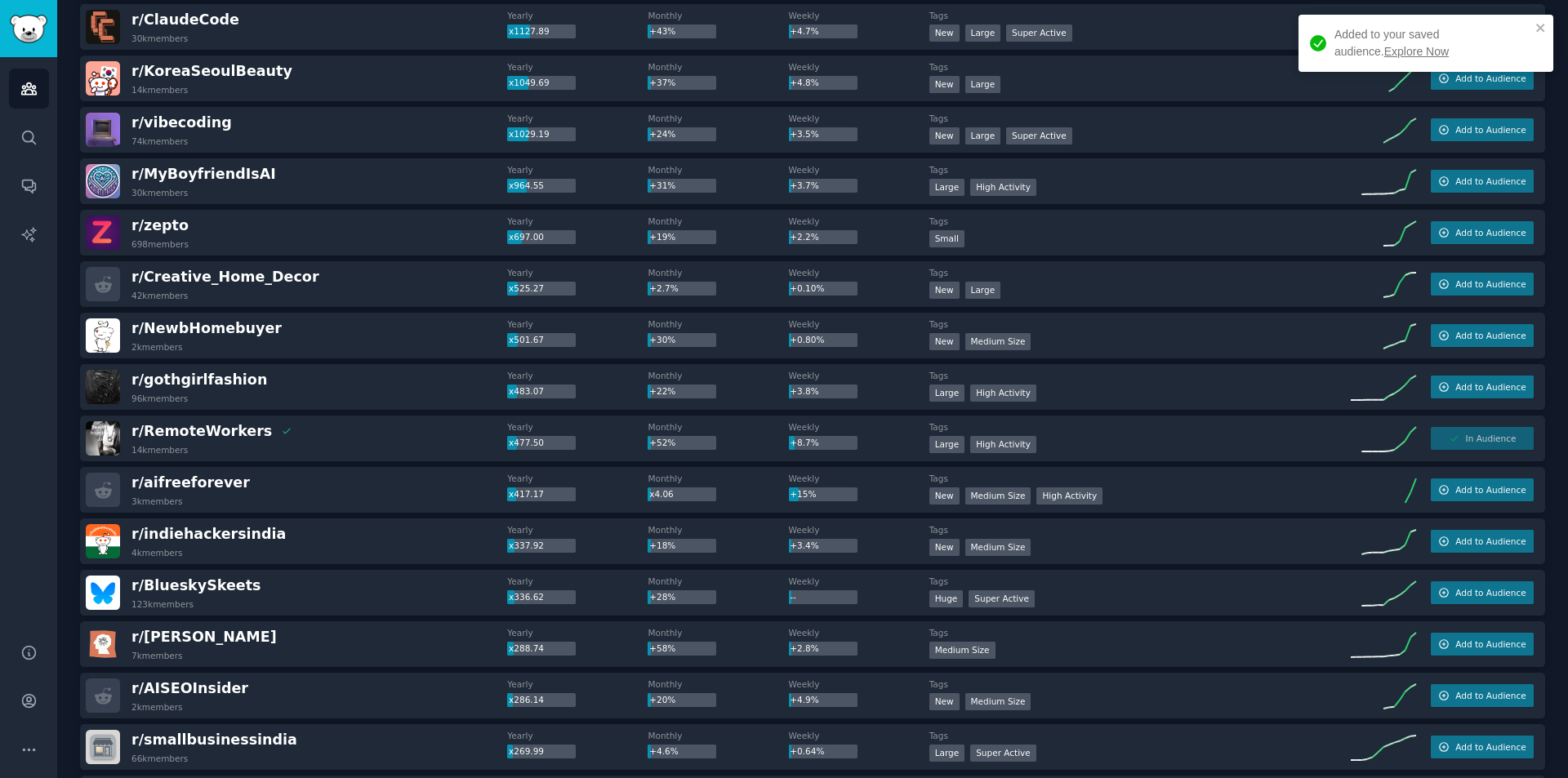
click at [1385, 56] on link "Explore Now" at bounding box center [1417, 51] width 65 height 13
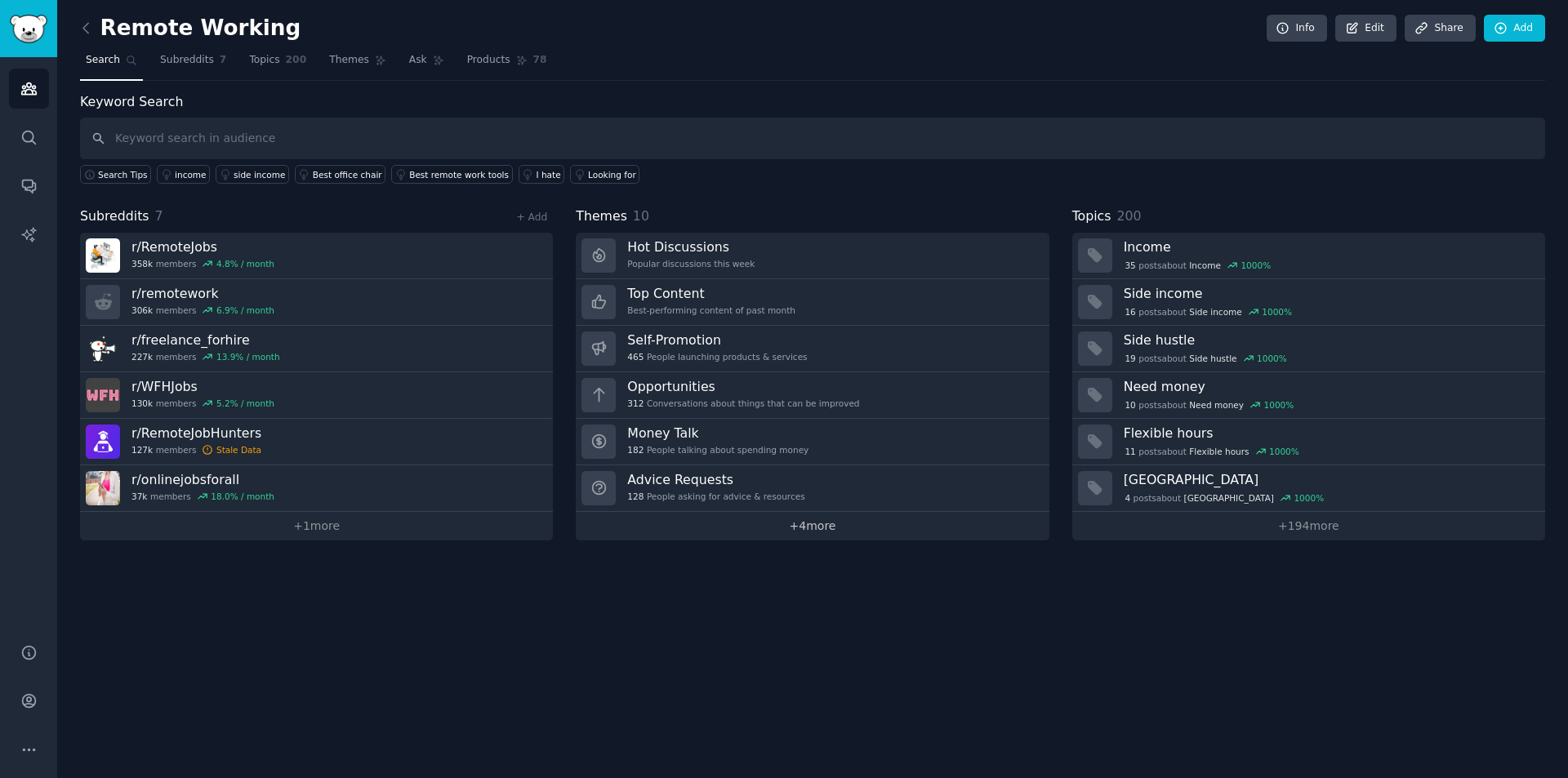
click at [828, 520] on link "+ 4 more" at bounding box center [812, 526] width 473 height 28
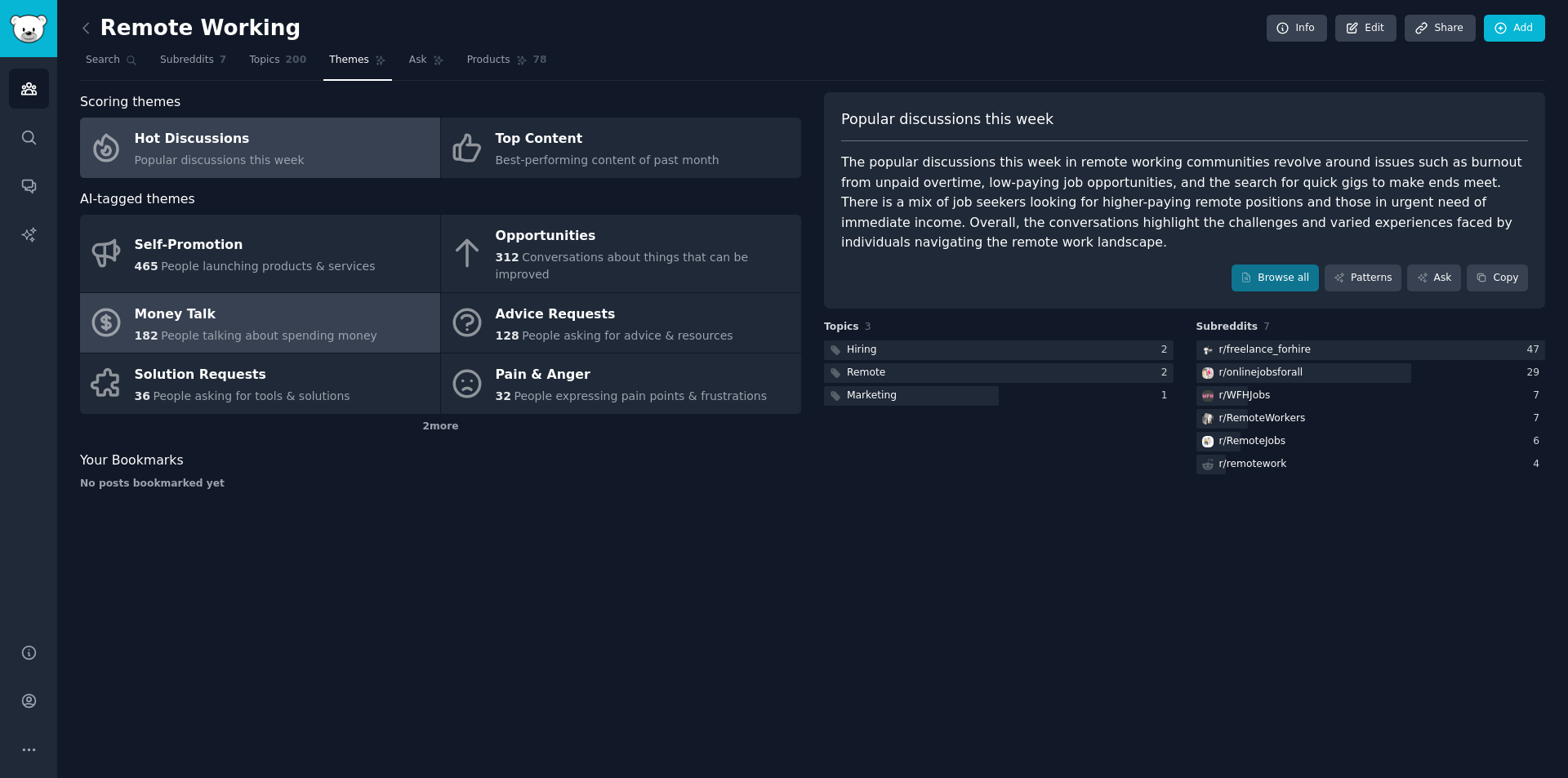
click at [185, 301] on div "Money Talk" at bounding box center [256, 314] width 243 height 27
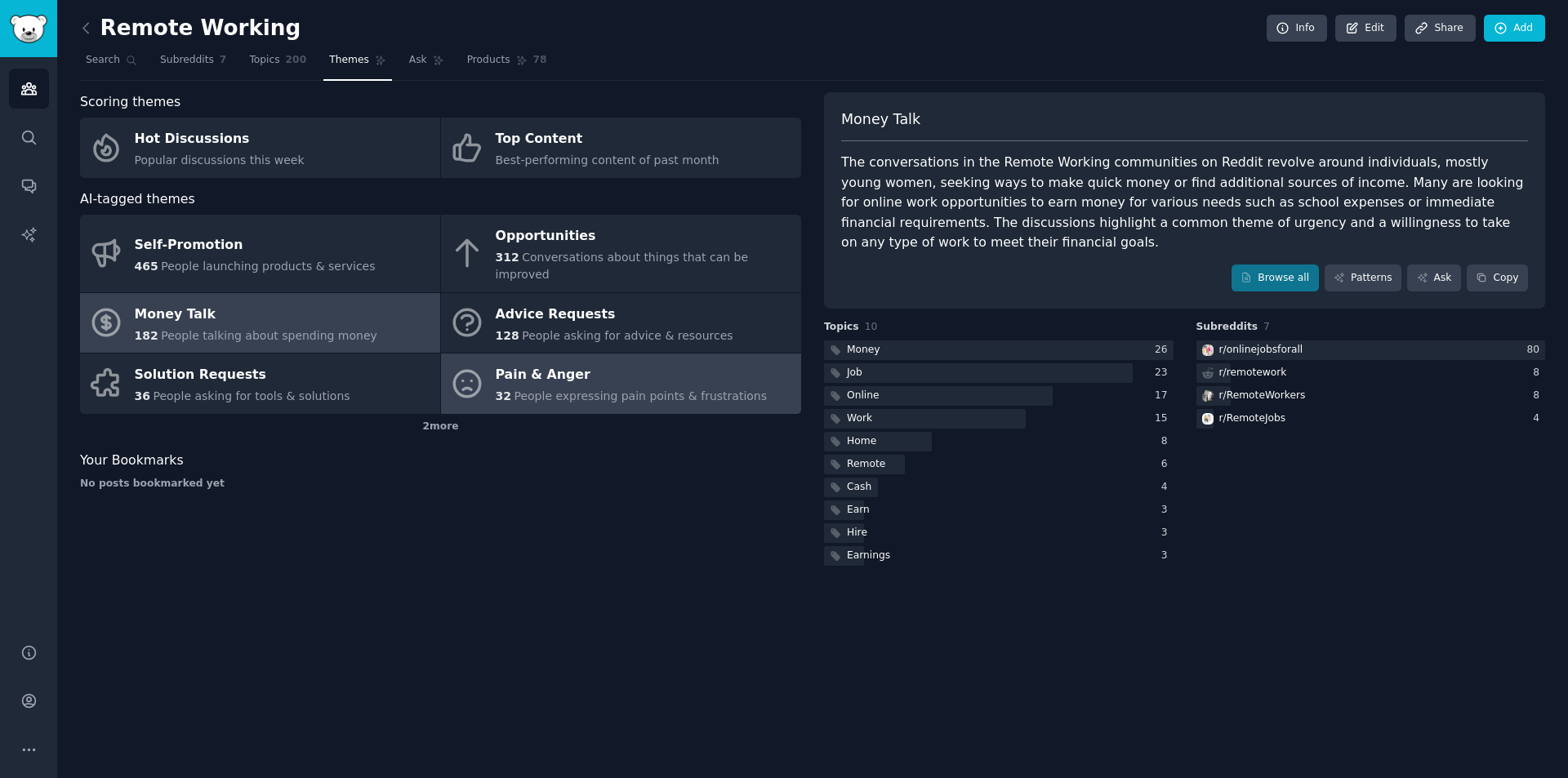
click at [624, 364] on div "Pain & Anger" at bounding box center [631, 376] width 272 height 27
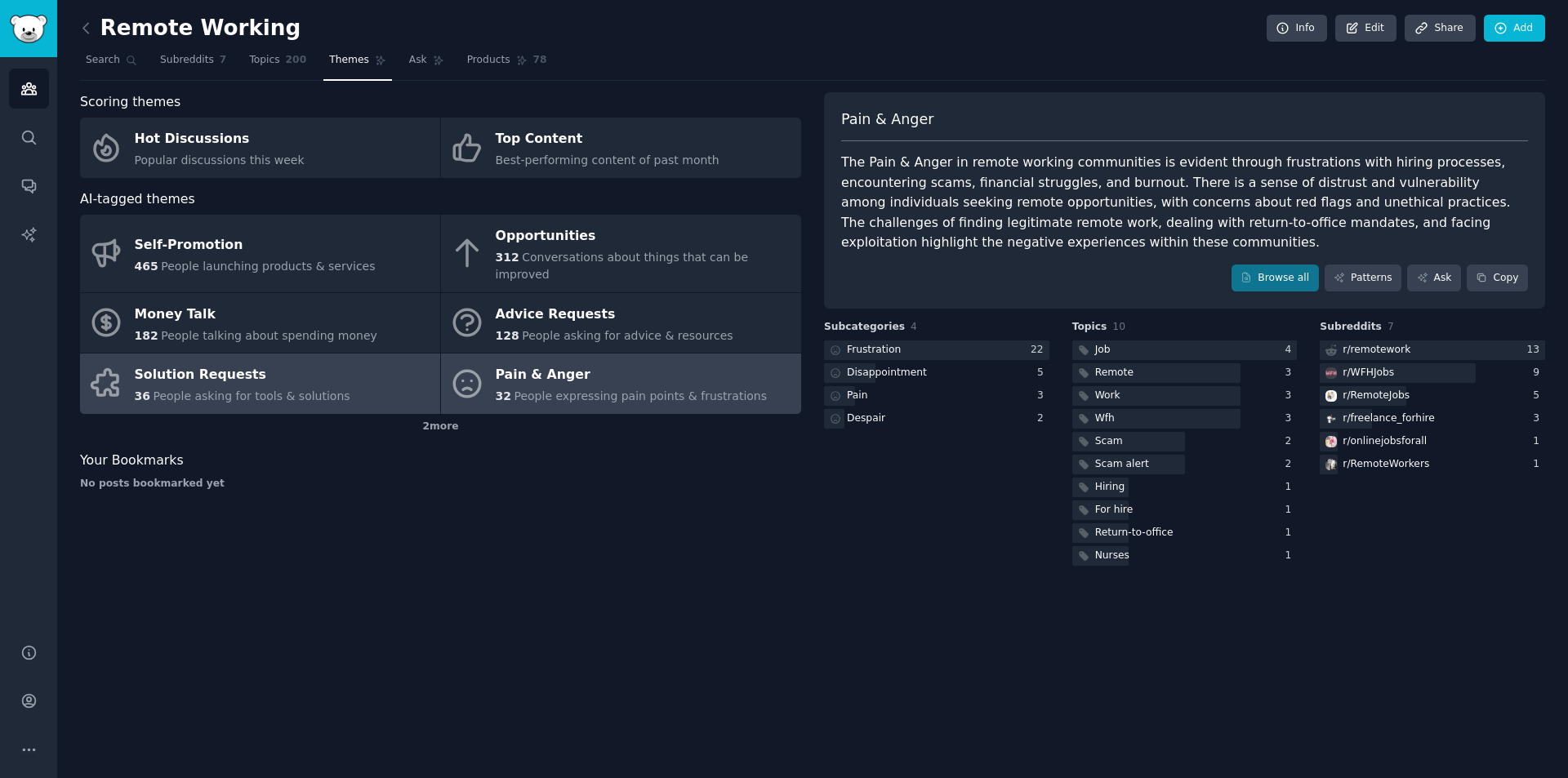
click at [305, 366] on div "Solution Requests" at bounding box center [243, 376] width 216 height 27
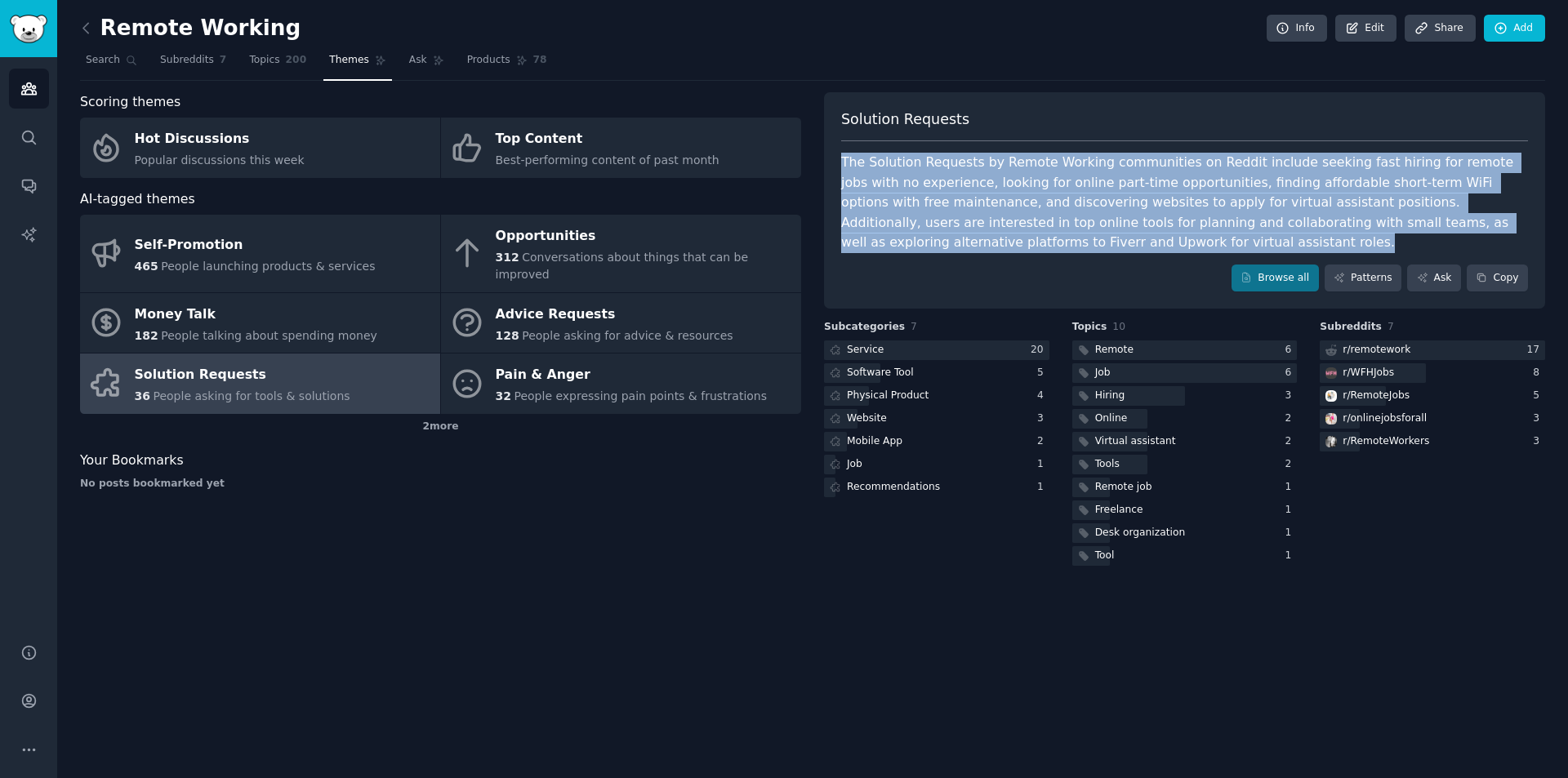
drag, startPoint x: 931, startPoint y: 246, endPoint x: 844, endPoint y: 168, distance: 116.8
click at [844, 168] on div "The Solution Requests by Remote Working communities on Reddit include seeking f…" at bounding box center [1185, 203] width 687 height 100
copy div "The Solution Requests by Remote Working communities on Reddit include seeking f…"
